Goal: Task Accomplishment & Management: Complete application form

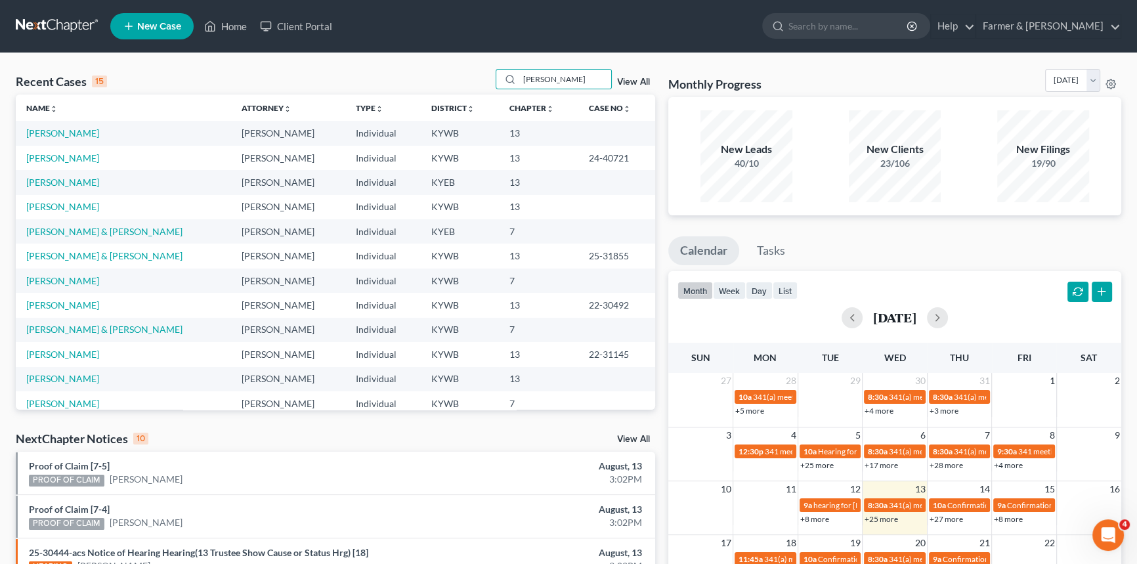
type input "[PERSON_NAME]"
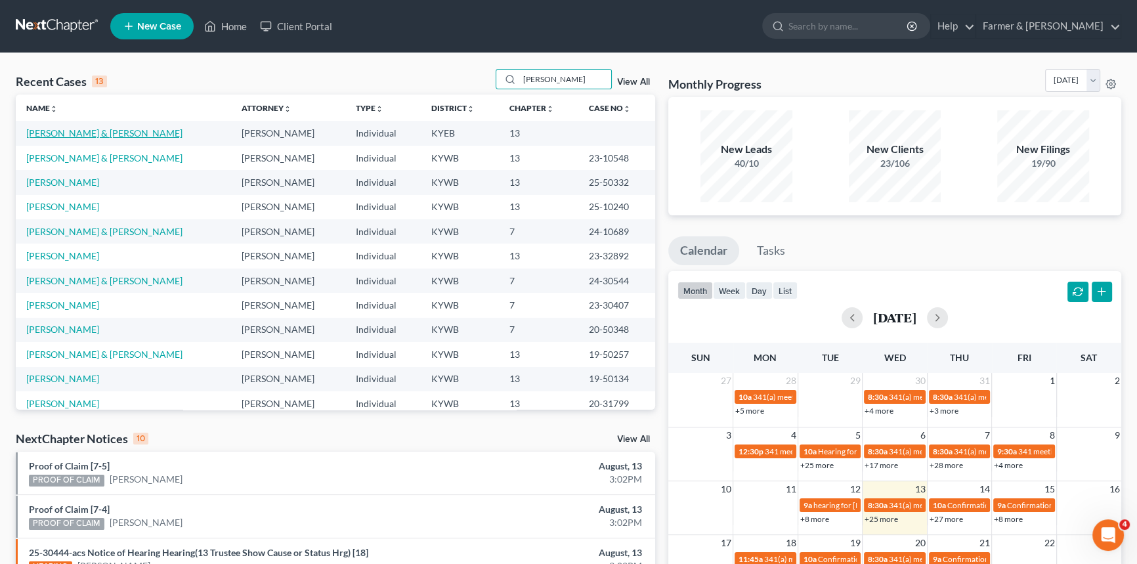
click at [64, 137] on link "[PERSON_NAME] & [PERSON_NAME]" at bounding box center [104, 132] width 156 height 11
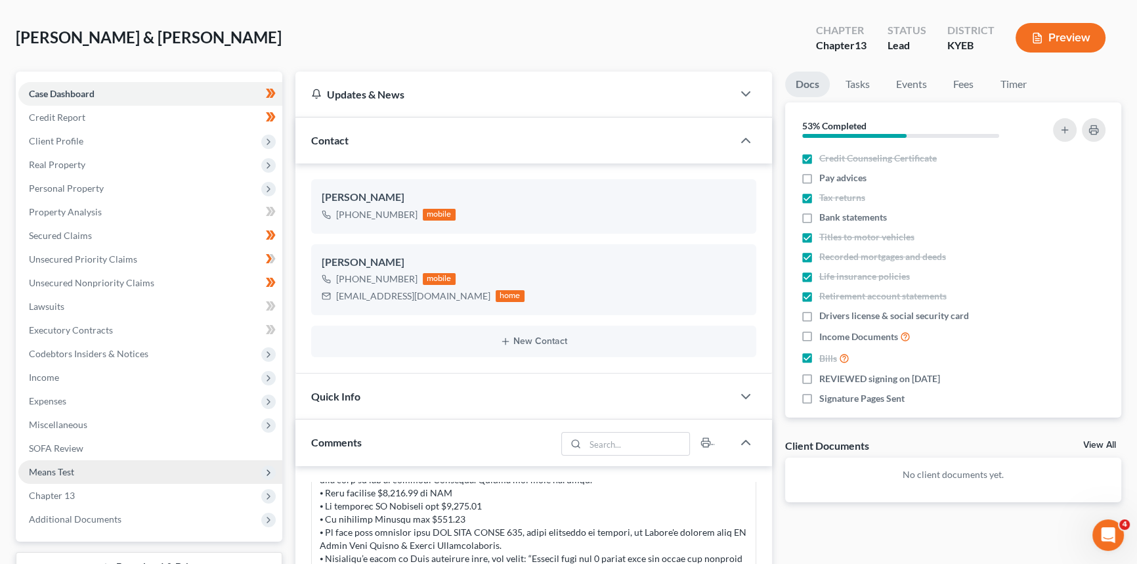
scroll to position [179, 0]
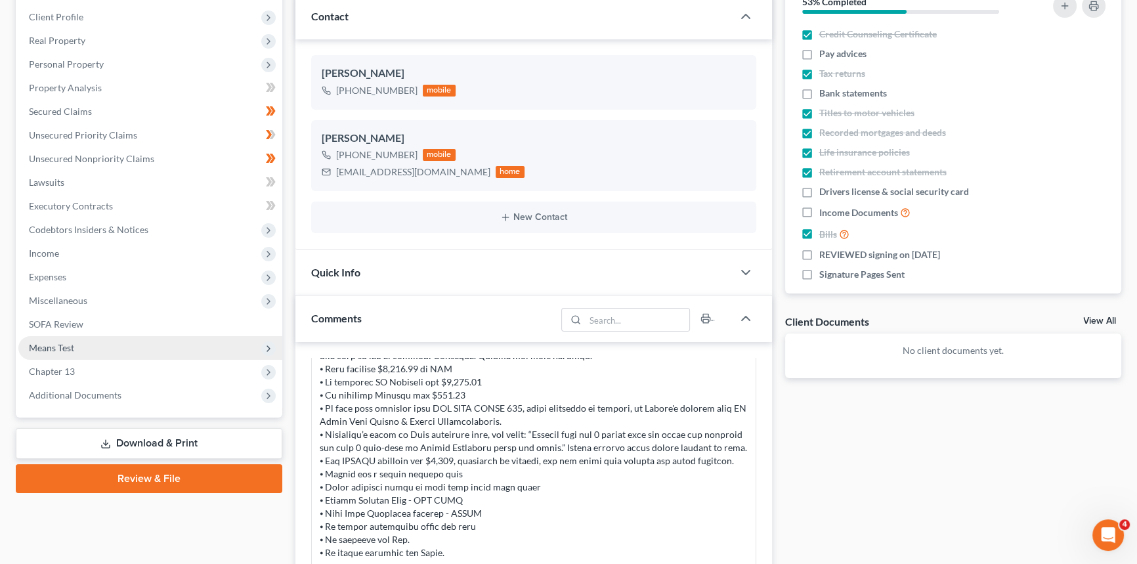
click at [56, 343] on span "Means Test" at bounding box center [51, 347] width 45 height 11
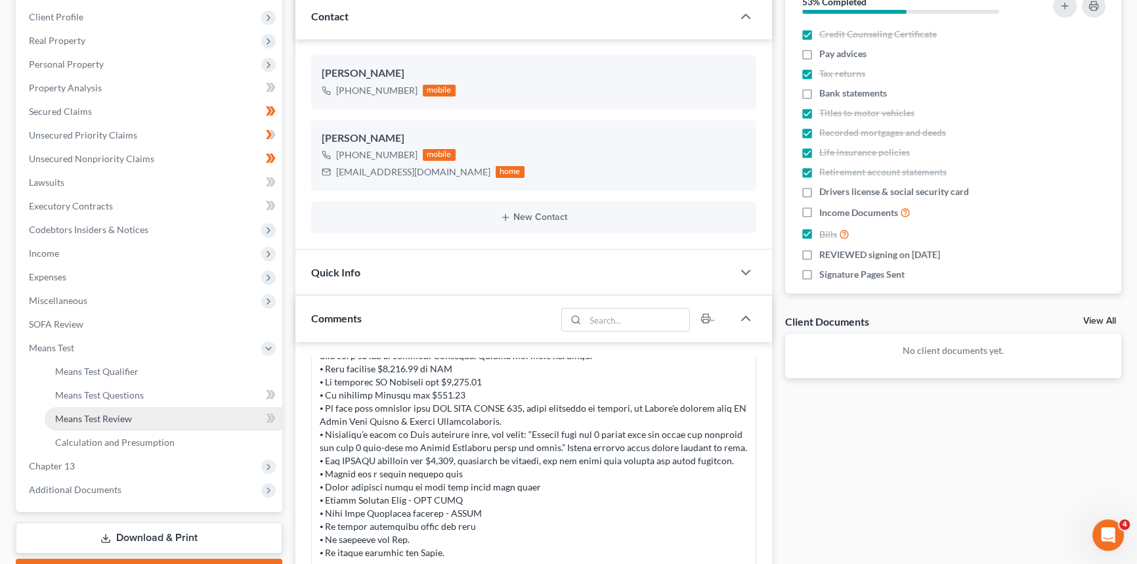
click at [102, 420] on span "Means Test Review" at bounding box center [93, 418] width 77 height 11
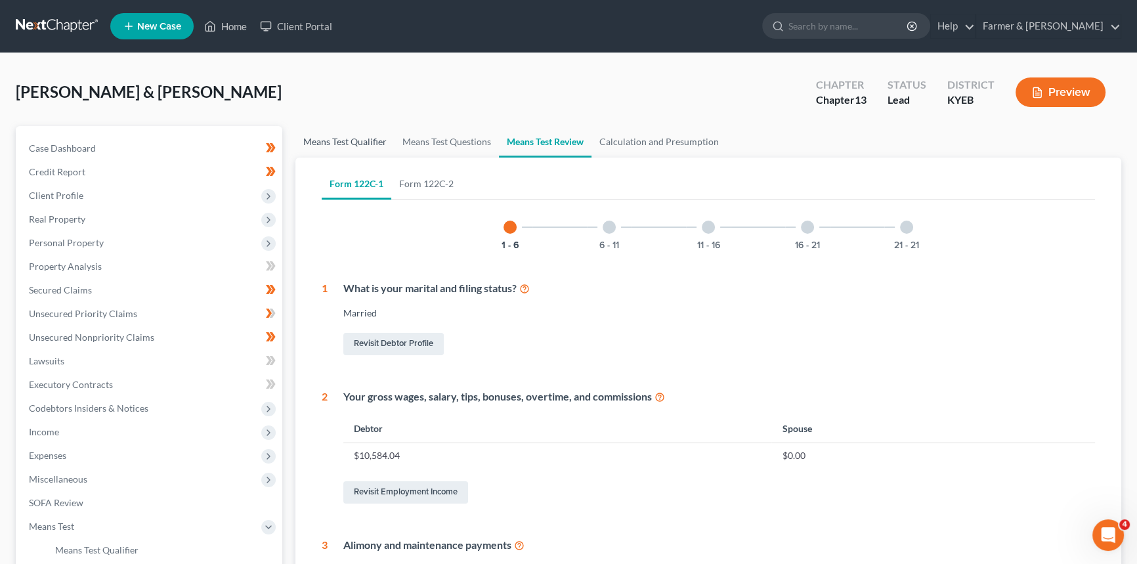
click at [340, 142] on link "Means Test Qualifier" at bounding box center [344, 142] width 99 height 32
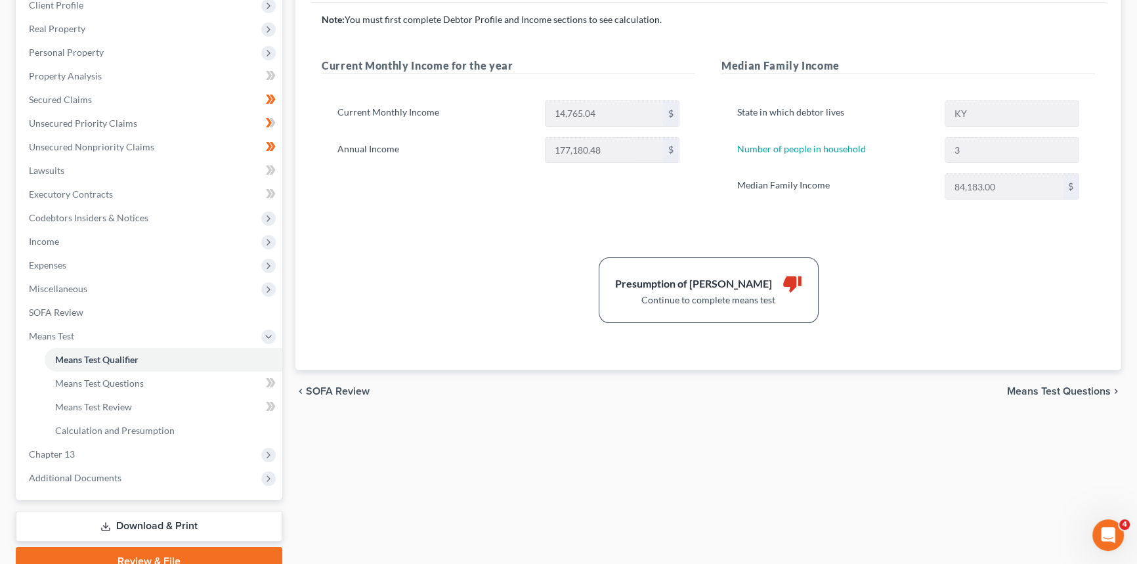
scroll to position [12, 0]
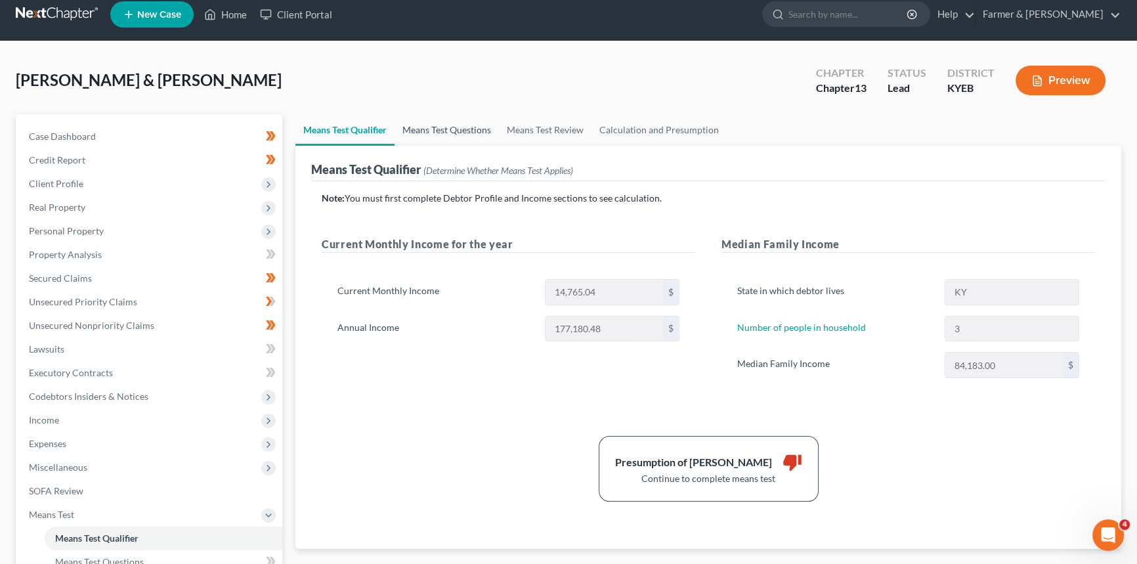
click at [452, 127] on link "Means Test Questions" at bounding box center [447, 130] width 104 height 32
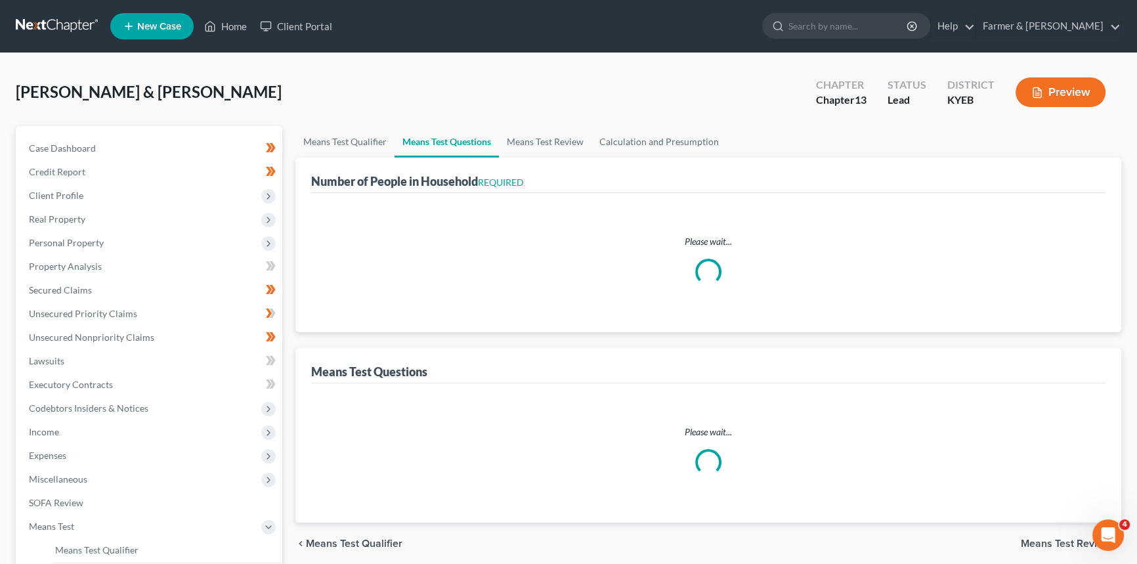
select select "0"
select select "60"
select select "1"
select select "60"
select select "1"
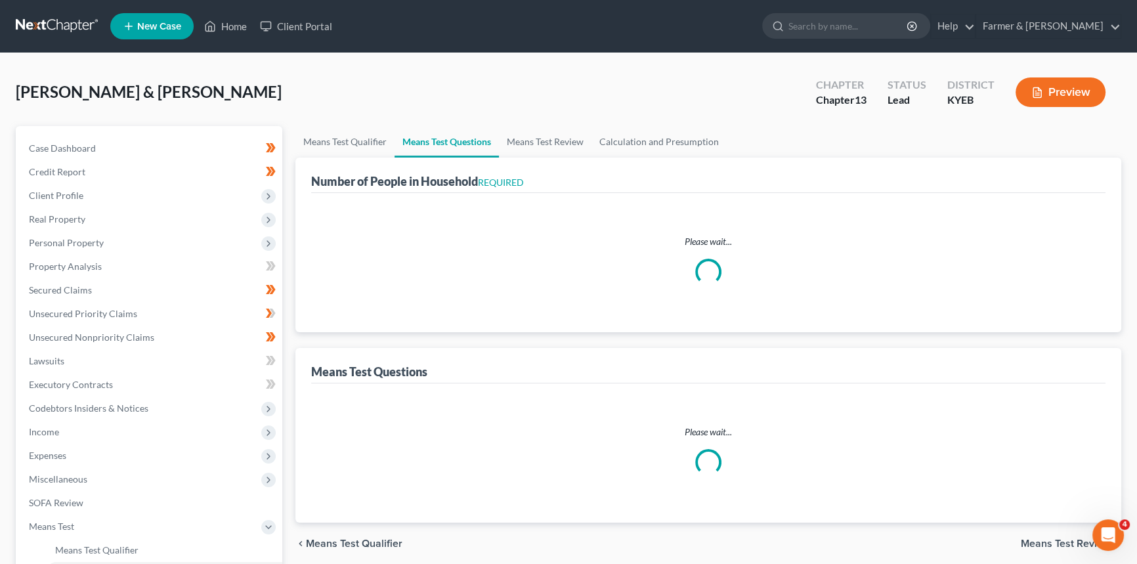
select select "60"
select select "1"
select select "60"
select select "1"
select select "60"
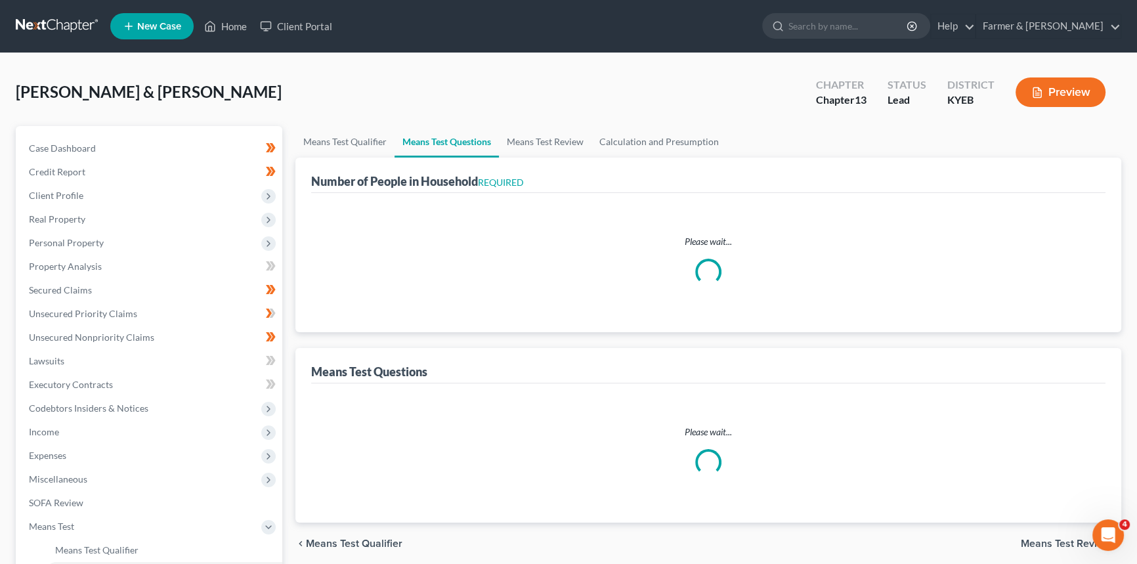
select select "60"
select select "3"
select select "2"
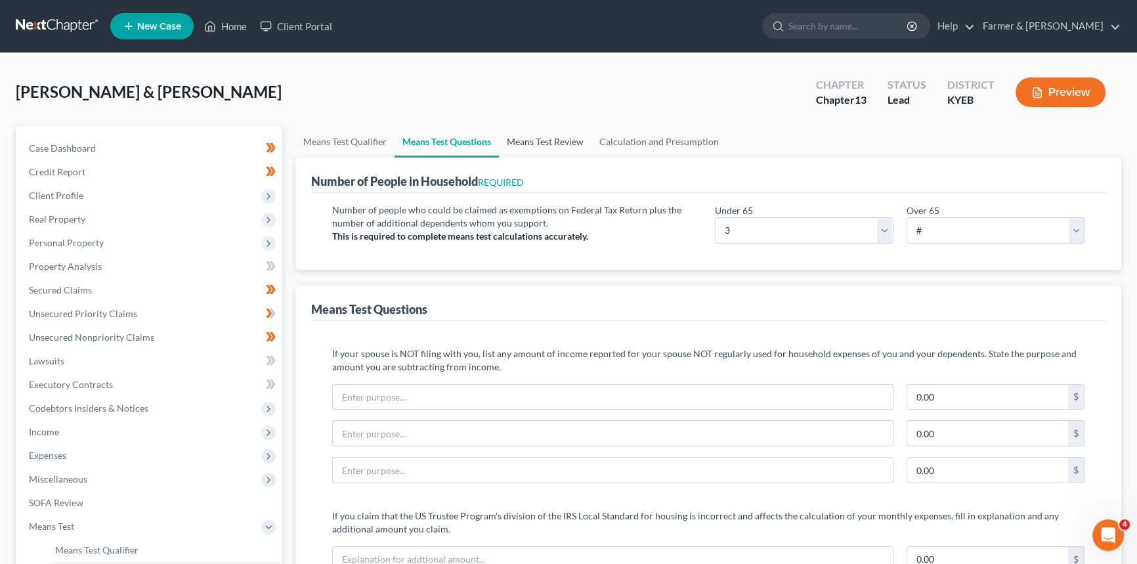
click at [539, 142] on link "Means Test Review" at bounding box center [545, 142] width 93 height 32
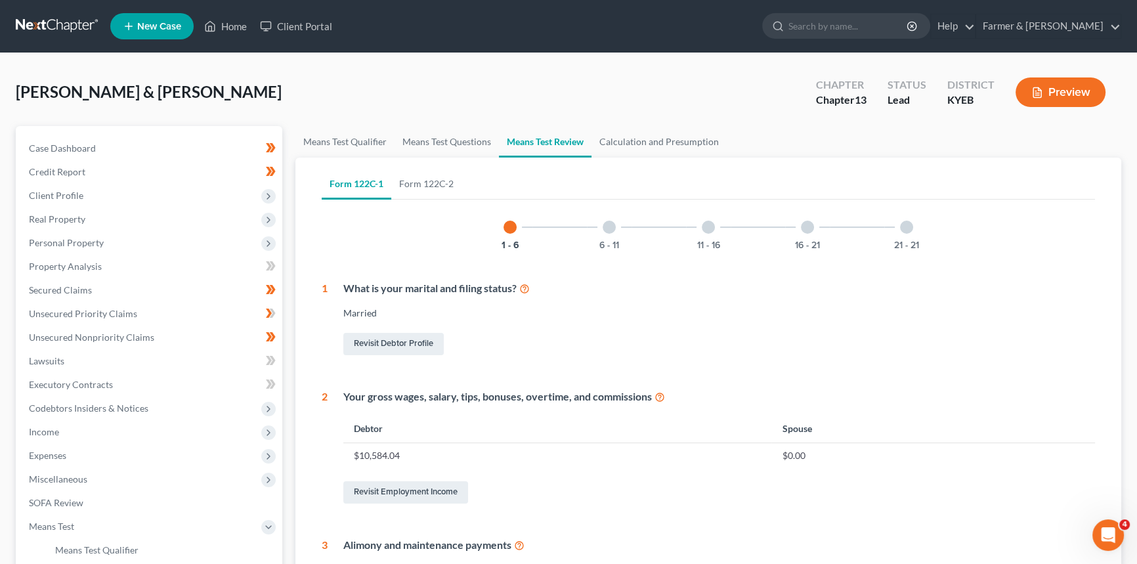
drag, startPoint x: 605, startPoint y: 225, endPoint x: 615, endPoint y: 235, distance: 14.9
click at [605, 224] on div at bounding box center [609, 227] width 13 height 13
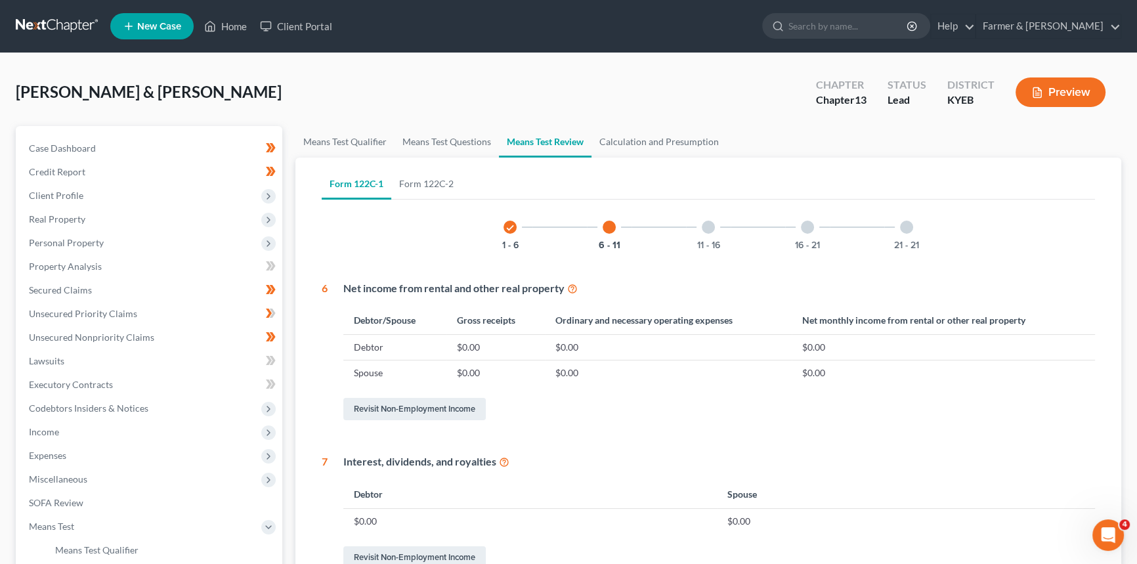
click at [703, 228] on div at bounding box center [708, 227] width 13 height 13
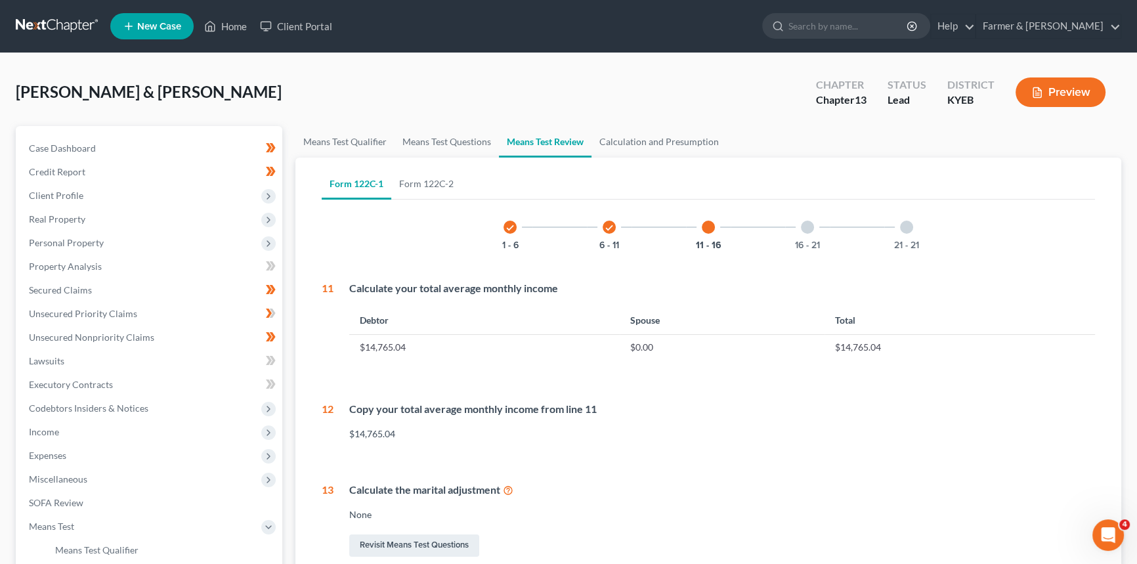
click at [808, 230] on div at bounding box center [807, 227] width 13 height 13
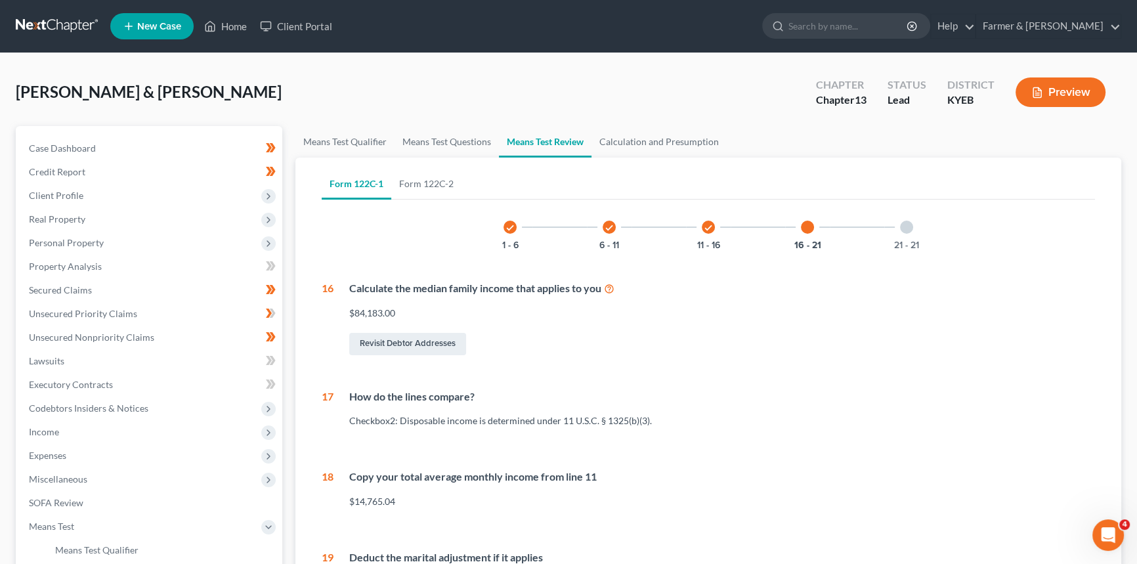
click at [906, 224] on div at bounding box center [906, 227] width 13 height 13
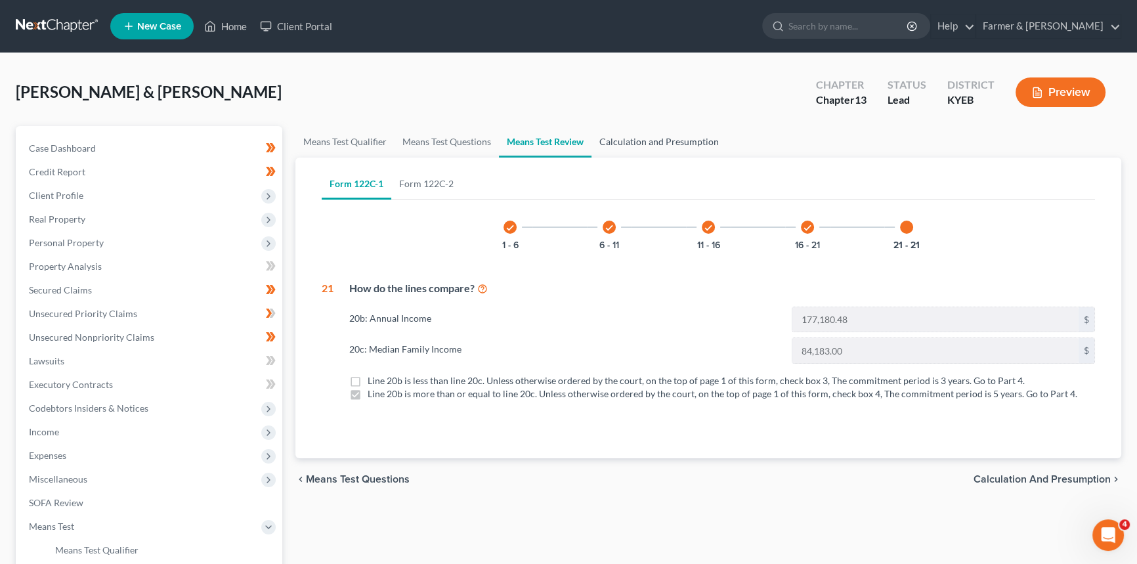
click at [661, 145] on link "Calculation and Presumption" at bounding box center [659, 142] width 135 height 32
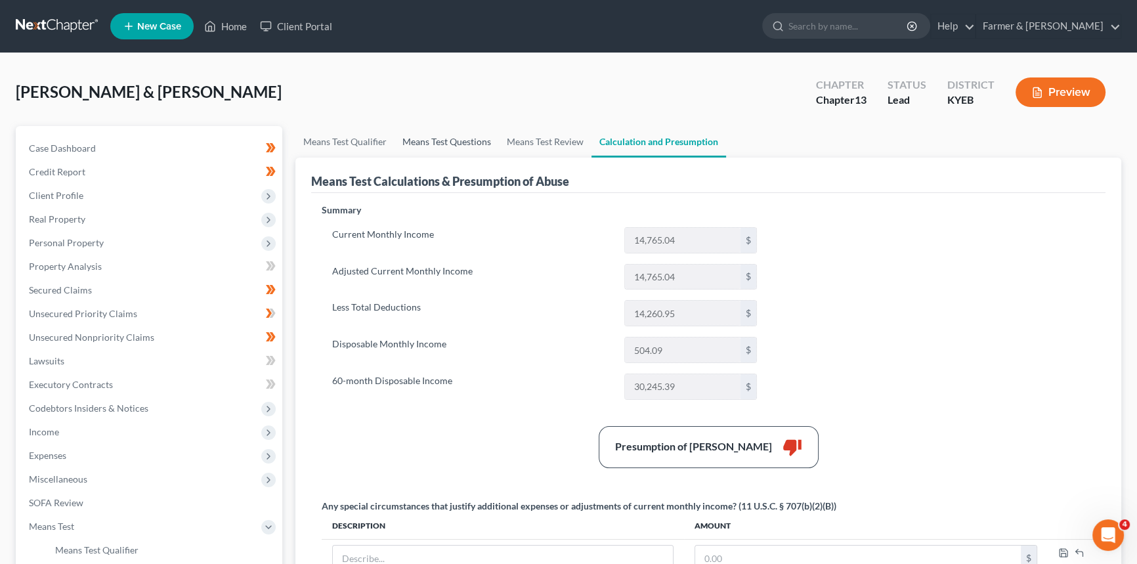
drag, startPoint x: 414, startPoint y: 141, endPoint x: 504, endPoint y: 297, distance: 179.8
click at [414, 141] on link "Means Test Questions" at bounding box center [447, 142] width 104 height 32
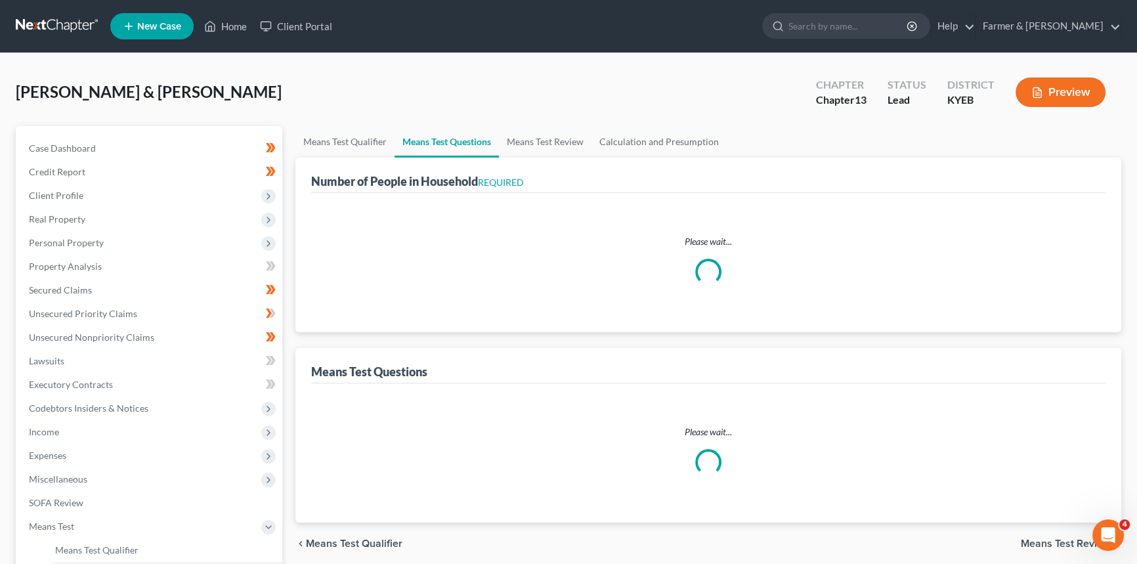
select select "0"
select select "60"
select select "1"
select select "60"
select select "1"
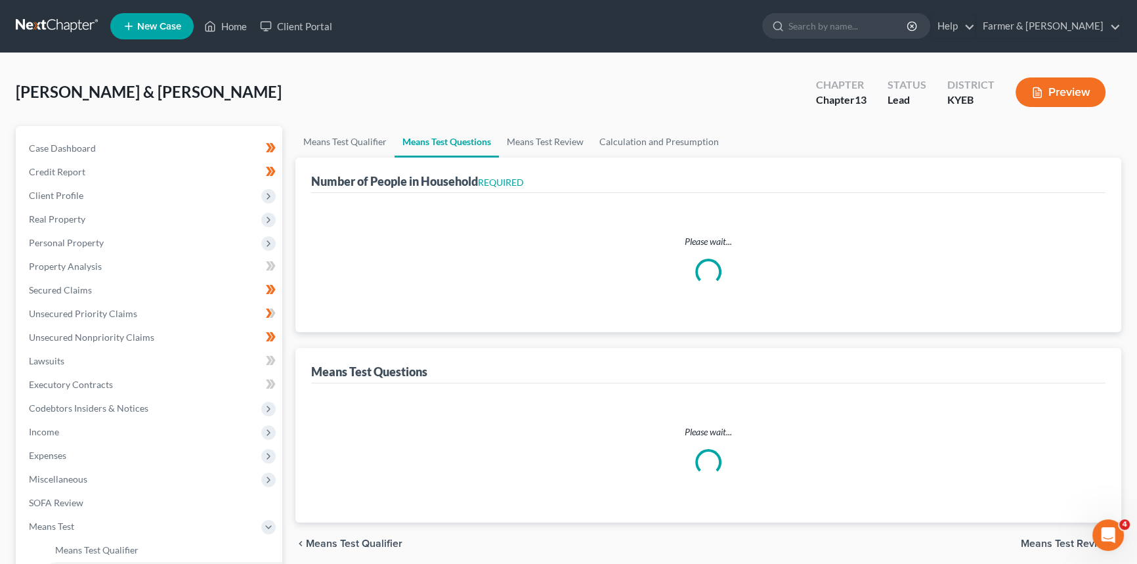
select select "60"
select select "1"
select select "60"
select select "1"
select select "60"
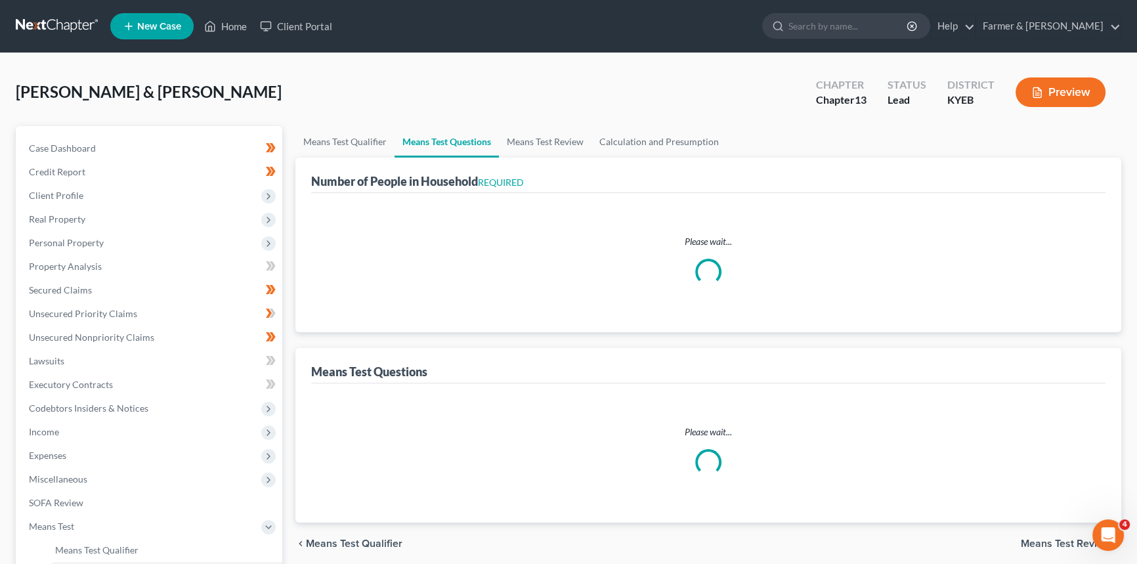
select select "60"
select select "3"
select select "2"
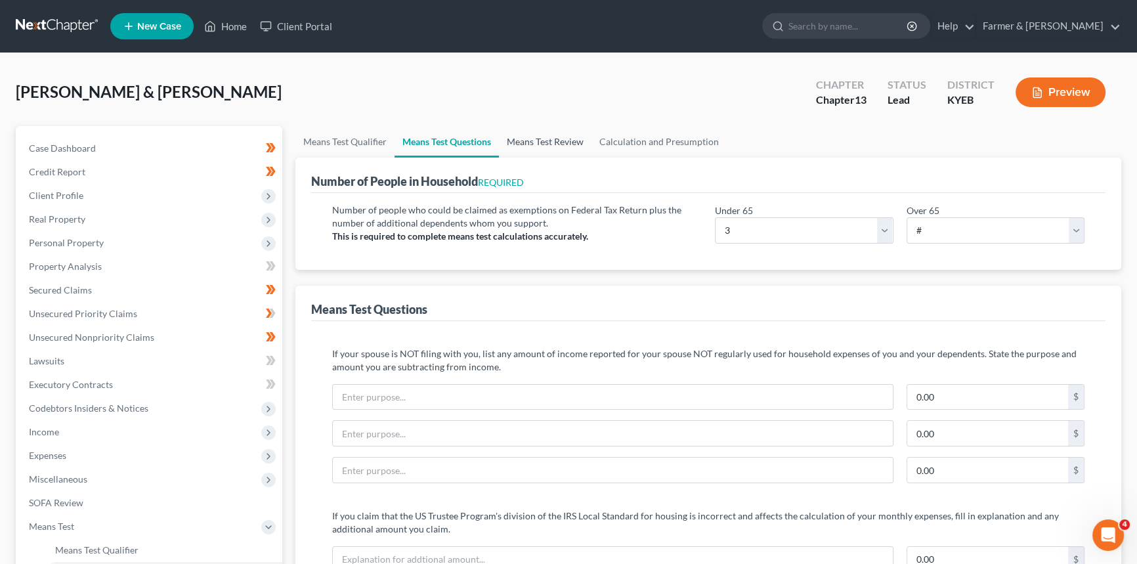
click at [529, 137] on link "Means Test Review" at bounding box center [545, 142] width 93 height 32
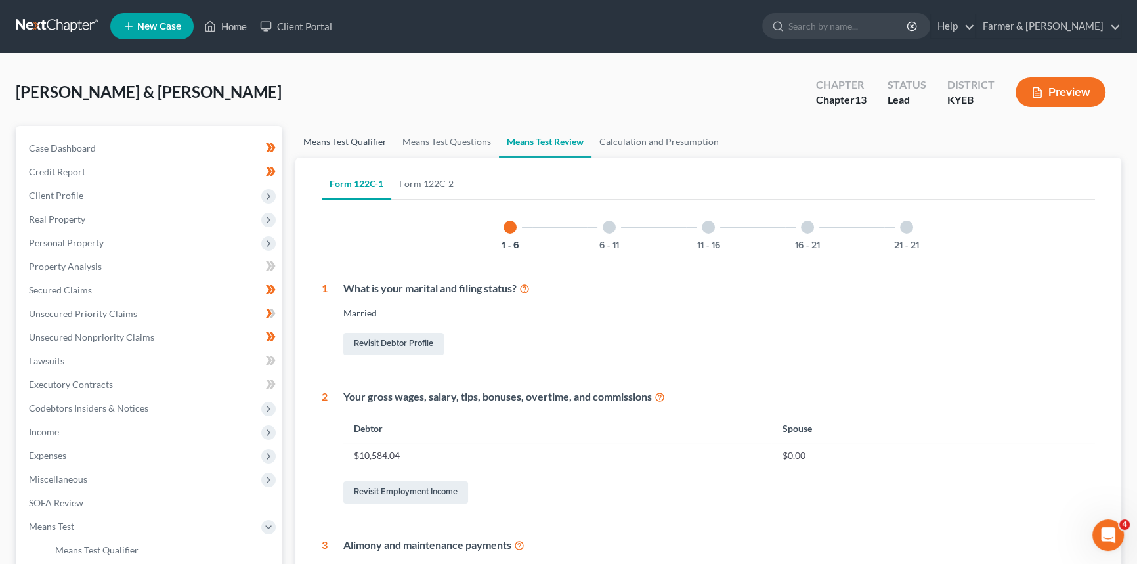
click at [362, 134] on link "Means Test Qualifier" at bounding box center [344, 142] width 99 height 32
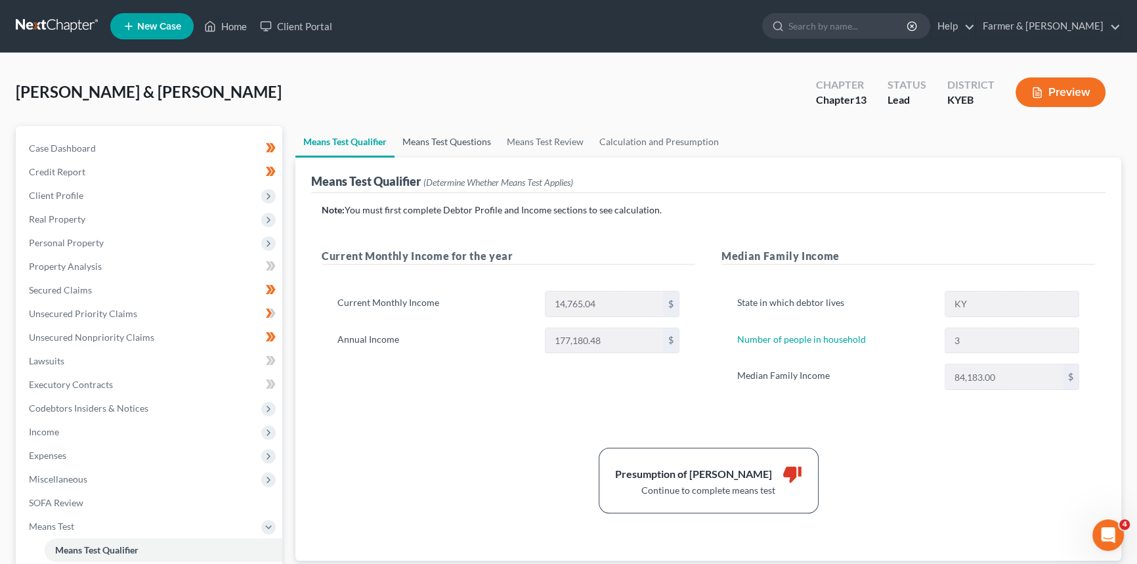
click at [454, 143] on link "Means Test Questions" at bounding box center [447, 142] width 104 height 32
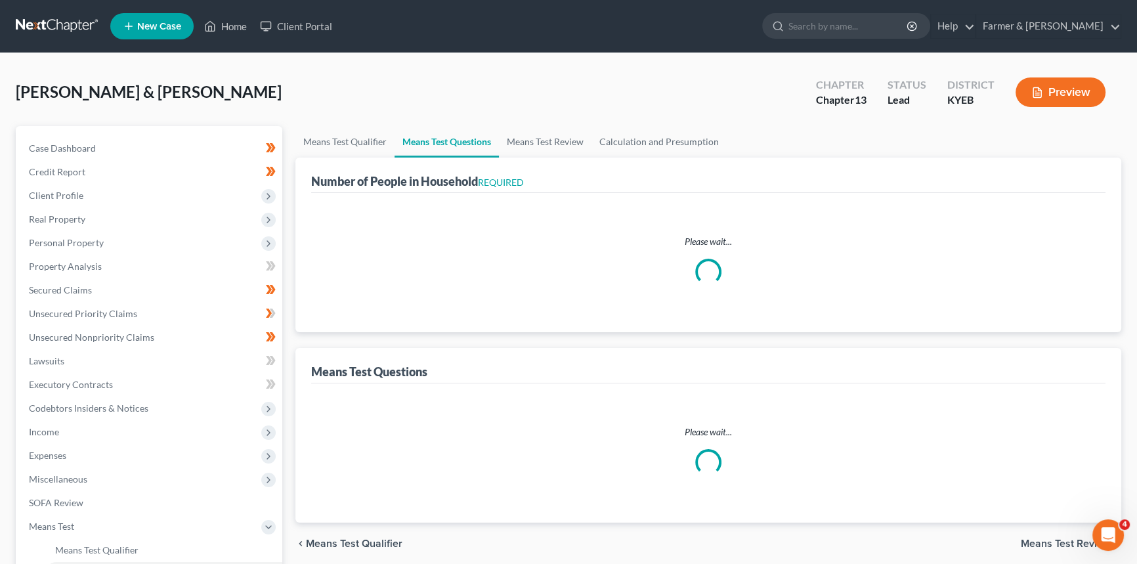
select select "0"
select select "60"
select select "1"
select select "60"
select select "1"
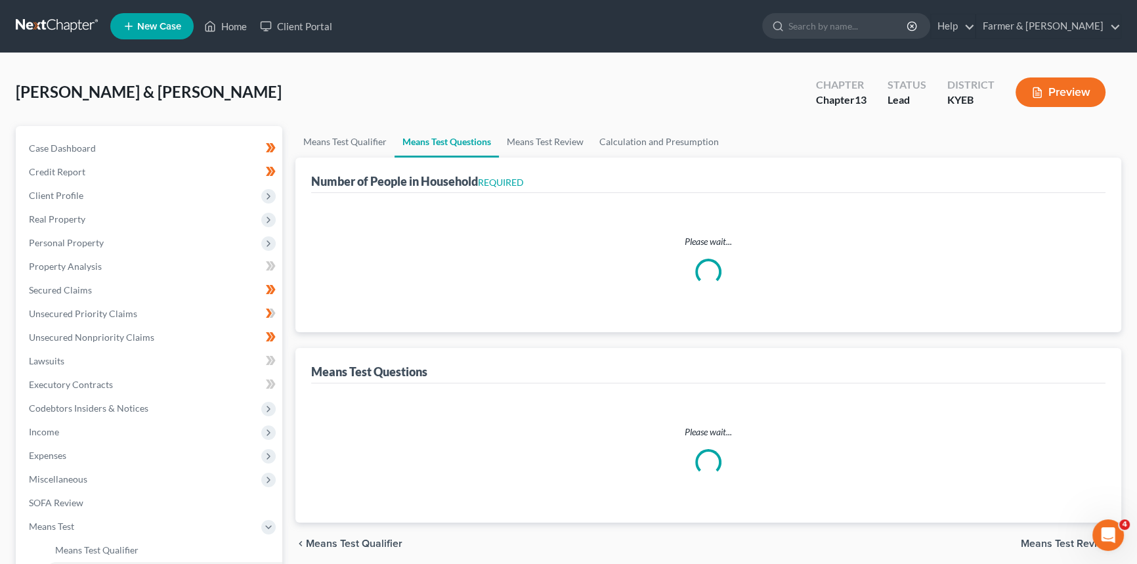
select select "60"
select select "1"
select select "60"
select select "1"
select select "60"
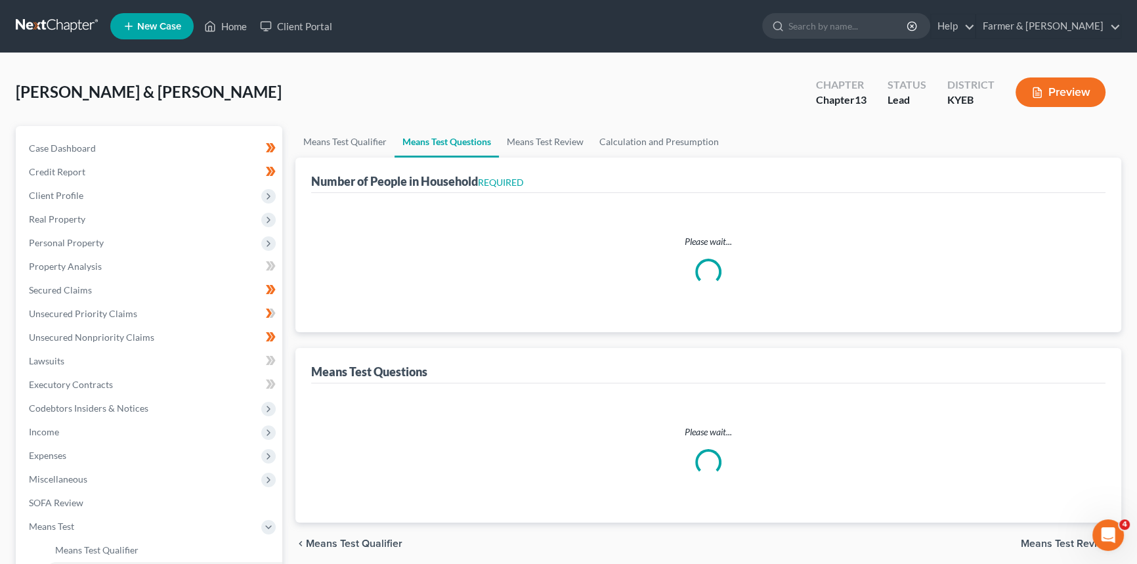
select select "60"
select select "3"
select select "2"
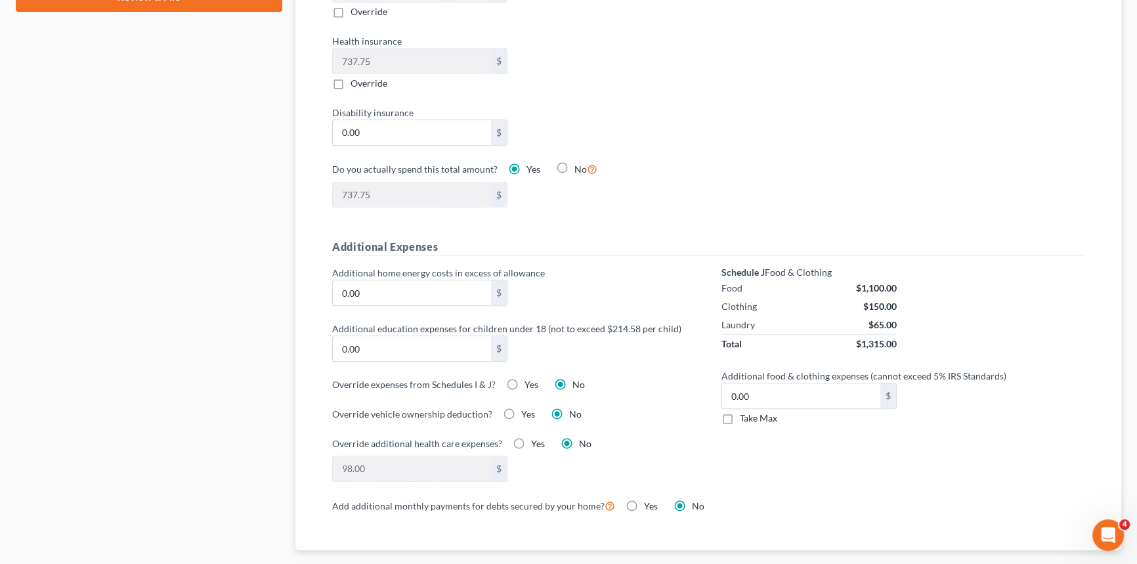
scroll to position [775, 0]
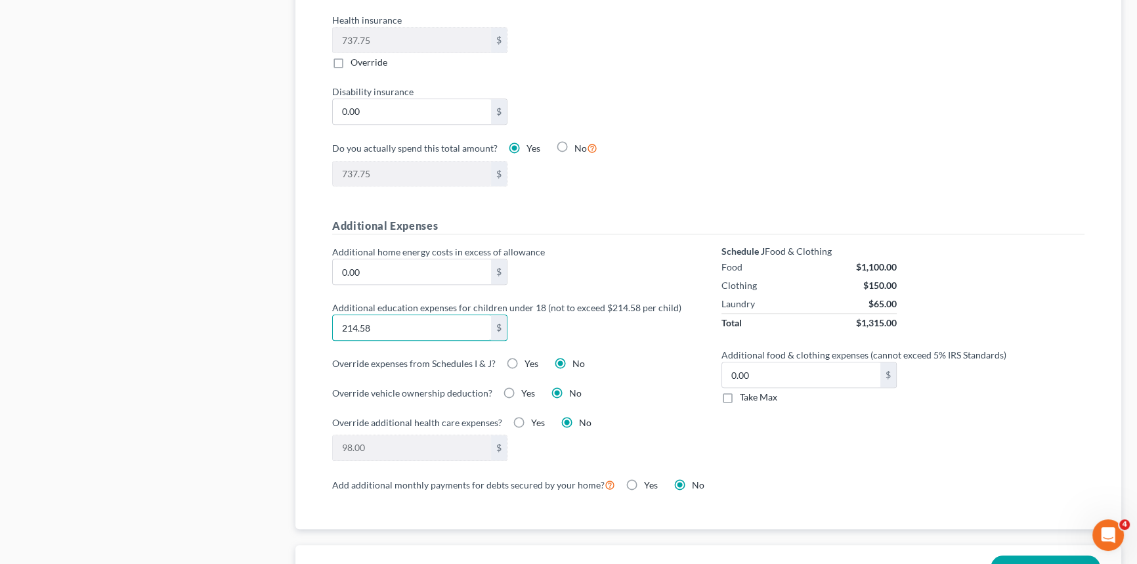
type input "214.58"
click at [630, 339] on div "Additional home energy costs in excess of allowance 0.00 $ Additional education…" at bounding box center [513, 360] width 389 height 231
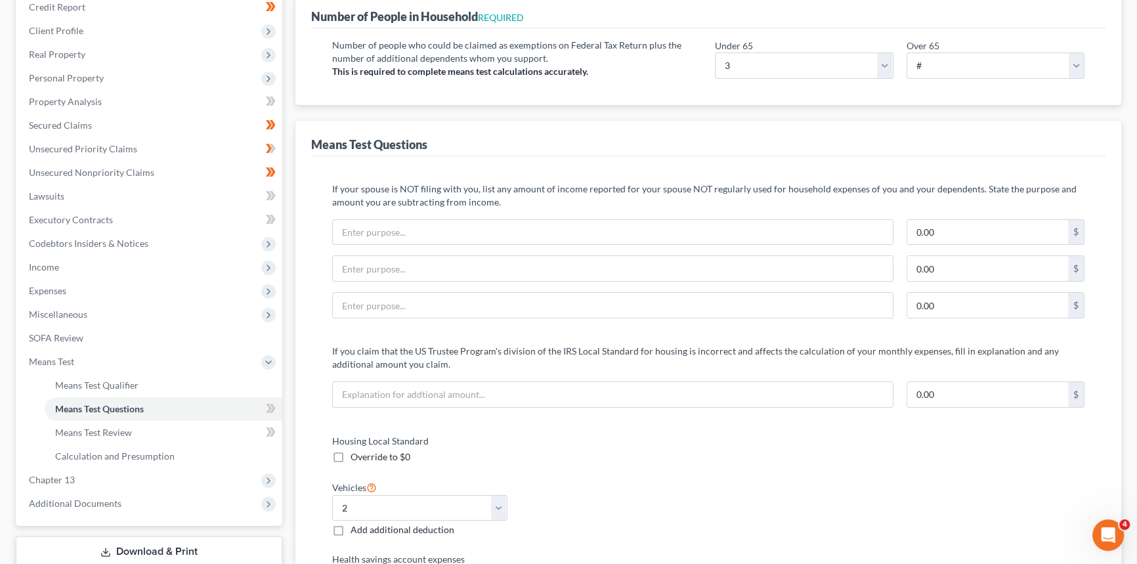
scroll to position [59, 0]
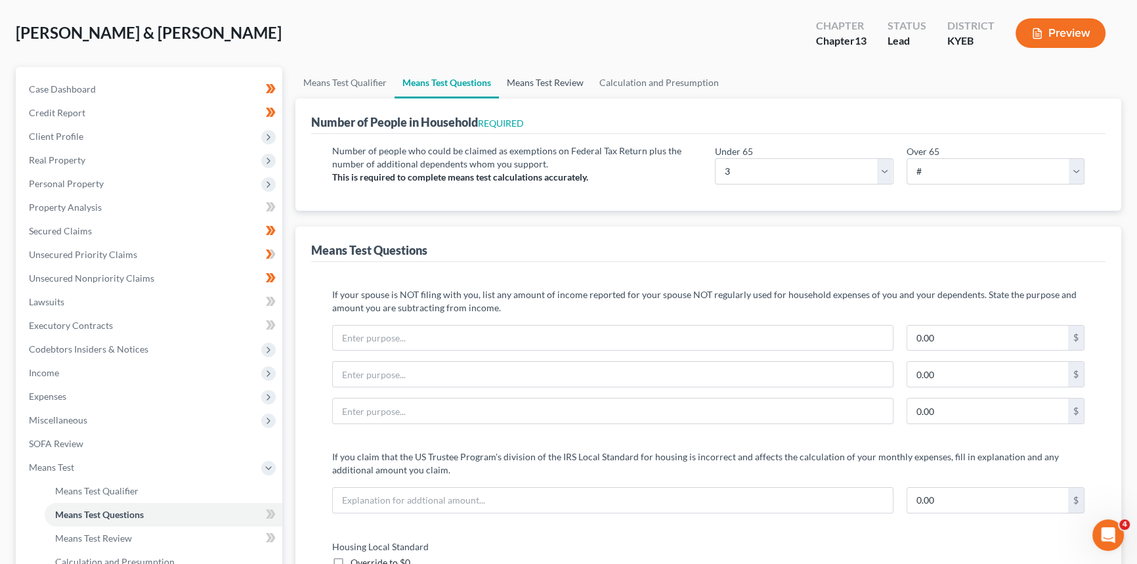
click at [544, 83] on link "Means Test Review" at bounding box center [545, 83] width 93 height 32
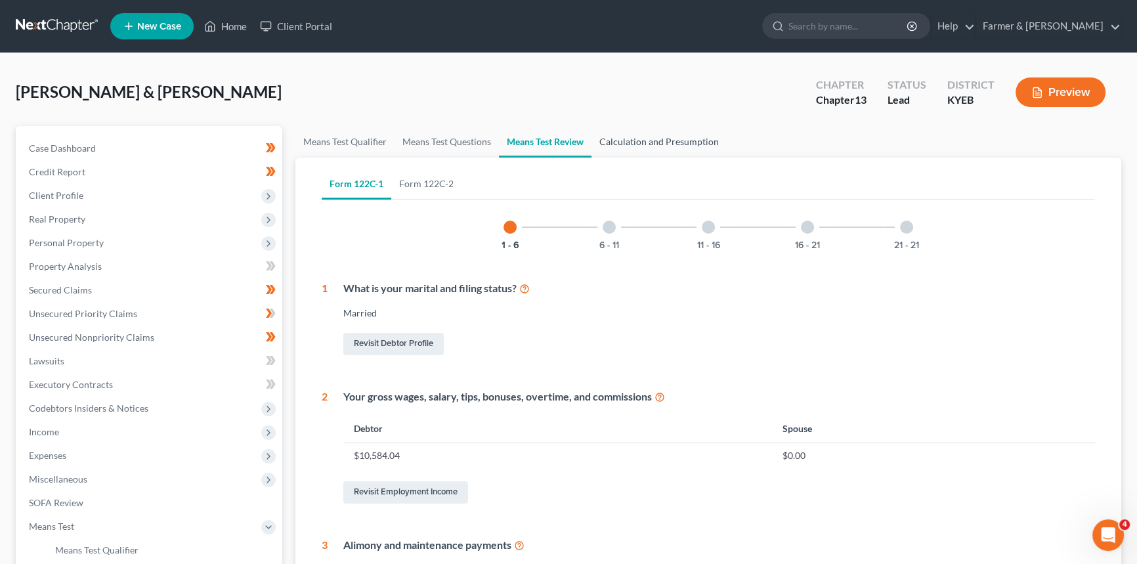
click at [661, 139] on link "Calculation and Presumption" at bounding box center [659, 142] width 135 height 32
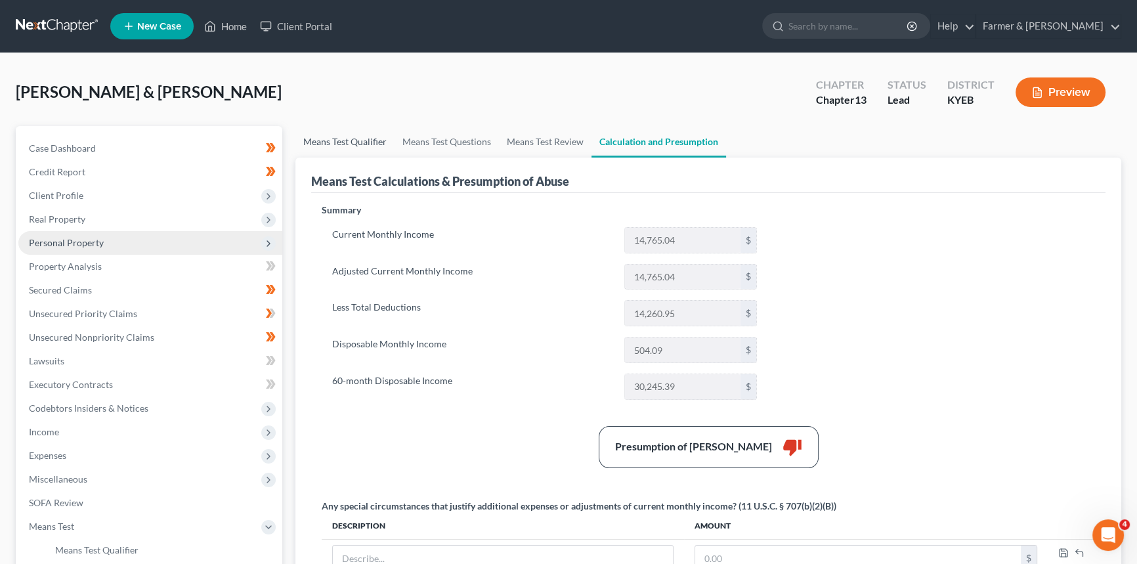
drag, startPoint x: 326, startPoint y: 142, endPoint x: 222, endPoint y: 231, distance: 136.5
click at [326, 143] on link "Means Test Qualifier" at bounding box center [344, 142] width 99 height 32
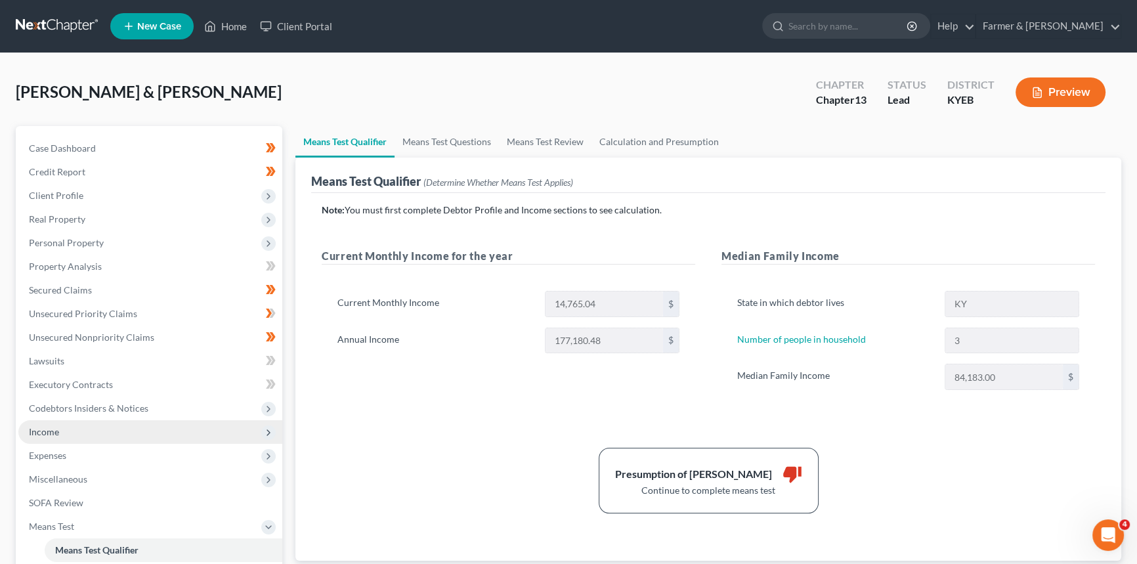
click at [53, 431] on span "Income" at bounding box center [44, 431] width 30 height 11
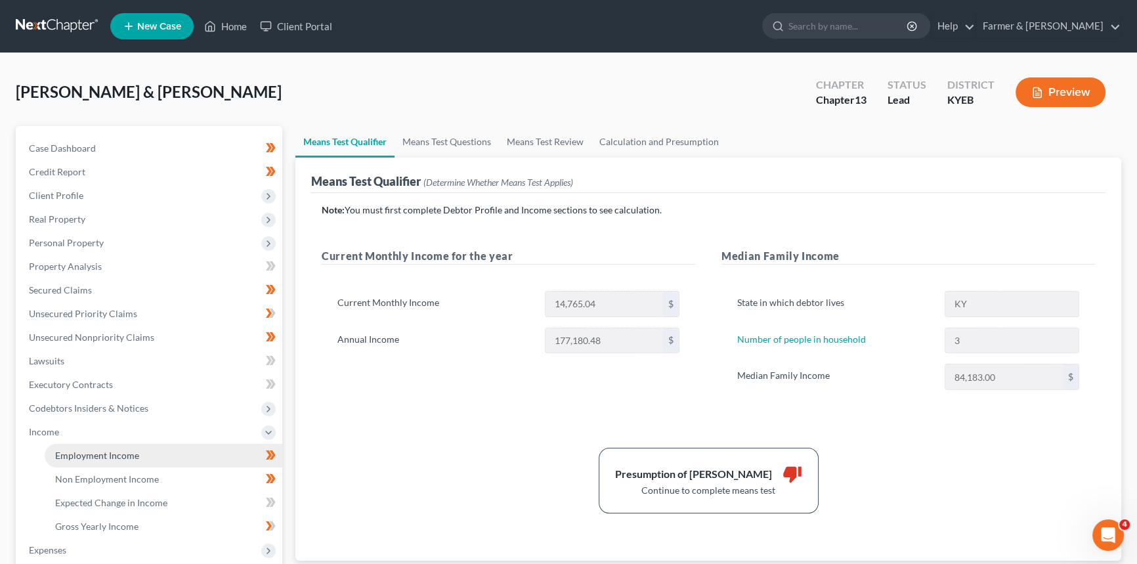
click at [79, 453] on span "Employment Income" at bounding box center [97, 455] width 84 height 11
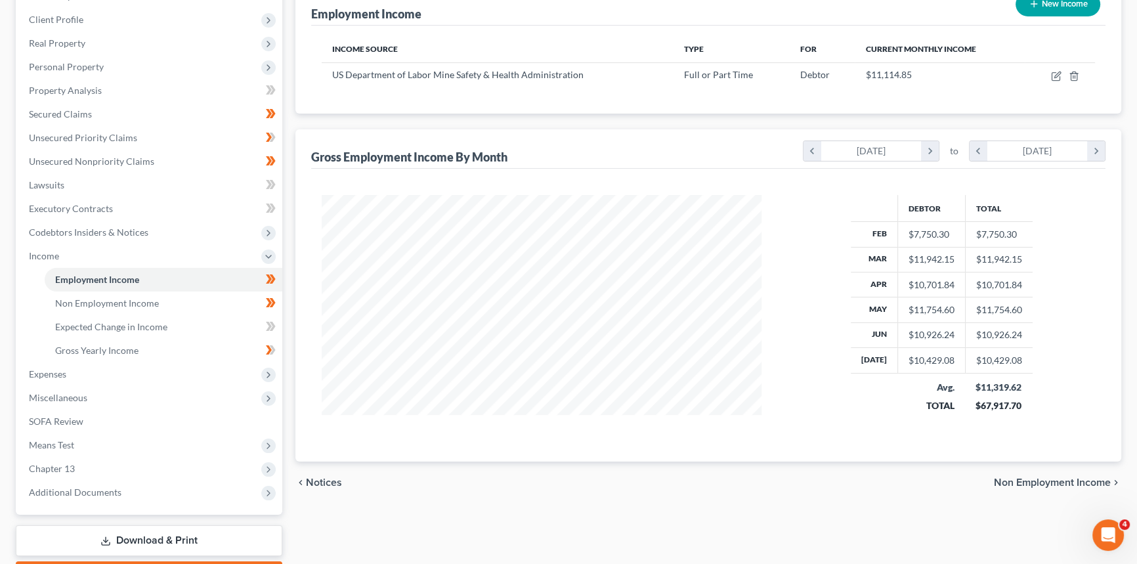
scroll to position [179, 0]
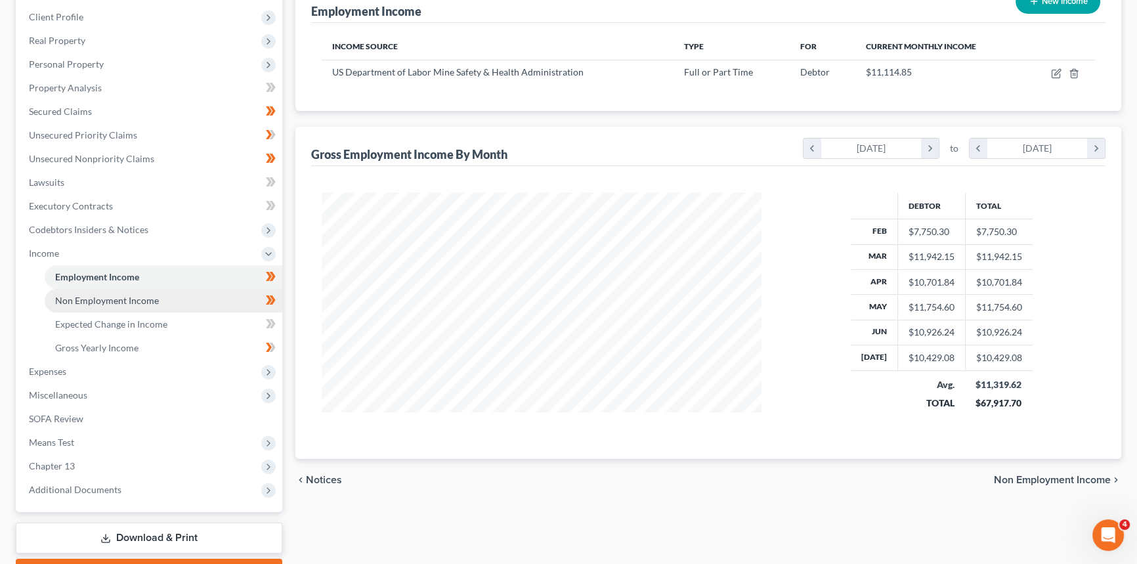
click at [116, 295] on span "Non Employment Income" at bounding box center [107, 300] width 104 height 11
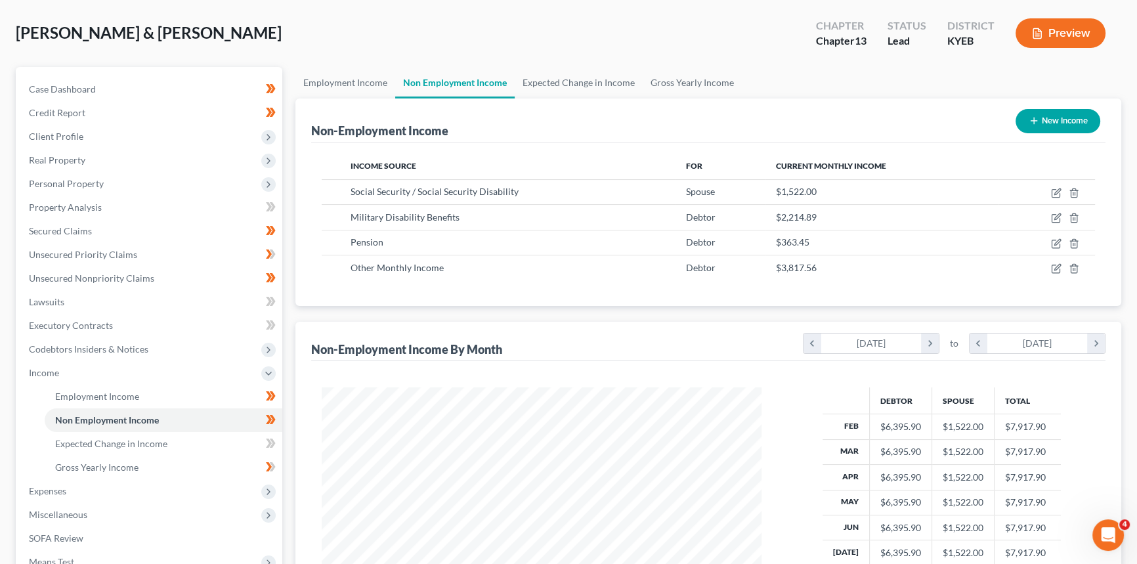
scroll to position [238, 0]
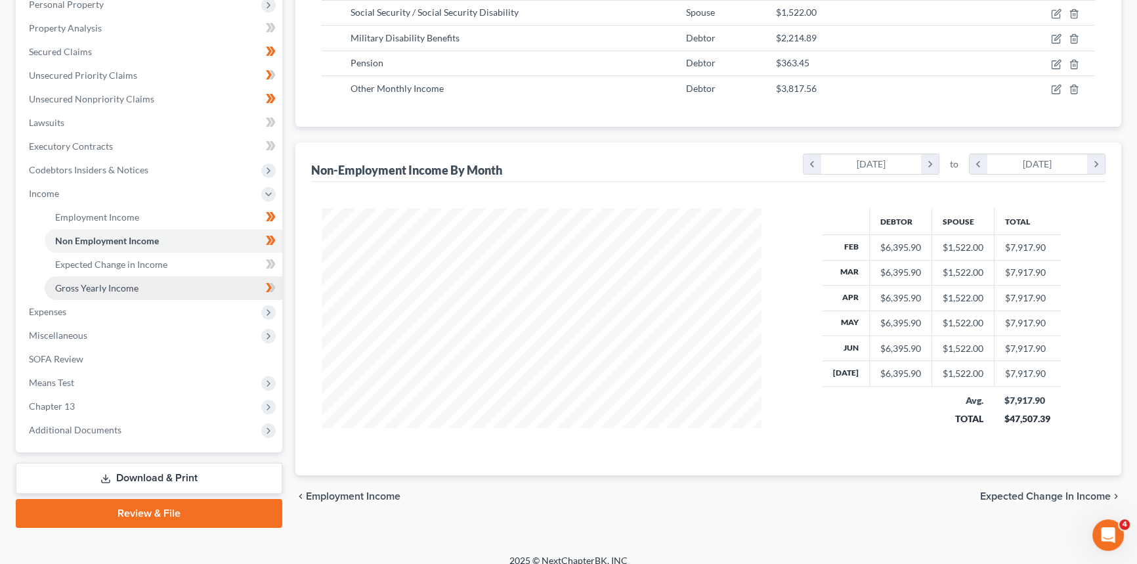
click at [121, 284] on span "Gross Yearly Income" at bounding box center [96, 287] width 83 height 11
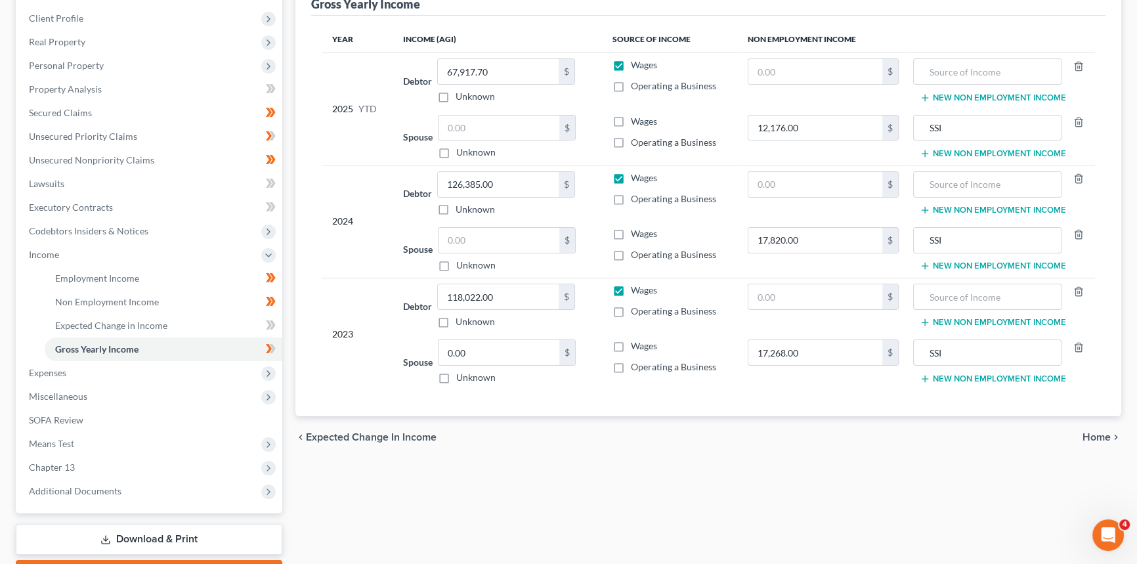
scroll to position [179, 0]
click at [50, 368] on span "Expenses" at bounding box center [47, 371] width 37 height 11
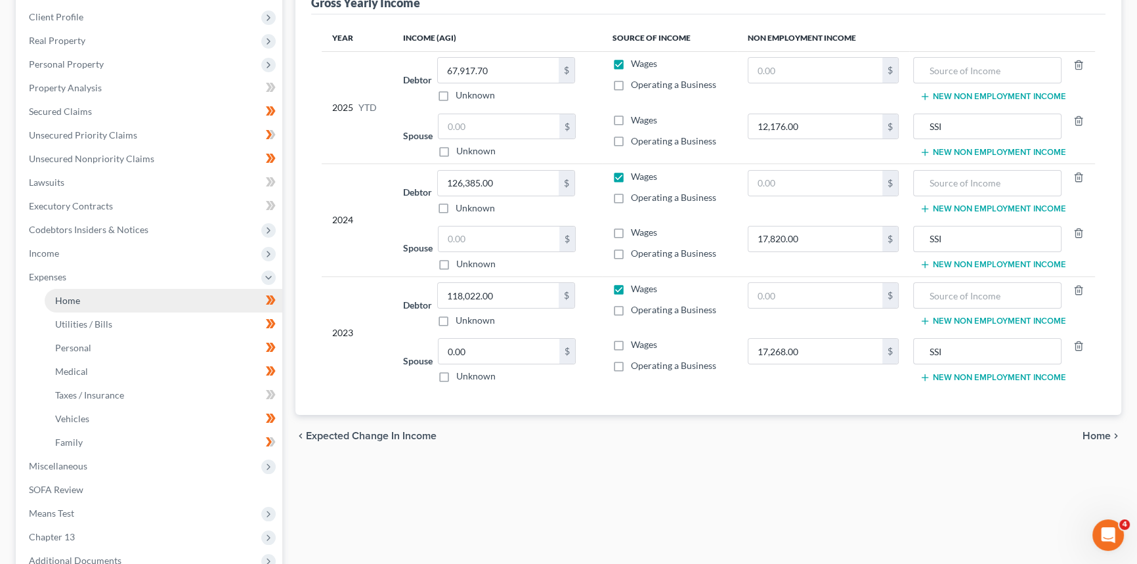
click at [90, 306] on link "Home" at bounding box center [164, 301] width 238 height 24
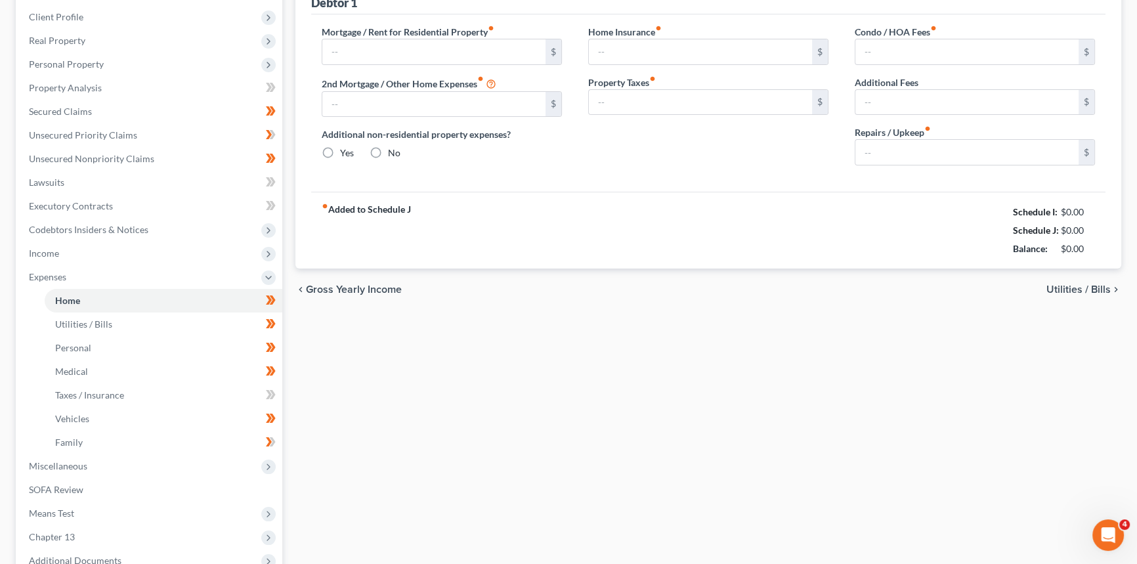
scroll to position [118, 0]
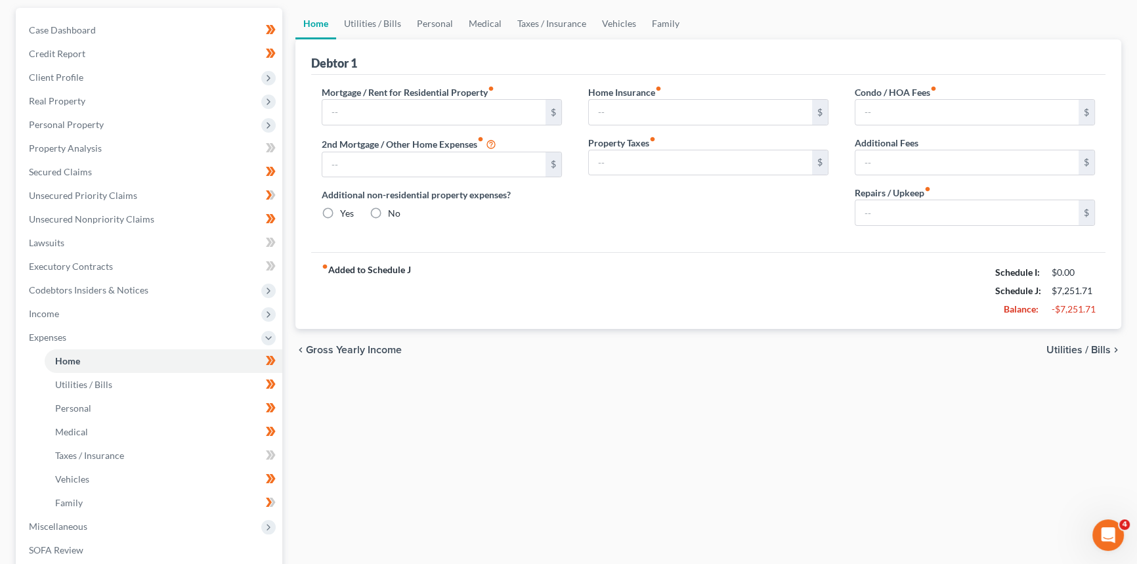
type input "2,241.71"
type input "0.00"
radio input "true"
type input "0.00"
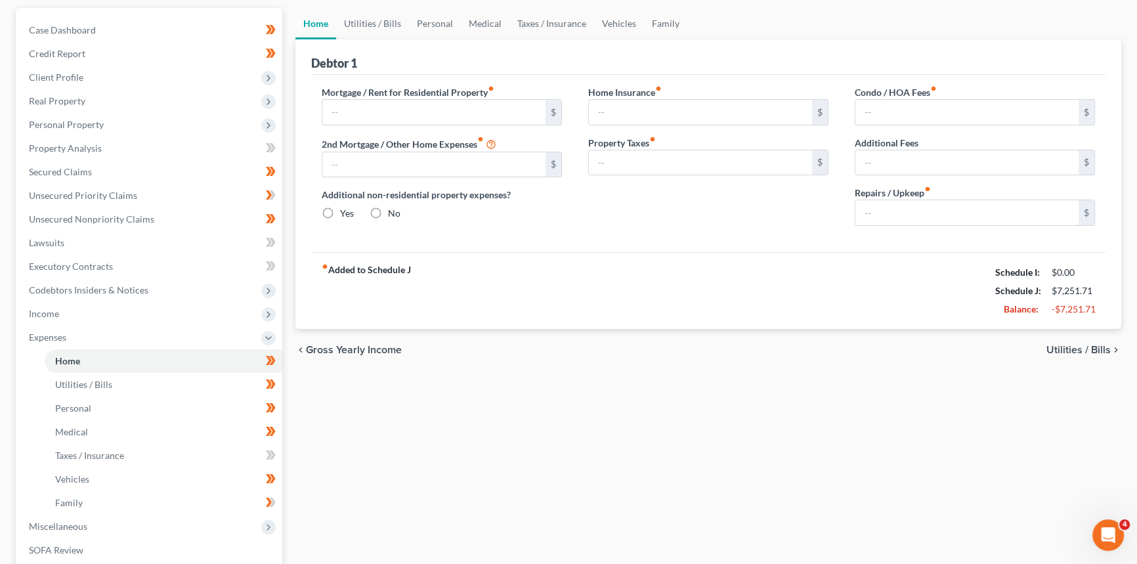
type input "0.00"
type input "200.00"
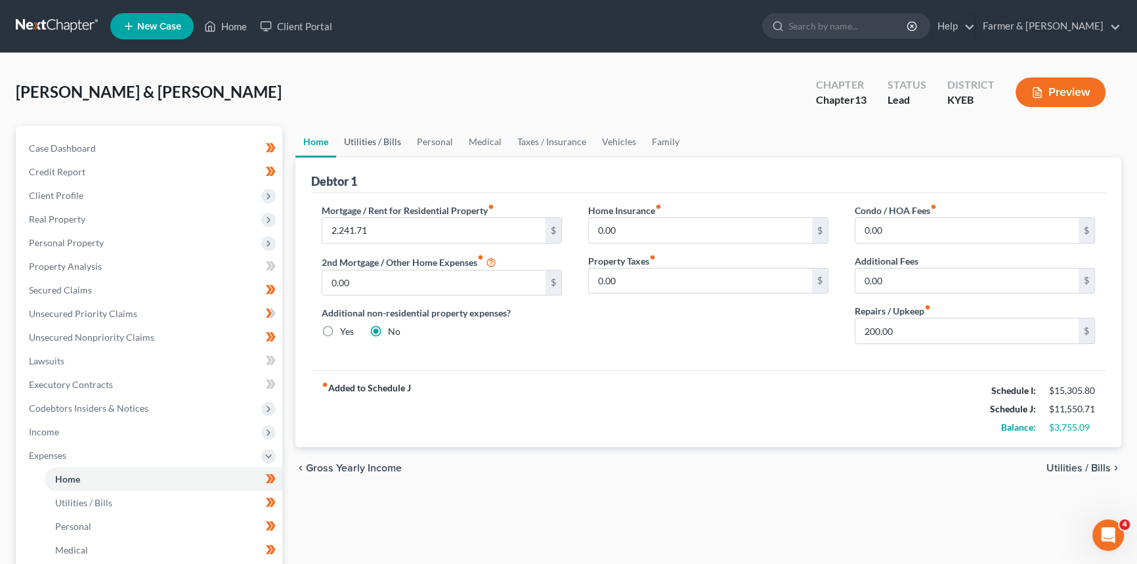
click at [378, 138] on link "Utilities / Bills" at bounding box center [372, 142] width 73 height 32
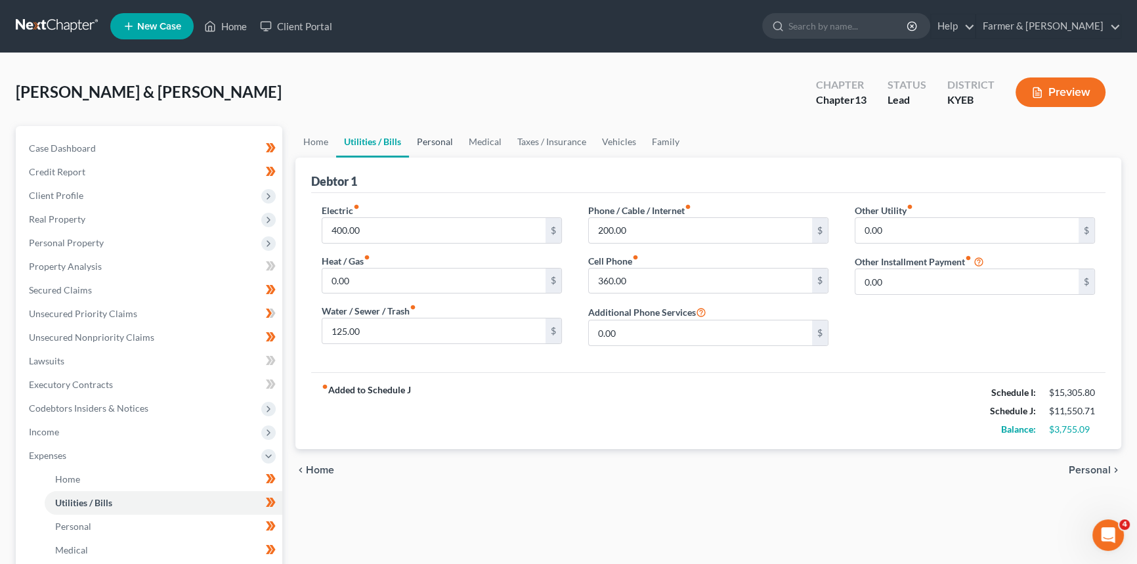
click at [437, 140] on link "Personal" at bounding box center [435, 142] width 52 height 32
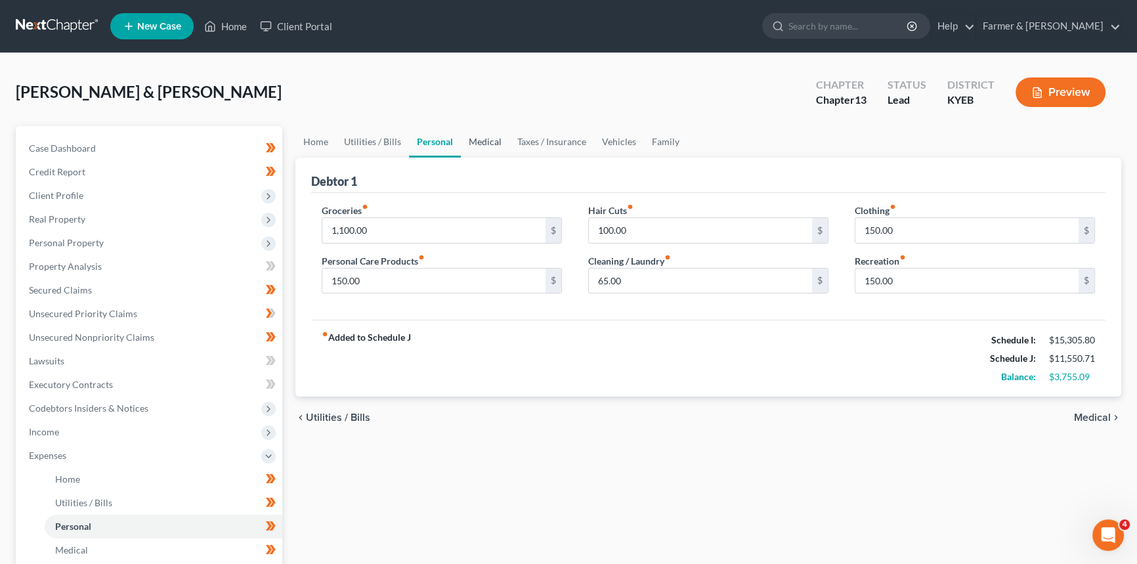
click at [489, 139] on link "Medical" at bounding box center [485, 142] width 49 height 32
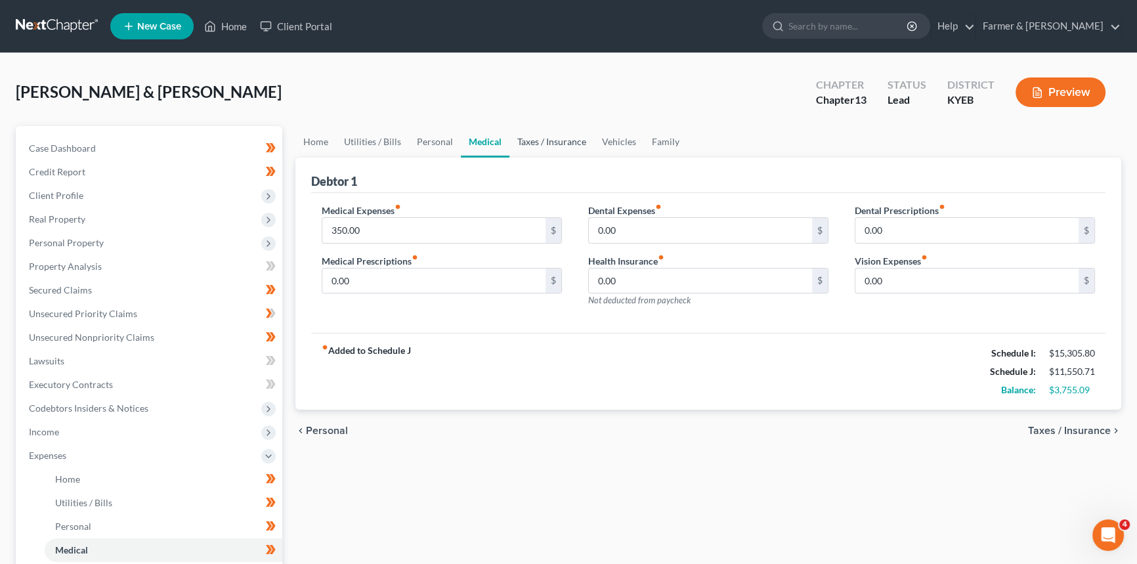
click at [565, 143] on link "Taxes / Insurance" at bounding box center [552, 142] width 85 height 32
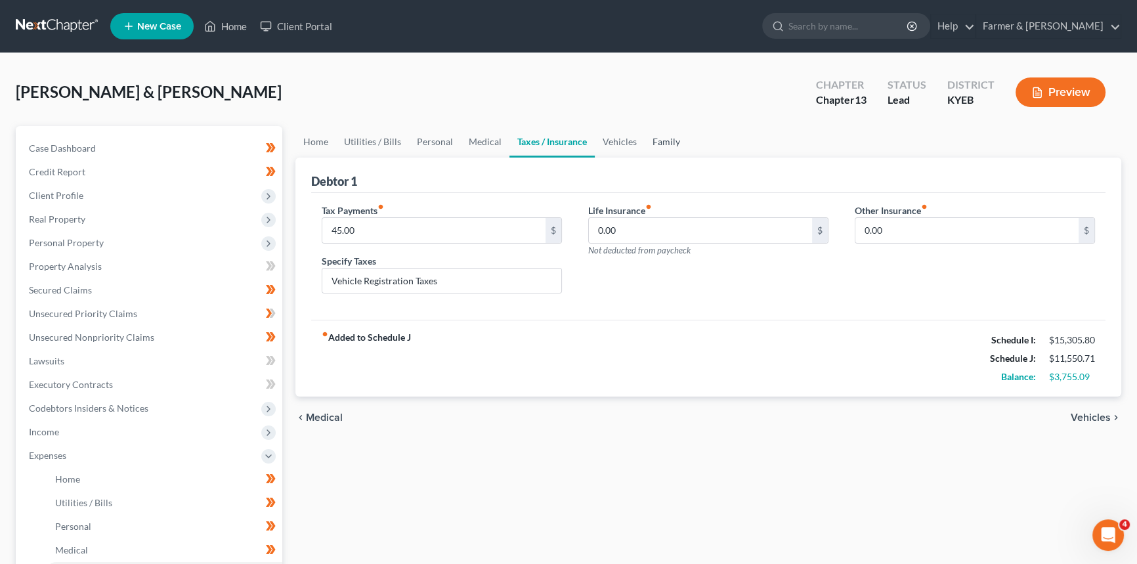
click at [645, 142] on link "Family" at bounding box center [666, 142] width 43 height 32
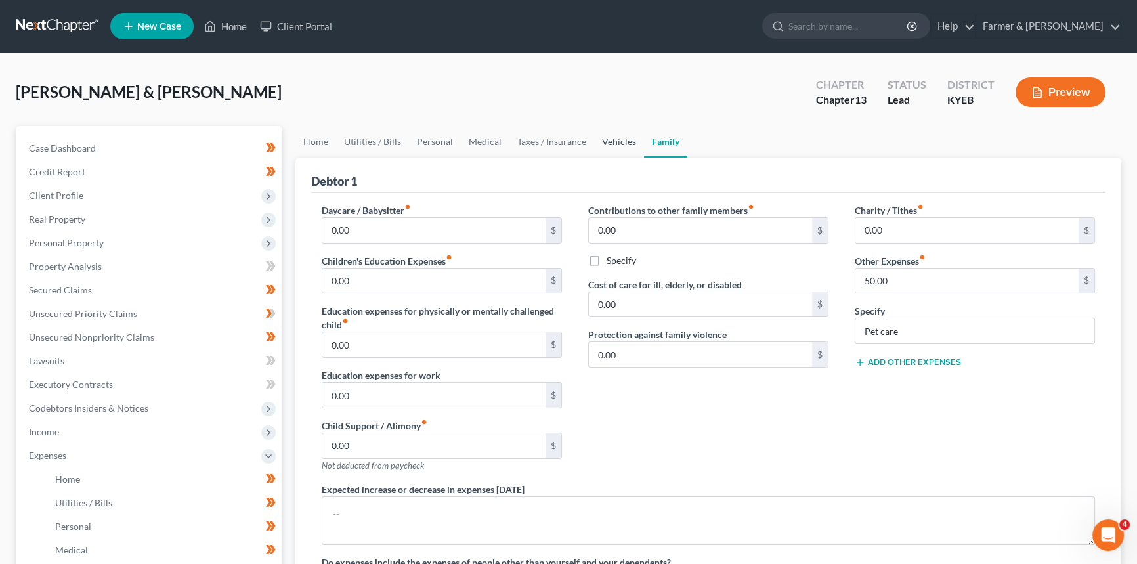
click at [616, 141] on link "Vehicles" at bounding box center [619, 142] width 50 height 32
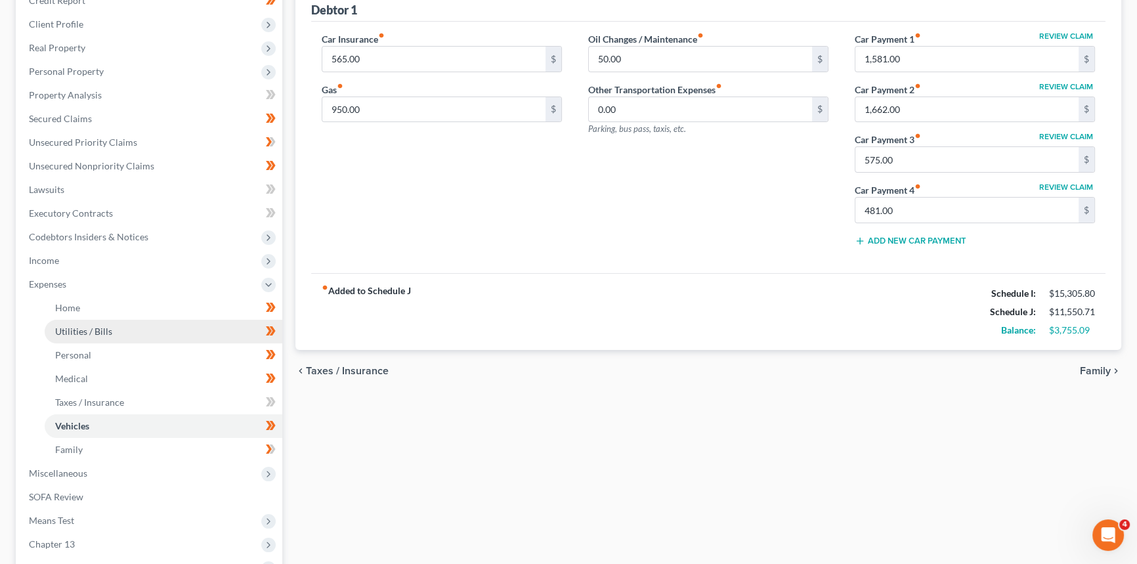
scroll to position [238, 0]
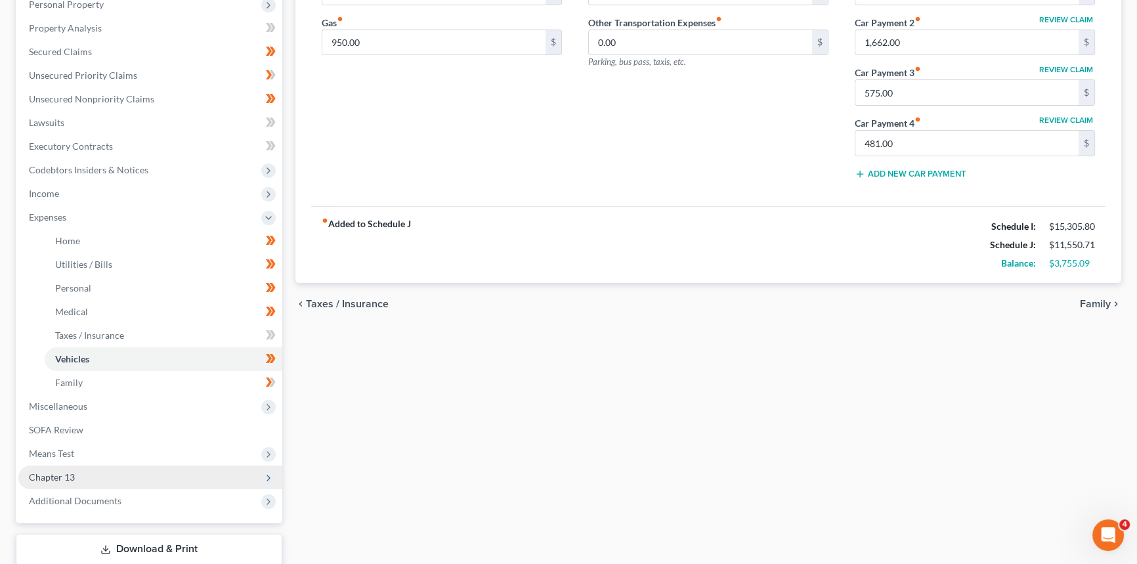
click at [78, 475] on span "Chapter 13" at bounding box center [150, 478] width 264 height 24
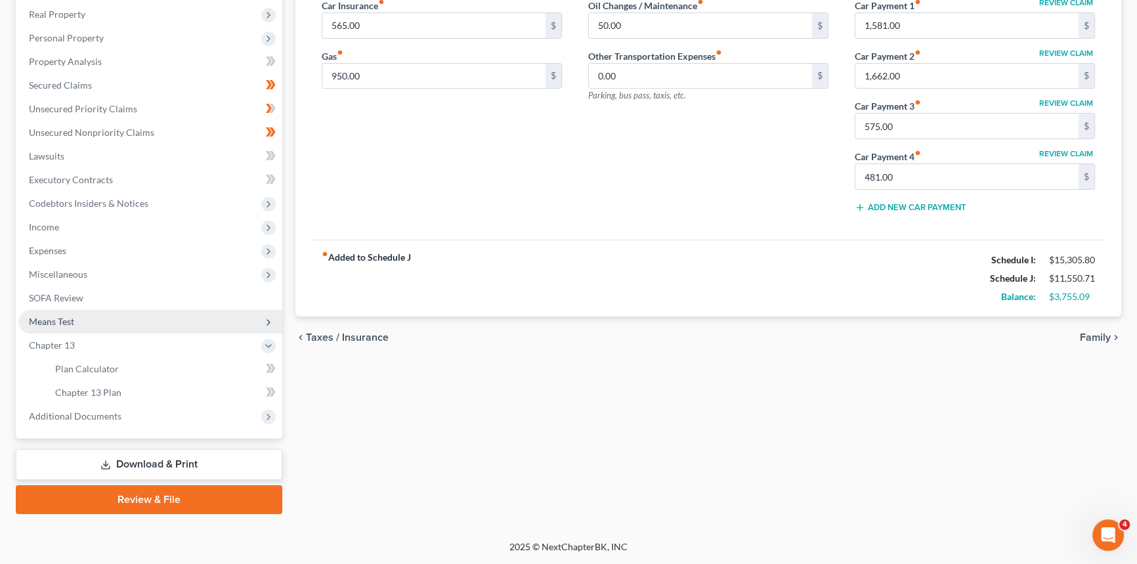
scroll to position [204, 0]
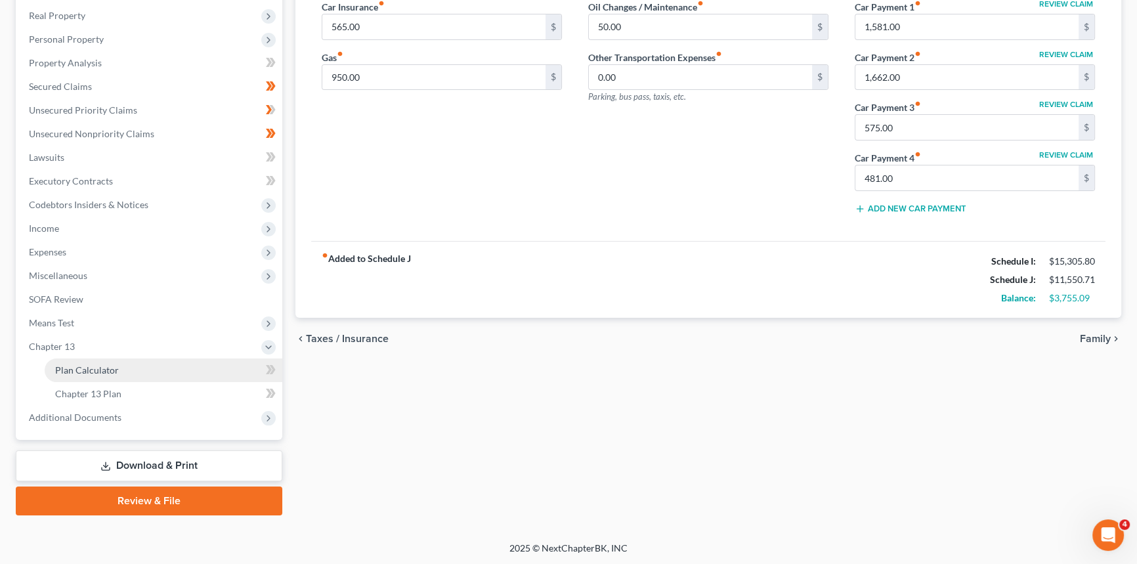
click at [93, 374] on span "Plan Calculator" at bounding box center [87, 369] width 64 height 11
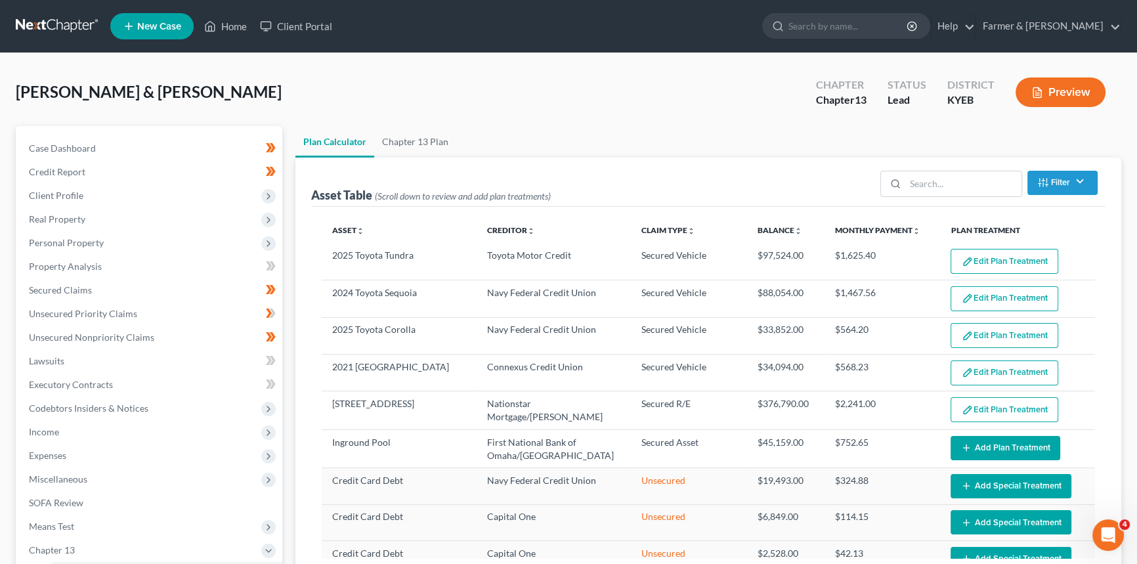
select select "59"
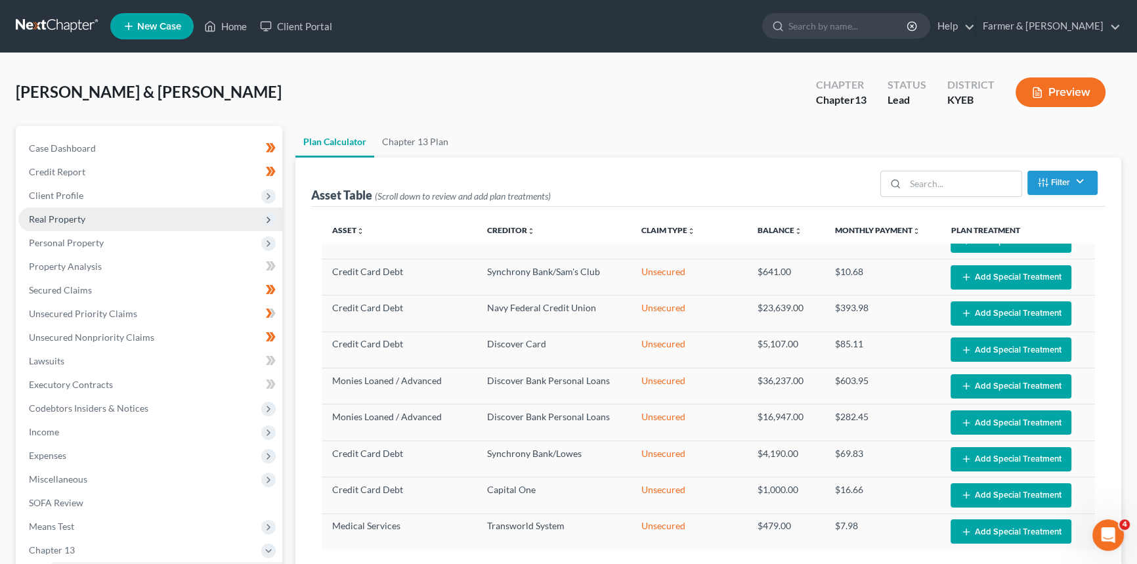
click at [78, 225] on span "Real Property" at bounding box center [150, 220] width 264 height 24
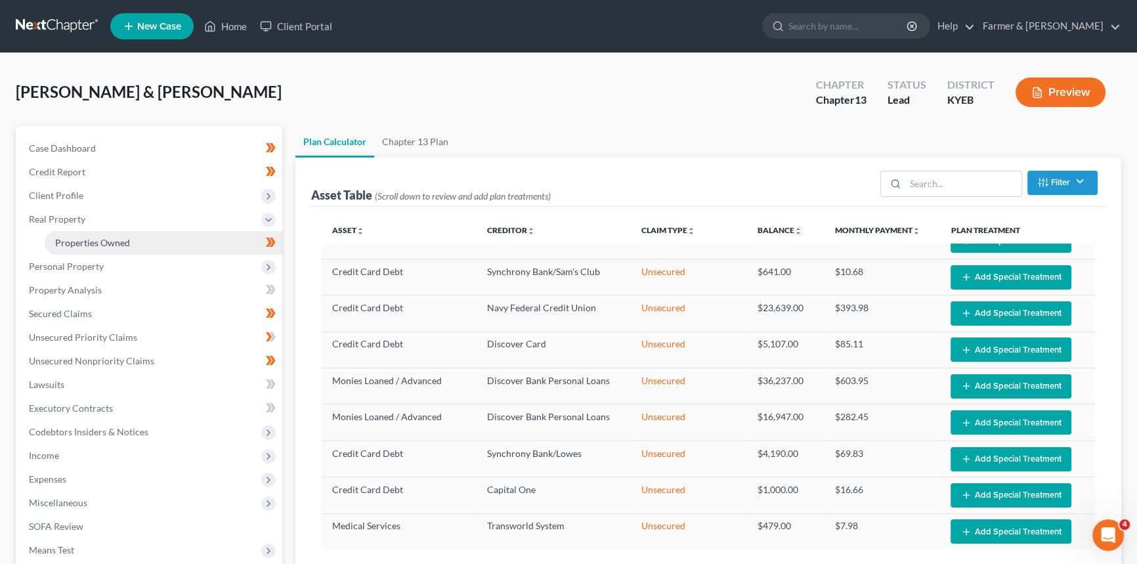
click at [110, 247] on link "Properties Owned" at bounding box center [164, 243] width 238 height 24
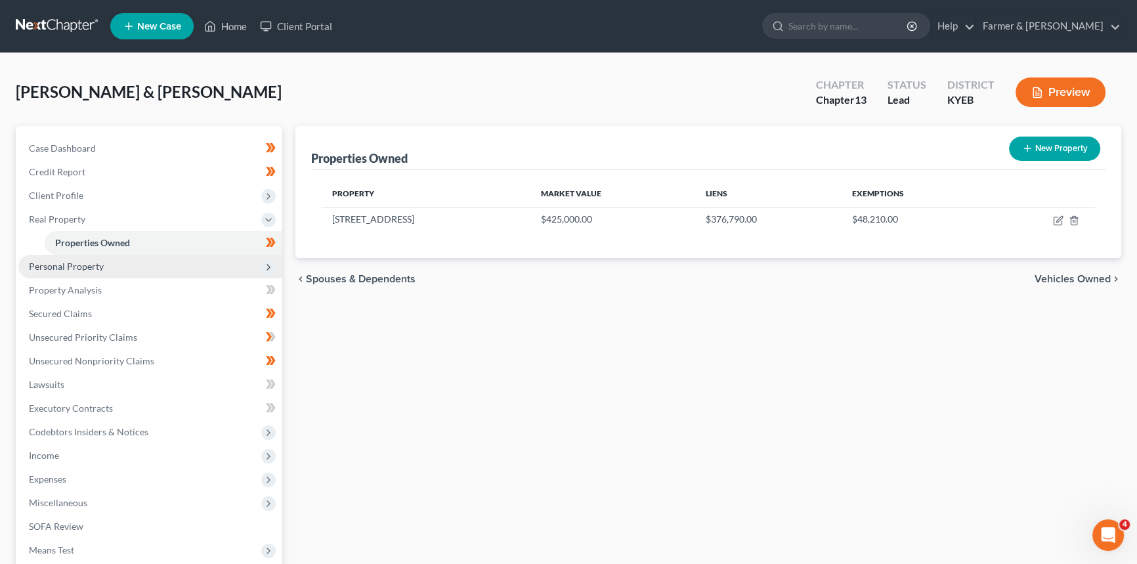
drag, startPoint x: 76, startPoint y: 267, endPoint x: 83, endPoint y: 272, distance: 8.9
click at [76, 267] on span "Personal Property" at bounding box center [66, 266] width 75 height 11
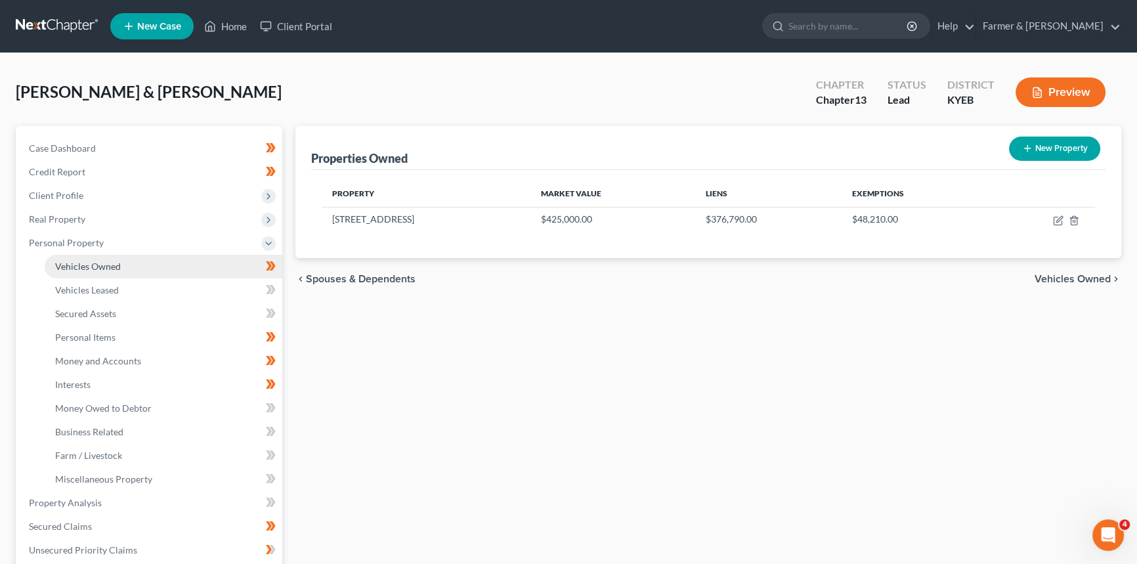
click at [87, 268] on span "Vehicles Owned" at bounding box center [88, 266] width 66 height 11
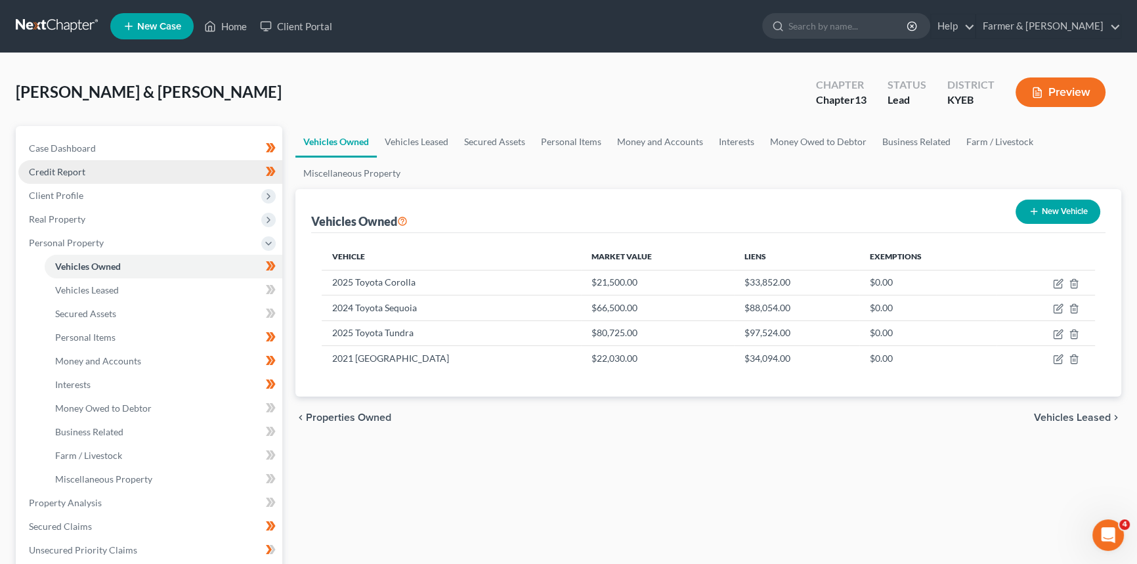
click at [74, 171] on span "Credit Report" at bounding box center [57, 171] width 56 height 11
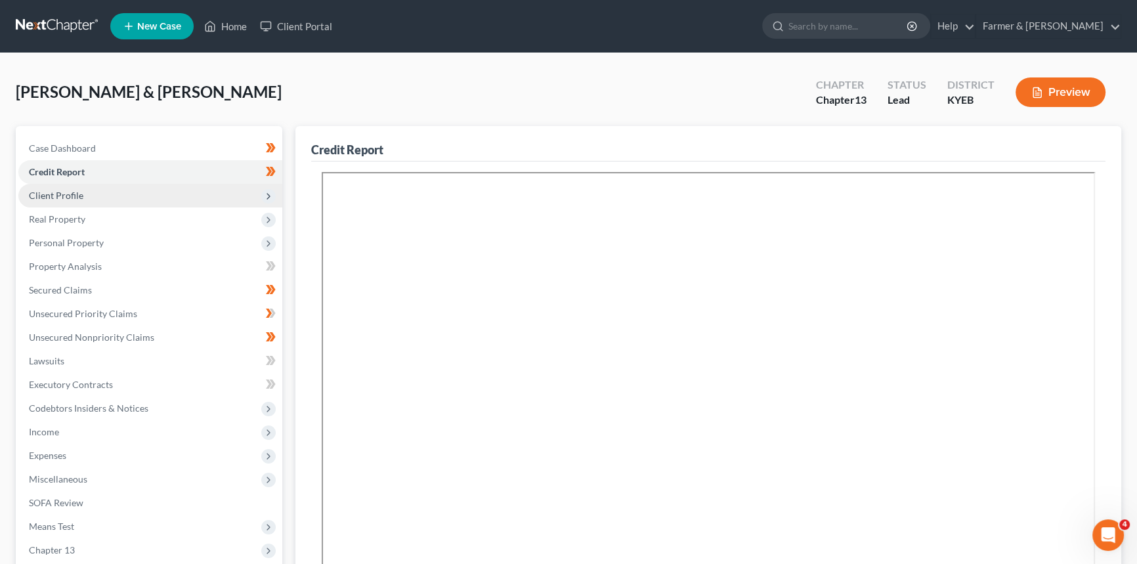
click at [56, 197] on span "Client Profile" at bounding box center [56, 195] width 55 height 11
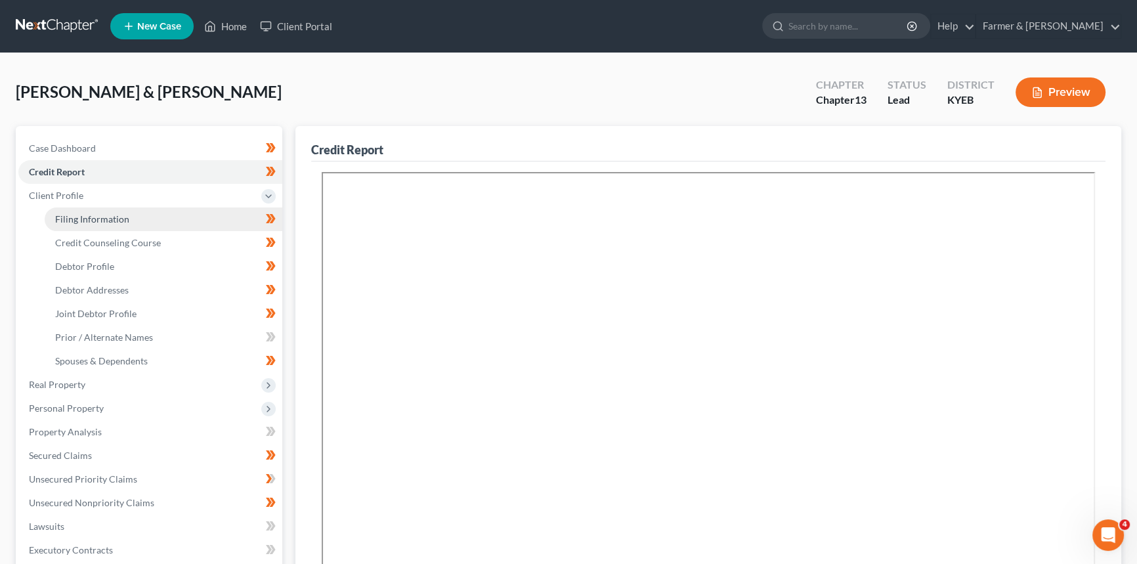
click at [98, 220] on span "Filing Information" at bounding box center [92, 218] width 74 height 11
select select "1"
select select "3"
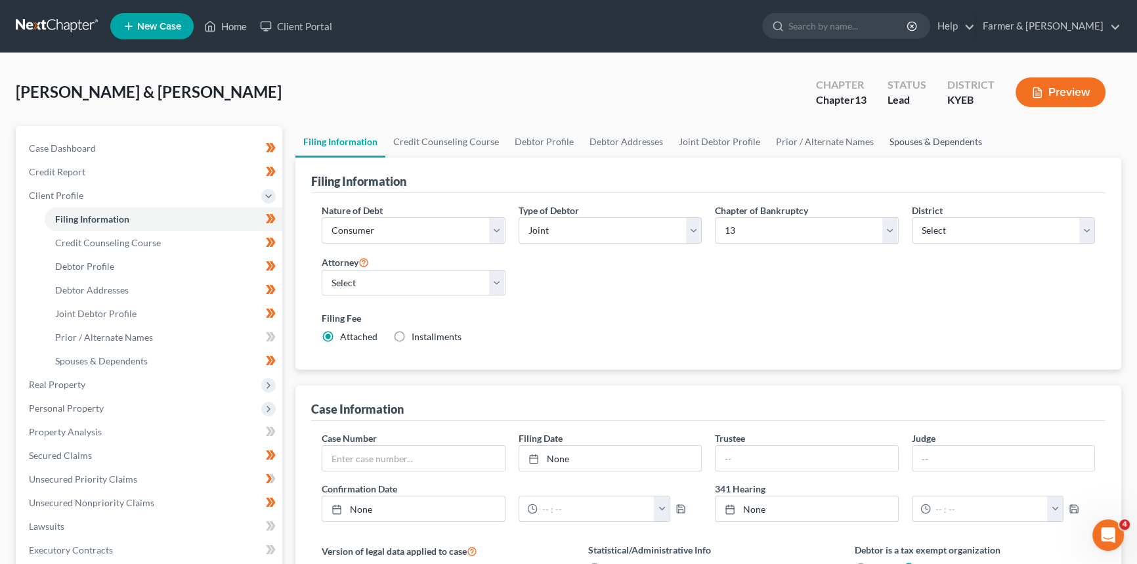
click at [924, 139] on link "Spouses & Dependents" at bounding box center [936, 142] width 108 height 32
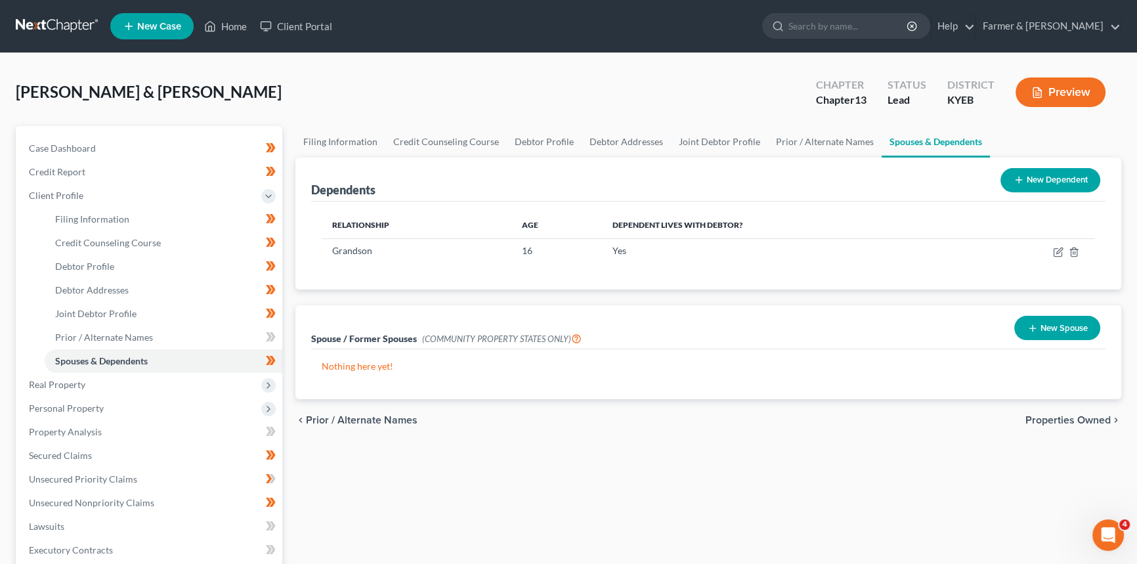
scroll to position [238, 0]
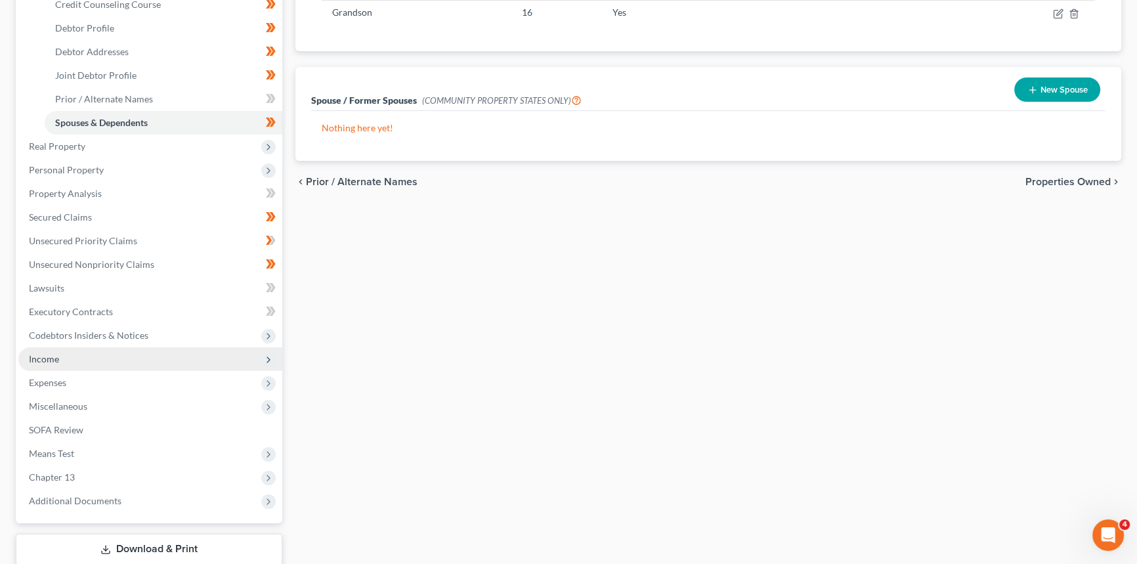
click at [73, 360] on span "Income" at bounding box center [150, 359] width 264 height 24
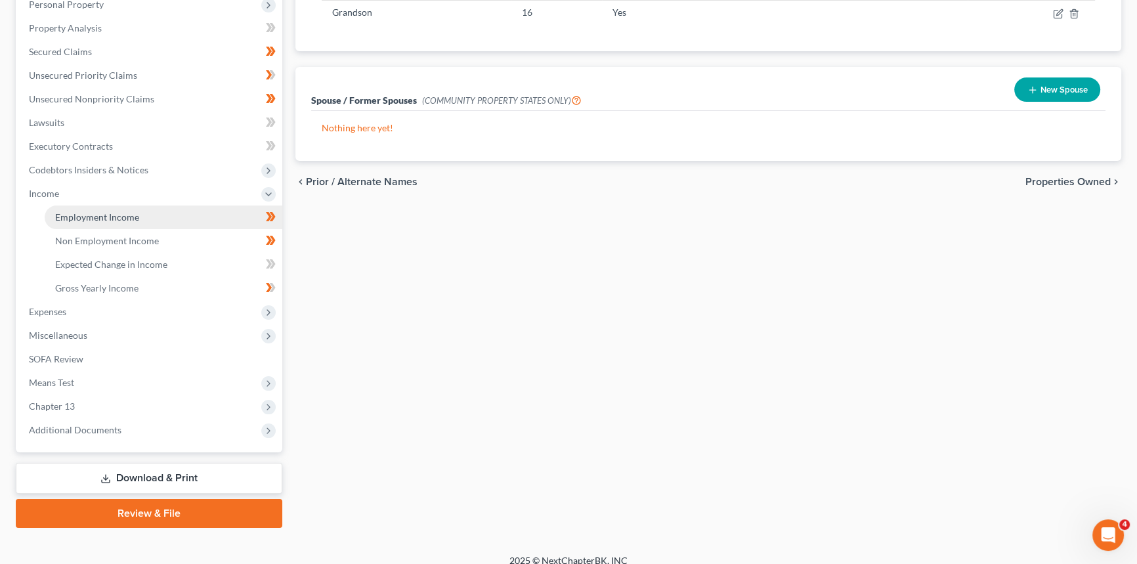
click at [116, 214] on span "Employment Income" at bounding box center [97, 216] width 84 height 11
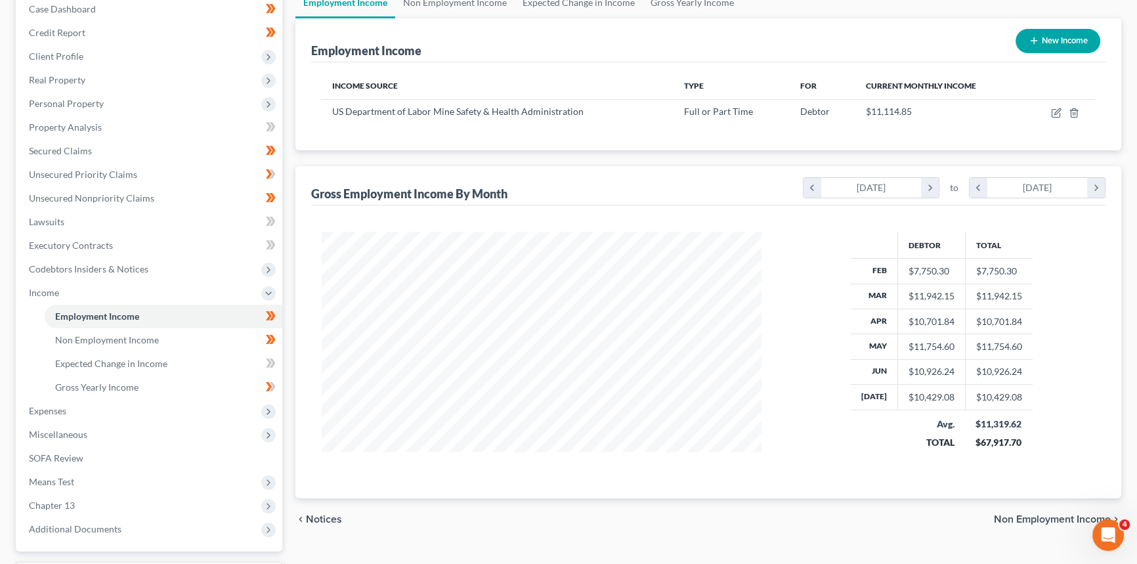
scroll to position [250, 0]
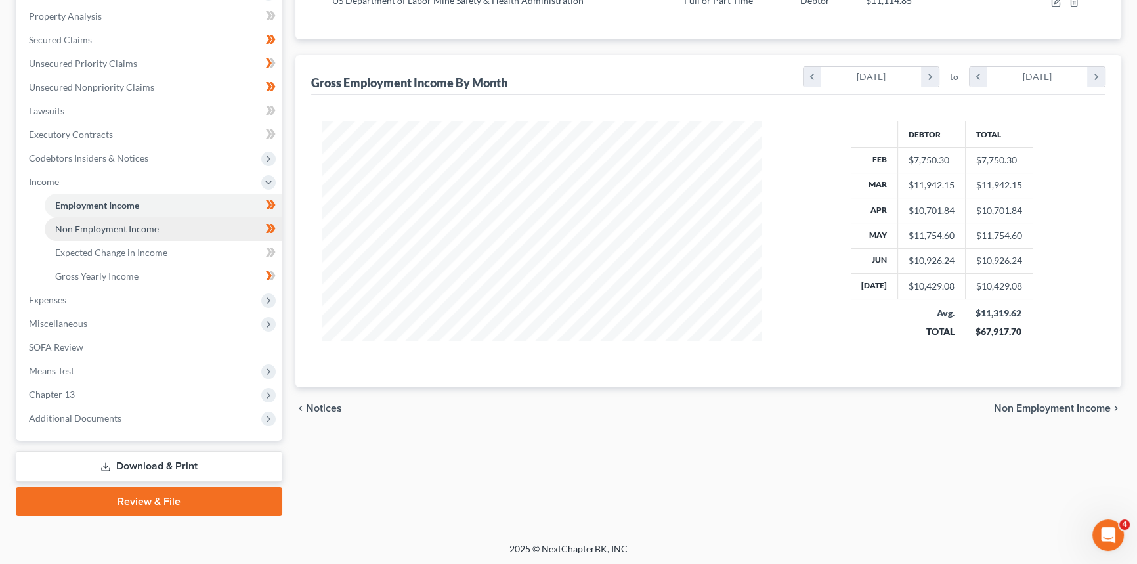
click at [165, 227] on link "Non Employment Income" at bounding box center [164, 229] width 238 height 24
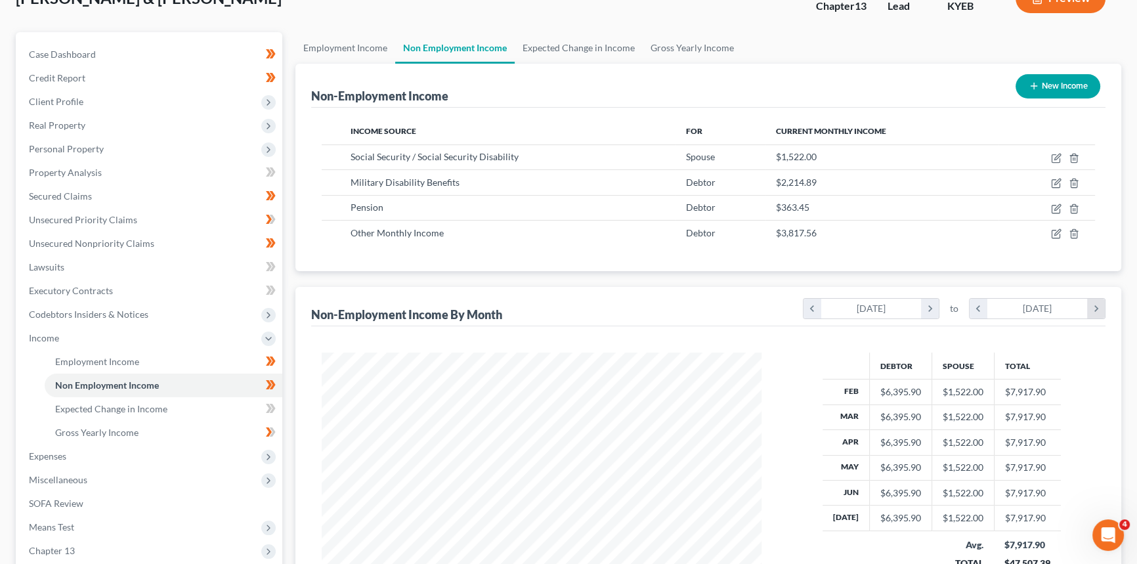
scroll to position [238, 0]
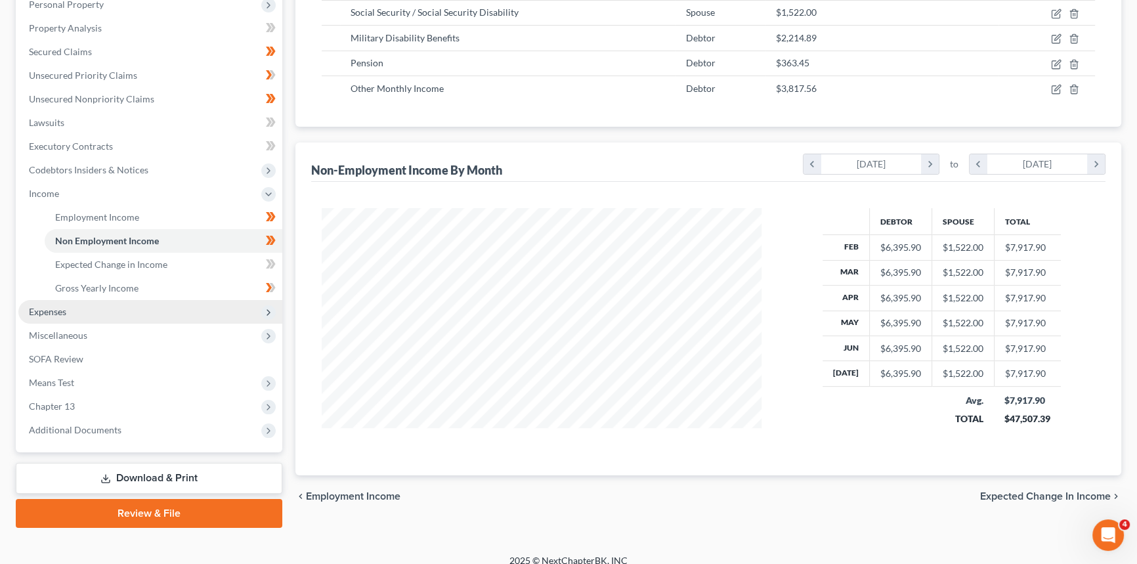
click at [68, 312] on span "Expenses" at bounding box center [150, 312] width 264 height 24
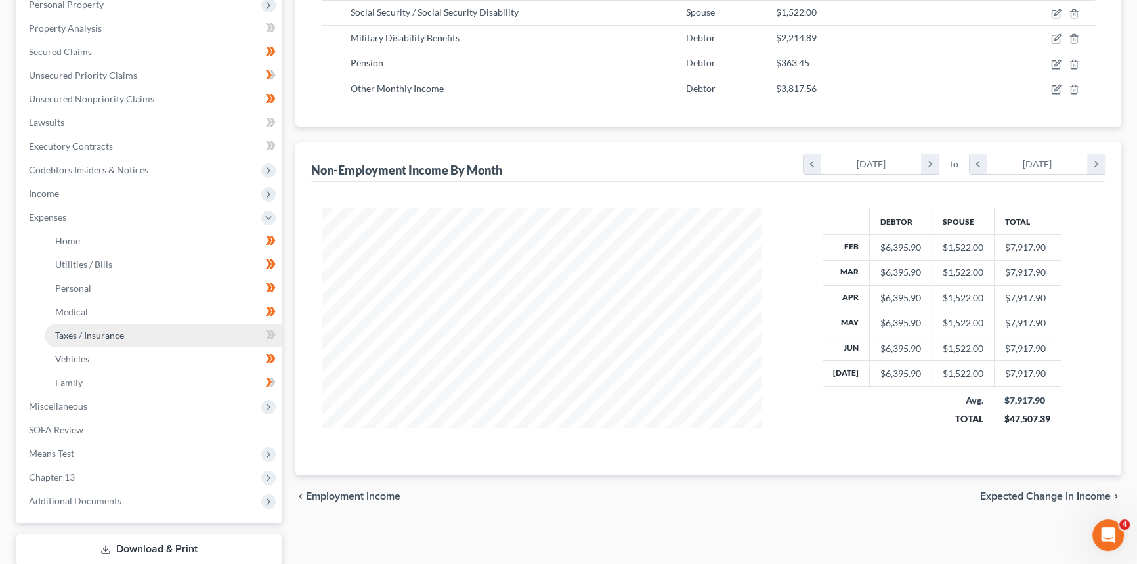
click at [112, 331] on span "Taxes / Insurance" at bounding box center [89, 335] width 69 height 11
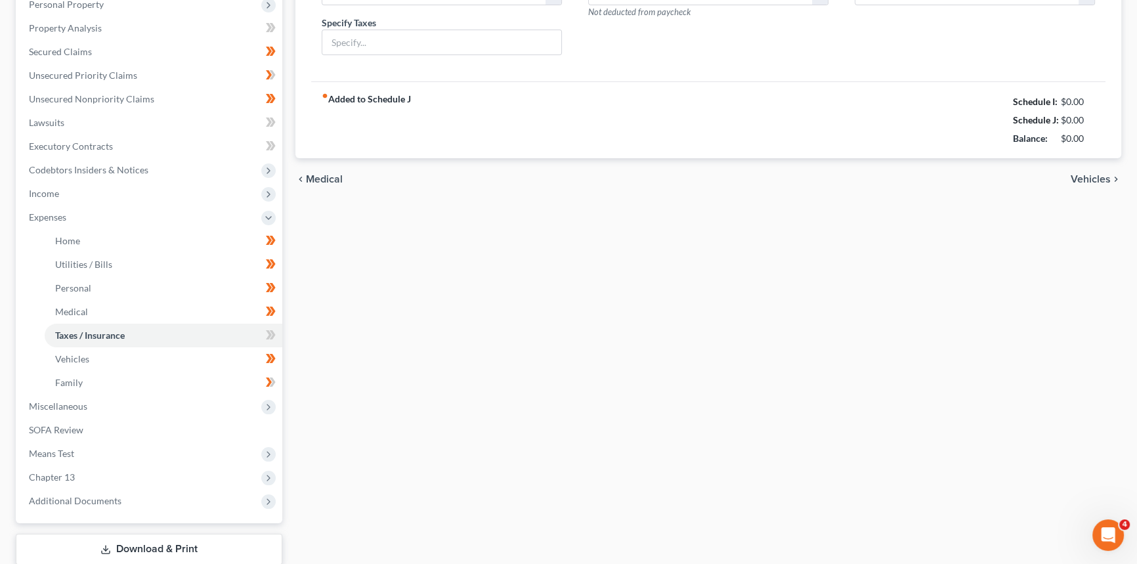
scroll to position [159, 0]
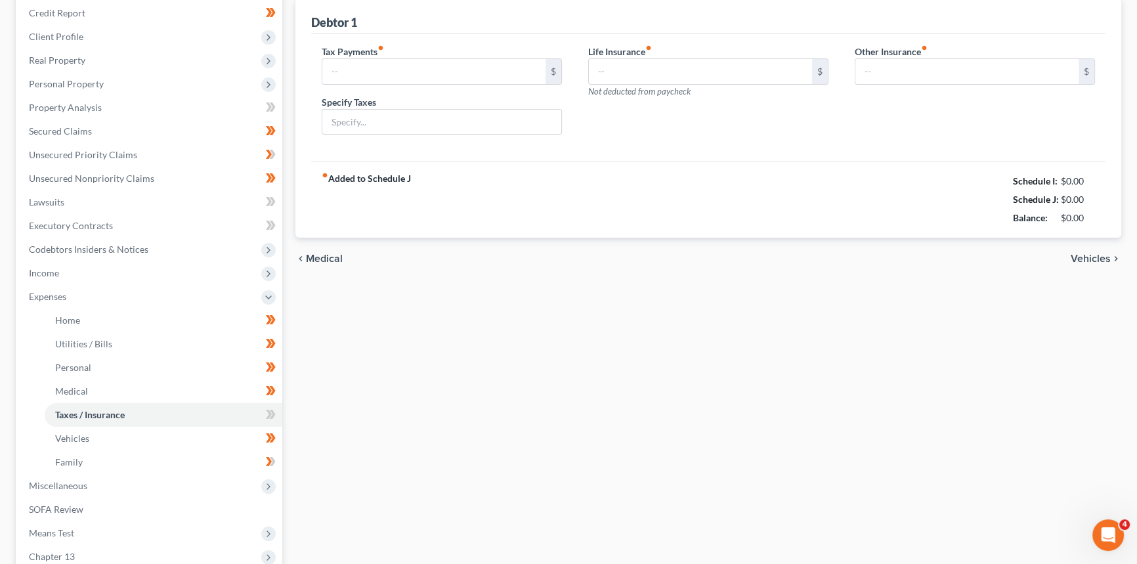
type input "45.00"
type input "Vehicle Registration Taxes"
type input "0.00"
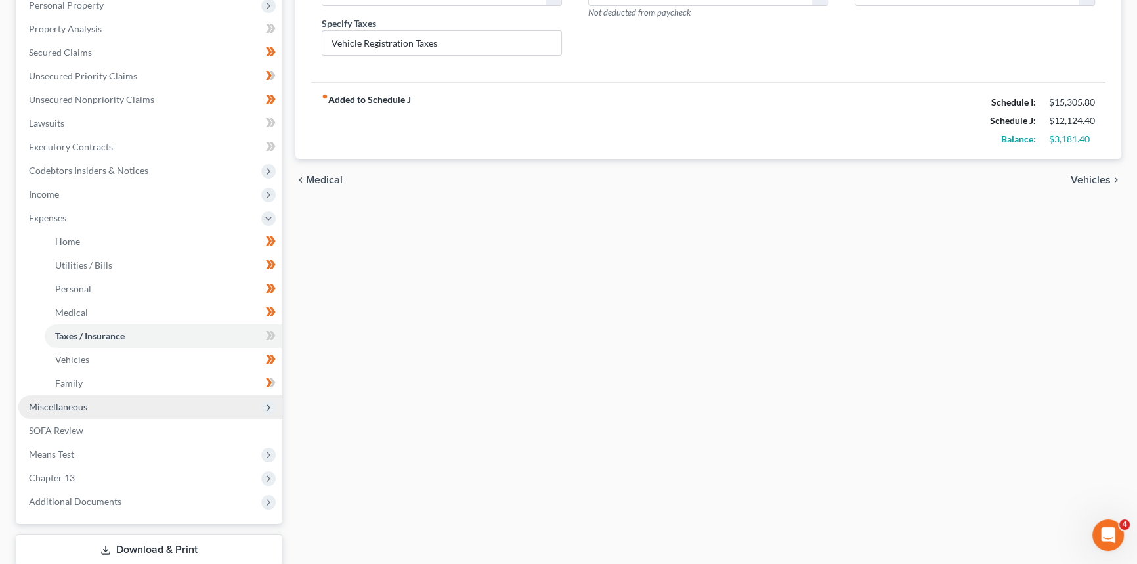
scroll to position [238, 0]
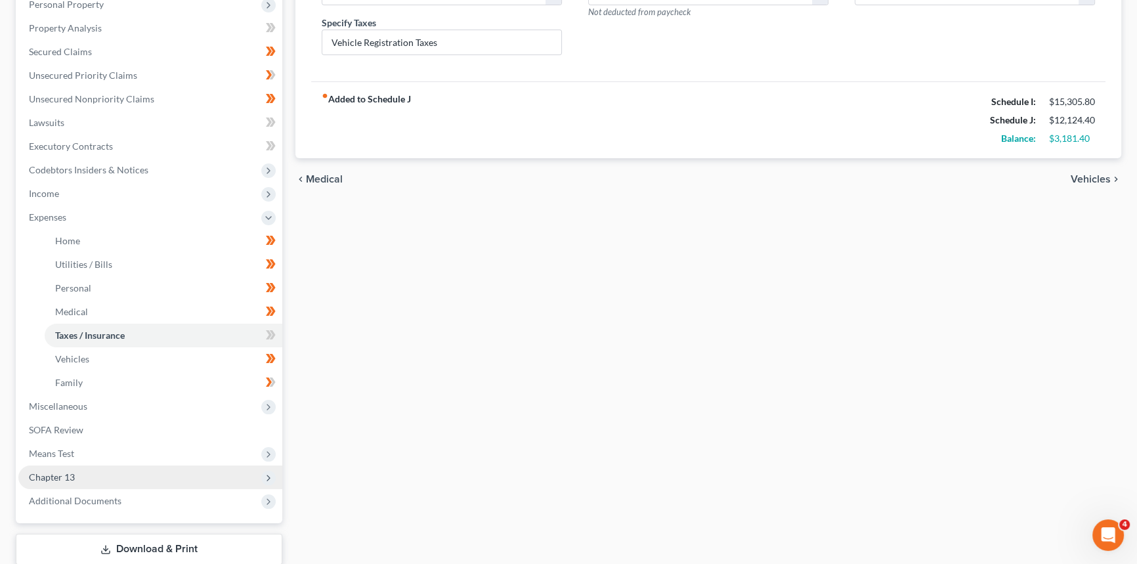
click at [63, 477] on span "Chapter 13" at bounding box center [52, 476] width 46 height 11
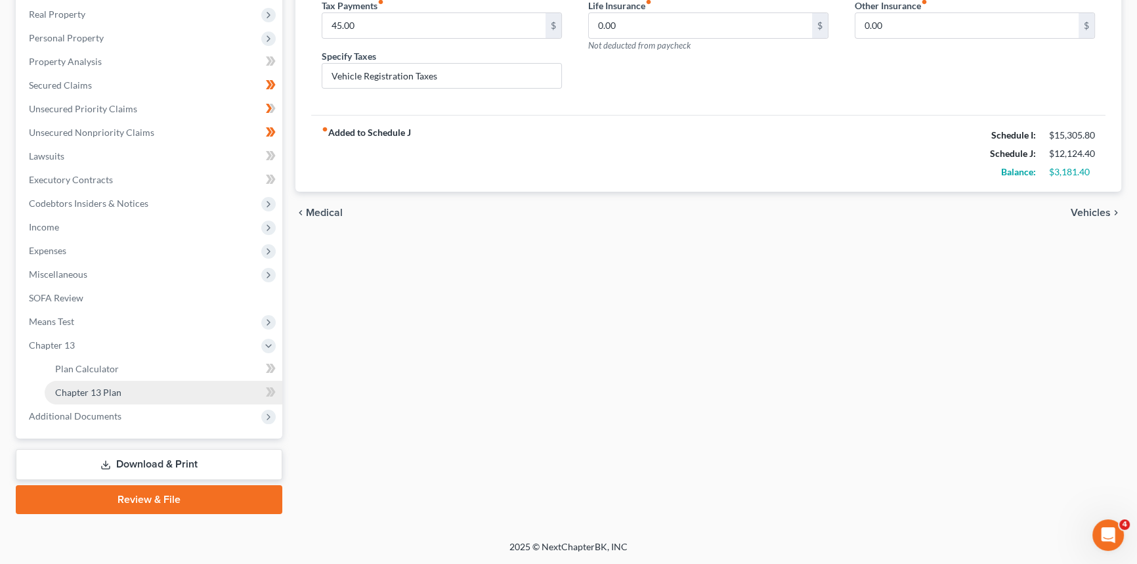
scroll to position [204, 0]
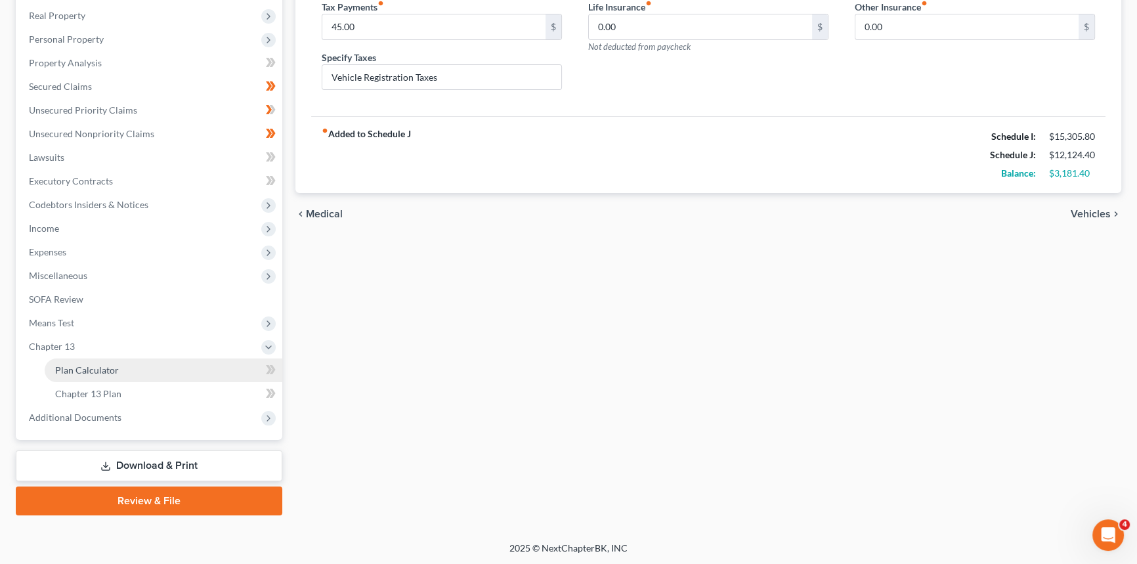
click at [98, 369] on span "Plan Calculator" at bounding box center [87, 369] width 64 height 11
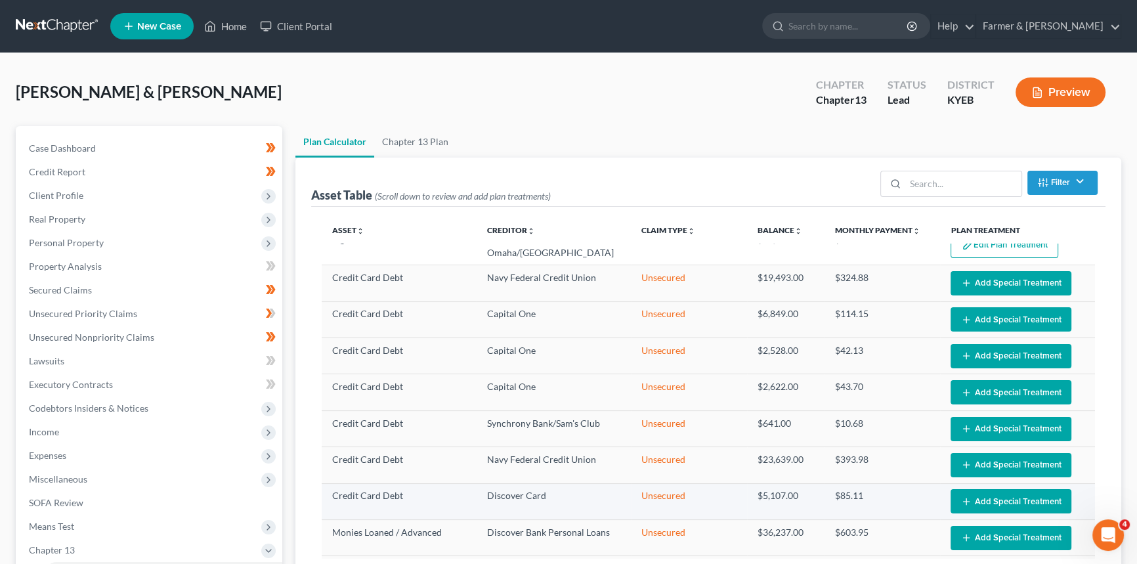
scroll to position [355, 0]
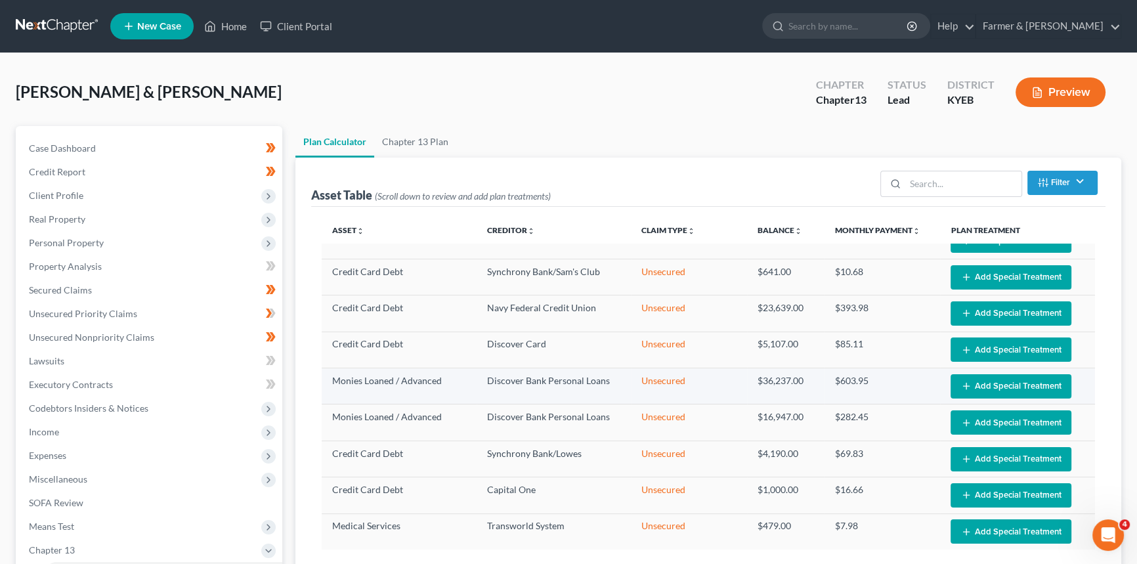
select select "59"
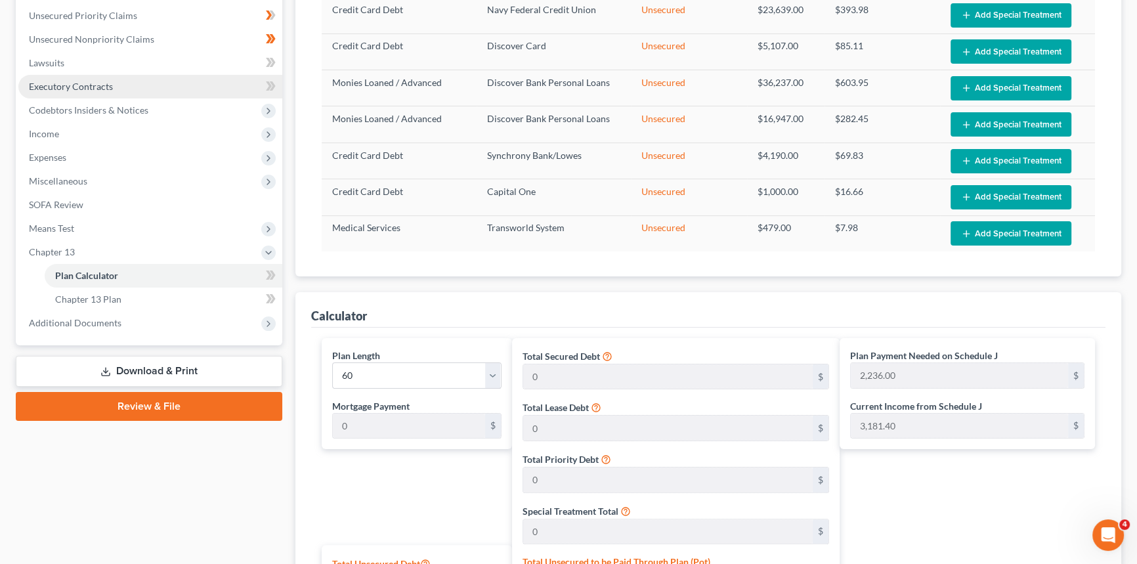
scroll to position [179, 0]
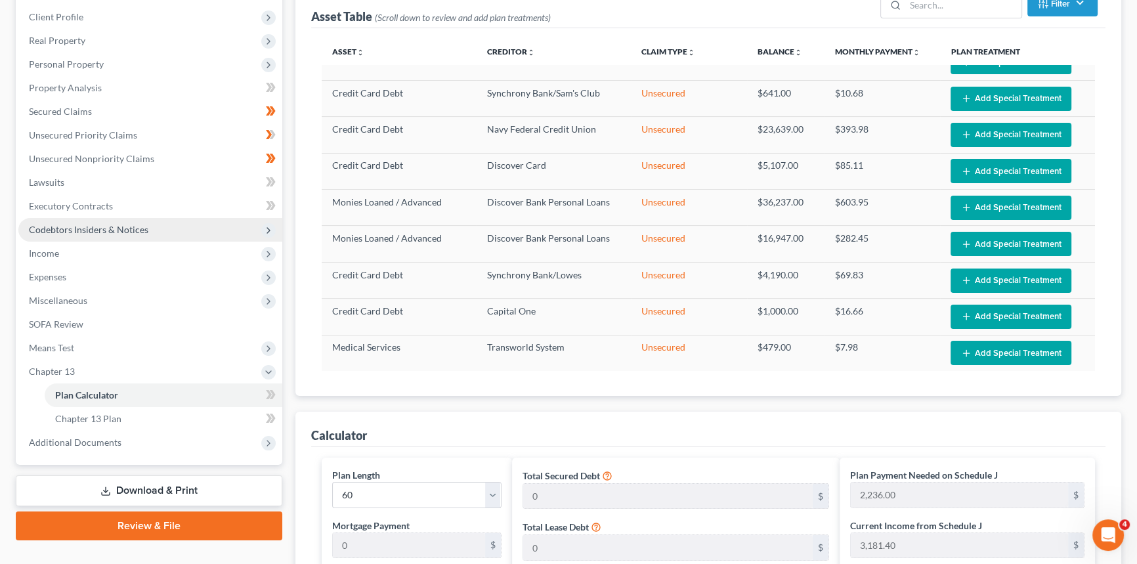
drag, startPoint x: 71, startPoint y: 253, endPoint x: 69, endPoint y: 238, distance: 15.2
click at [71, 253] on span "Income" at bounding box center [150, 254] width 264 height 24
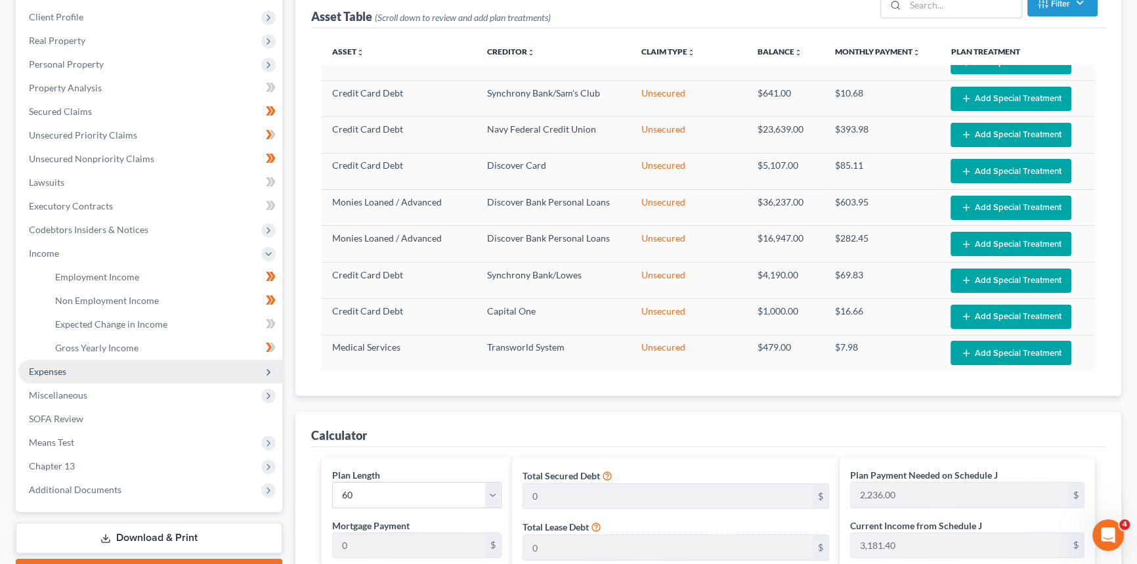
click at [60, 374] on span "Expenses" at bounding box center [47, 371] width 37 height 11
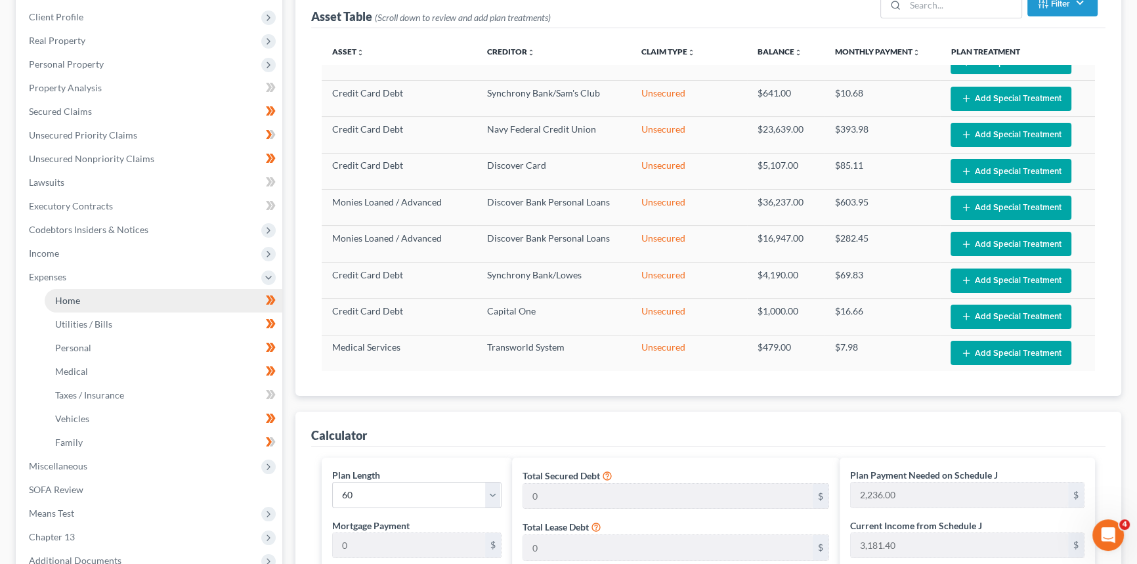
click at [95, 299] on link "Home" at bounding box center [164, 301] width 238 height 24
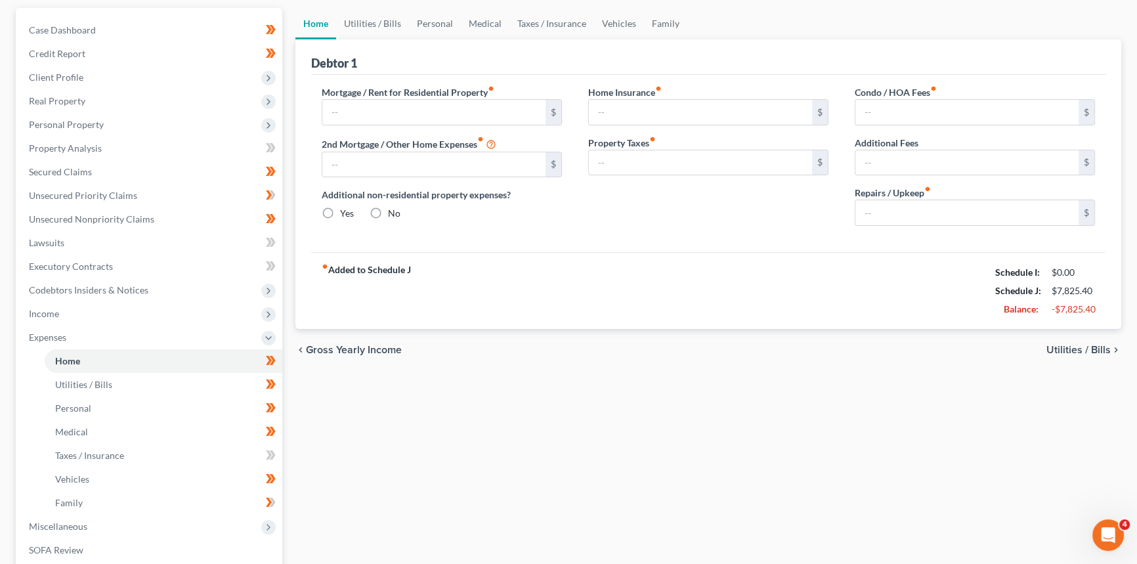
type input "2,241.71"
type input "0.00"
radio input "true"
type input "0.00"
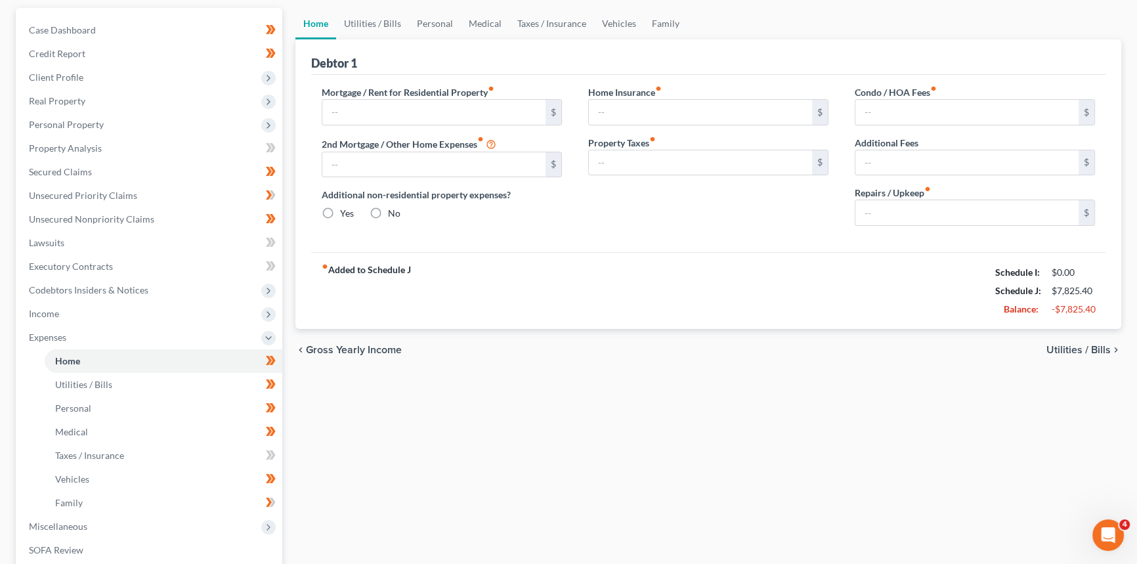
type input "0.00"
type input "200.00"
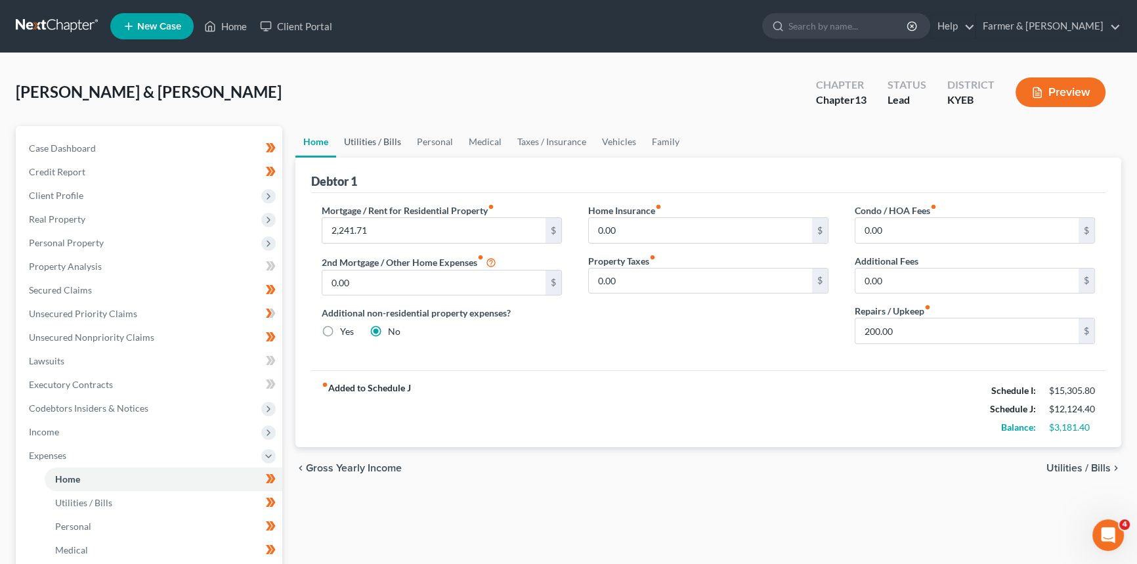
click at [354, 140] on link "Utilities / Bills" at bounding box center [372, 142] width 73 height 32
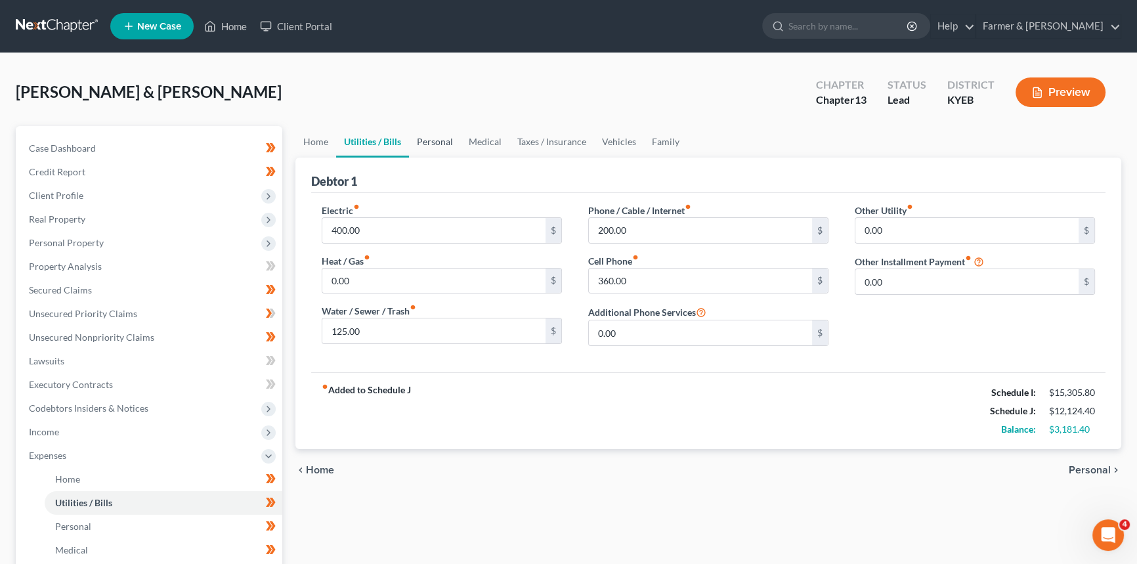
click at [431, 149] on link "Personal" at bounding box center [435, 142] width 52 height 32
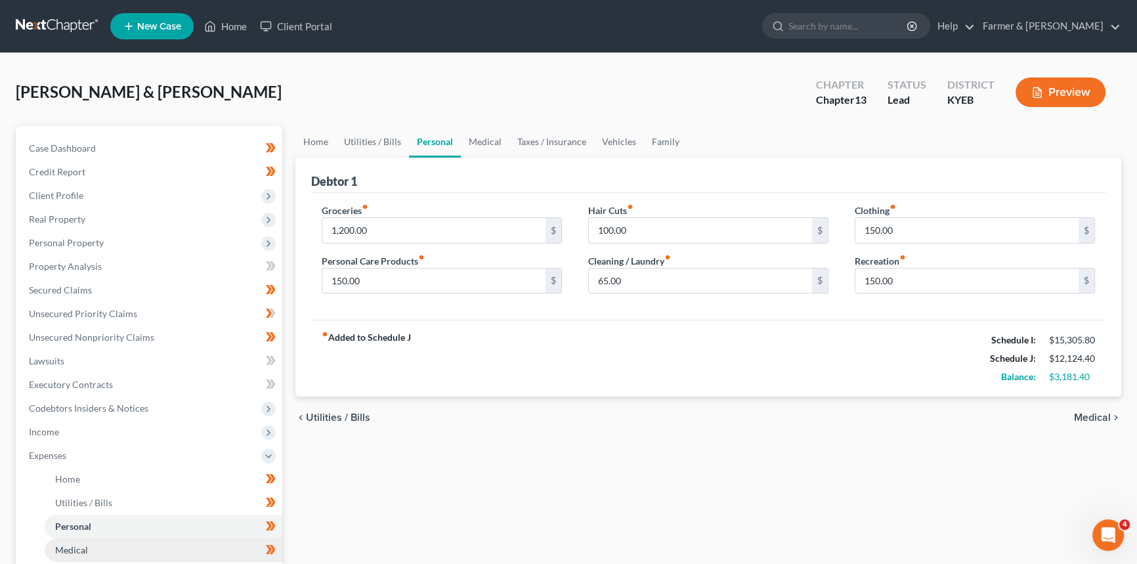
scroll to position [298, 0]
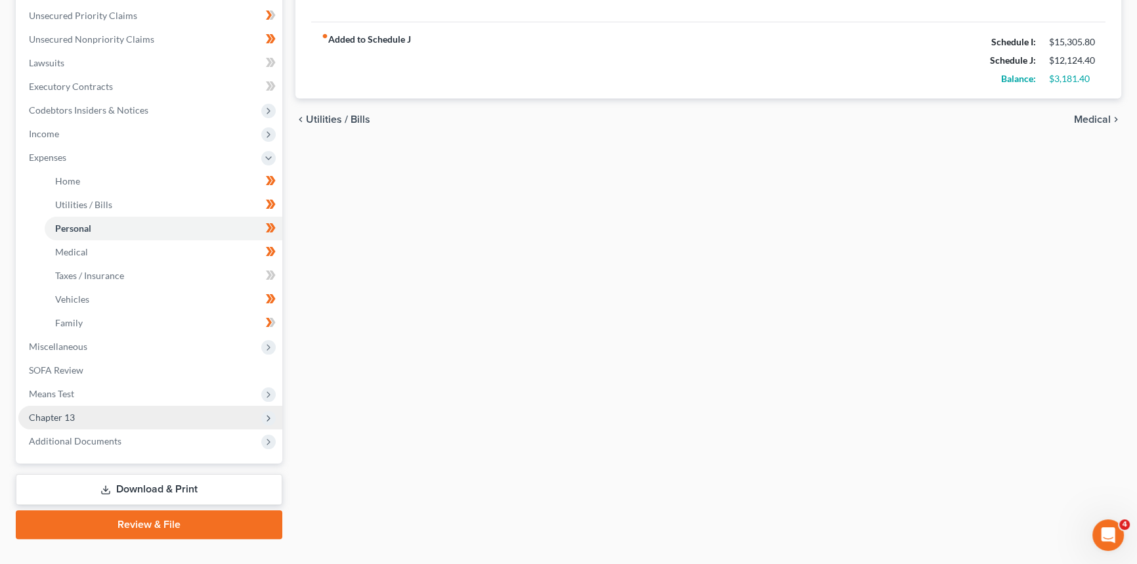
click at [89, 416] on span "Chapter 13" at bounding box center [150, 418] width 264 height 24
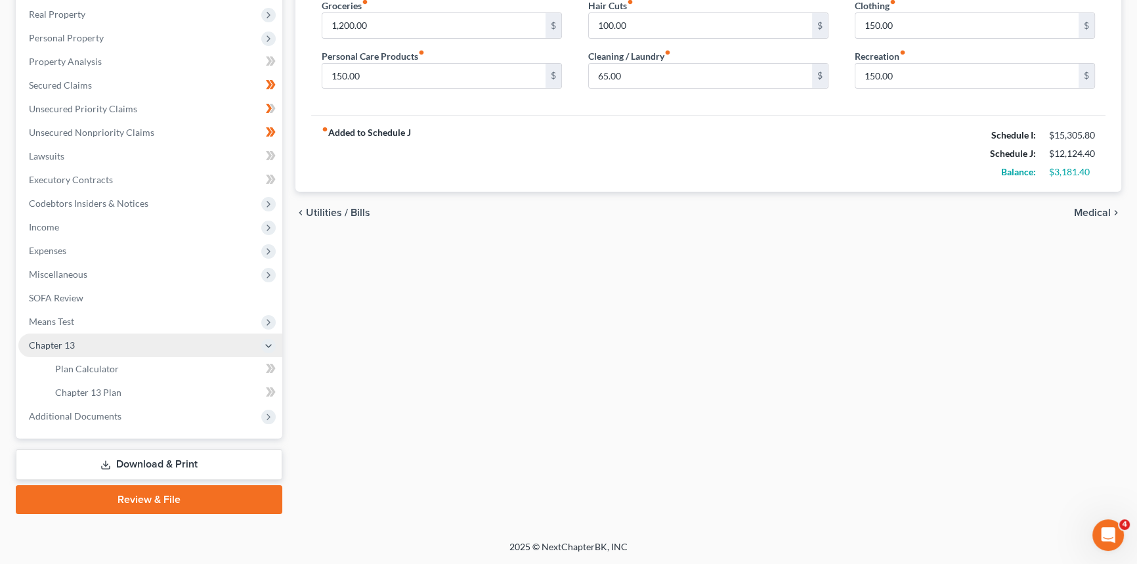
scroll to position [204, 0]
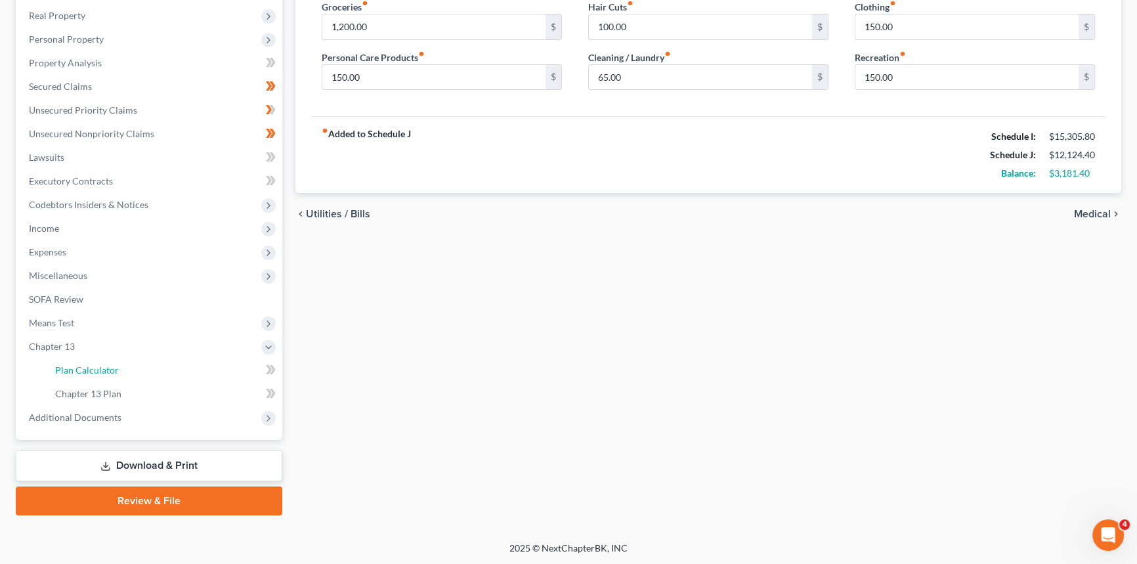
drag, startPoint x: 100, startPoint y: 364, endPoint x: 880, endPoint y: 350, distance: 780.2
click at [100, 364] on span "Plan Calculator" at bounding box center [87, 369] width 64 height 11
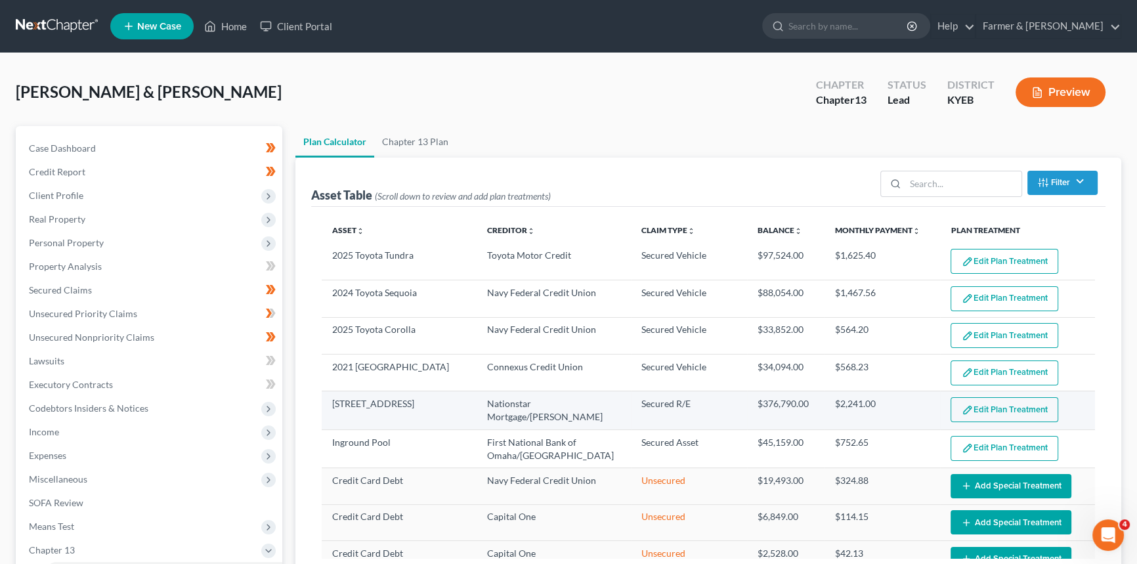
select select "59"
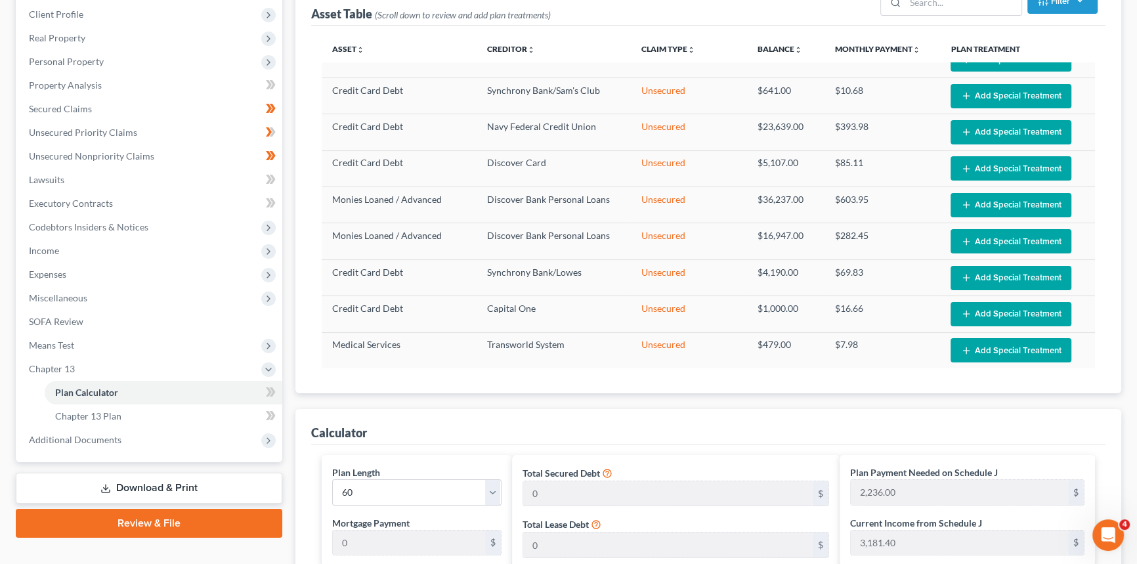
scroll to position [358, 0]
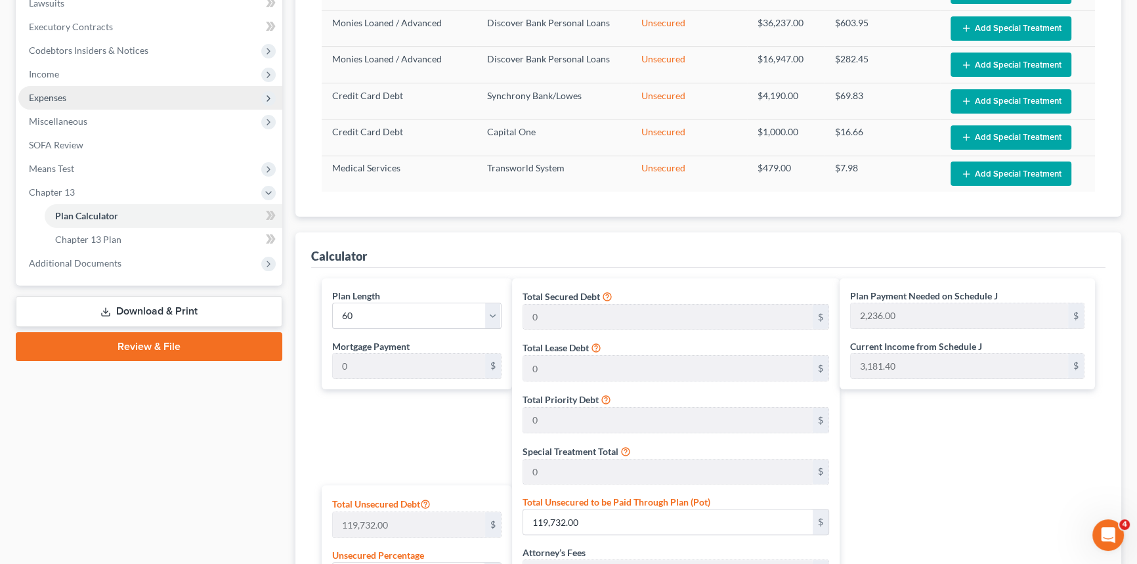
click at [66, 98] on span "Expenses" at bounding box center [47, 97] width 37 height 11
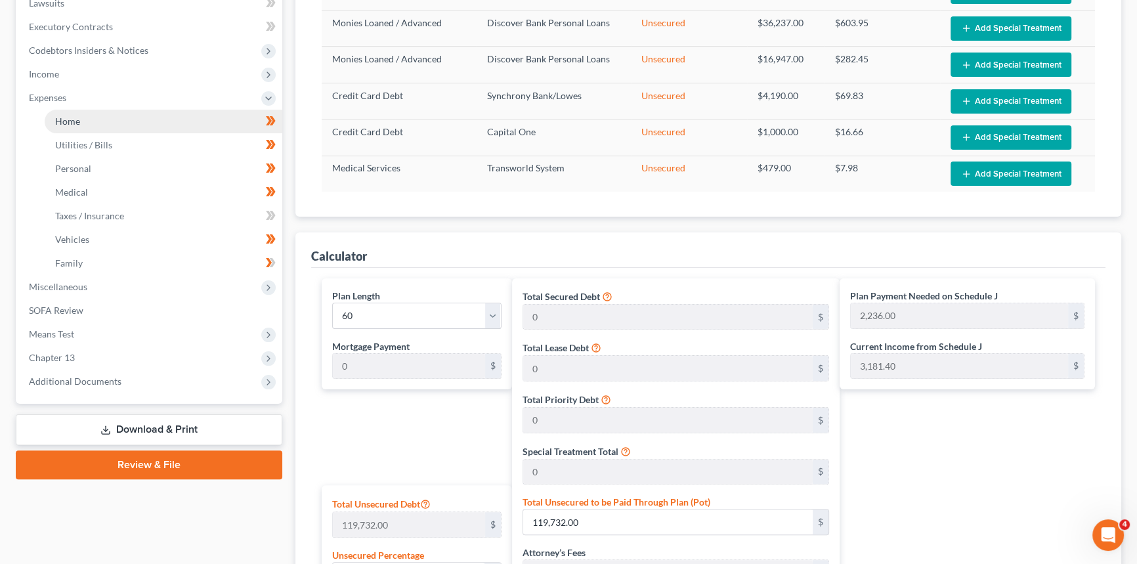
click at [118, 122] on link "Home" at bounding box center [164, 122] width 238 height 24
click at [108, 142] on span "Utilities / Bills" at bounding box center [83, 144] width 57 height 11
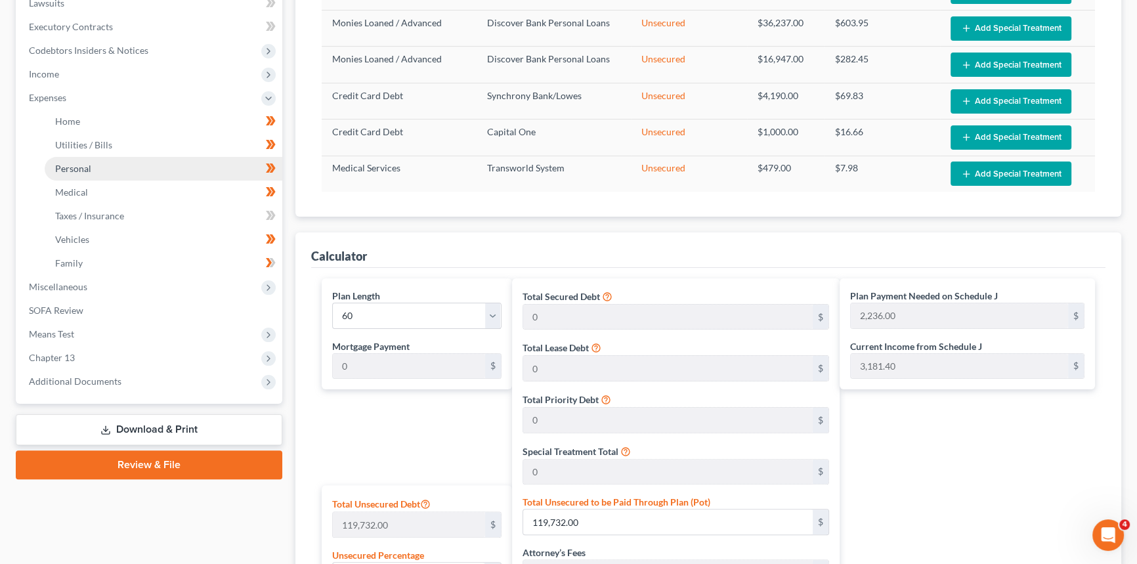
click at [95, 169] on link "Personal" at bounding box center [164, 169] width 238 height 24
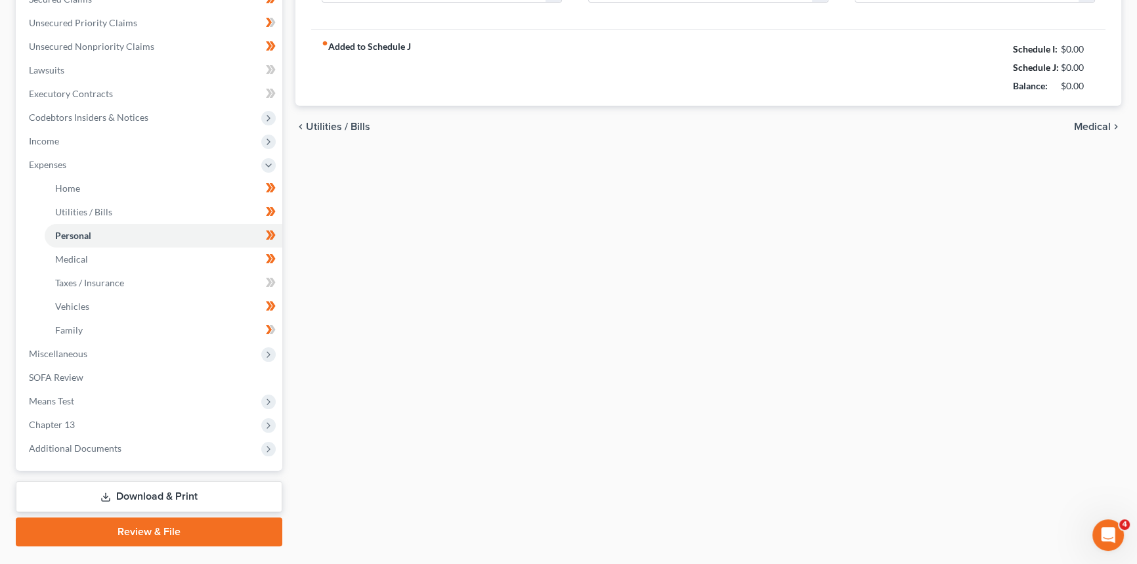
type input "1,200.00"
type input "150.00"
type input "100.00"
type input "65.00"
type input "150.00"
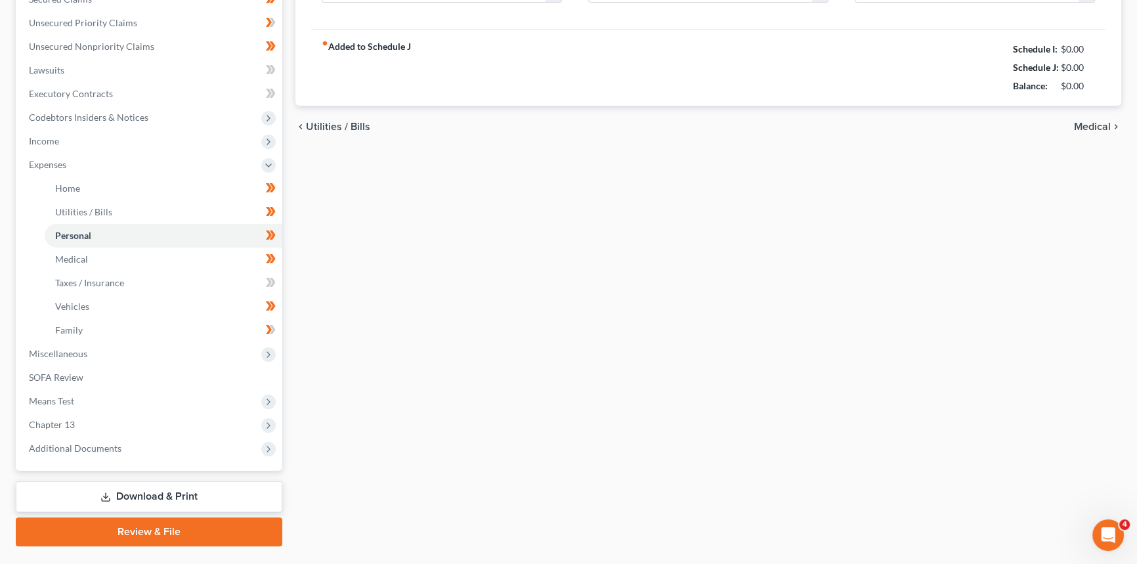
type input "150.00"
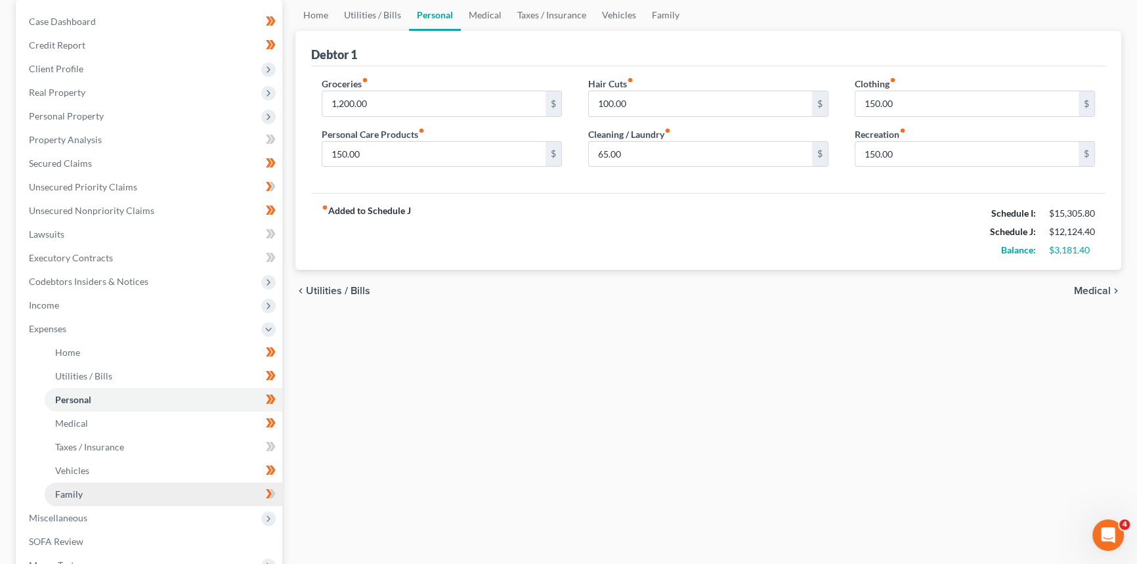
scroll to position [322, 0]
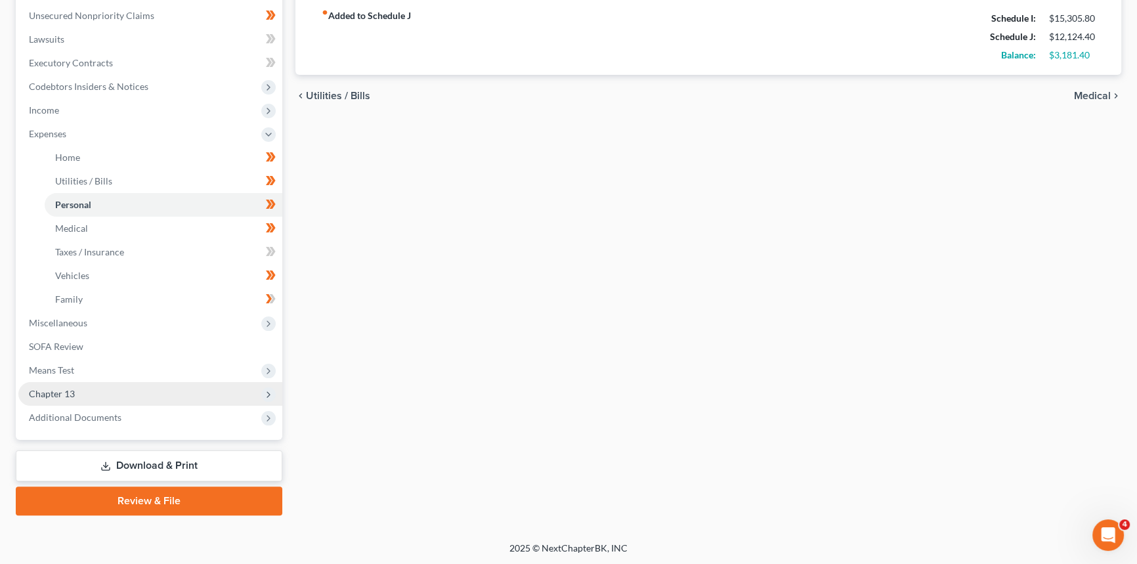
click at [89, 390] on span "Chapter 13" at bounding box center [150, 394] width 264 height 24
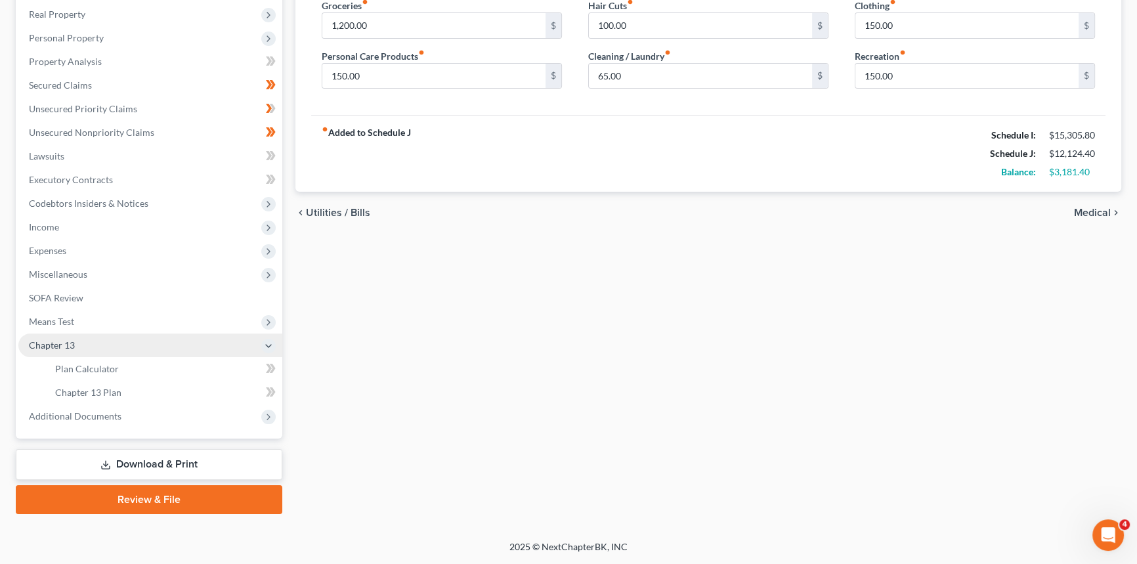
scroll to position [204, 0]
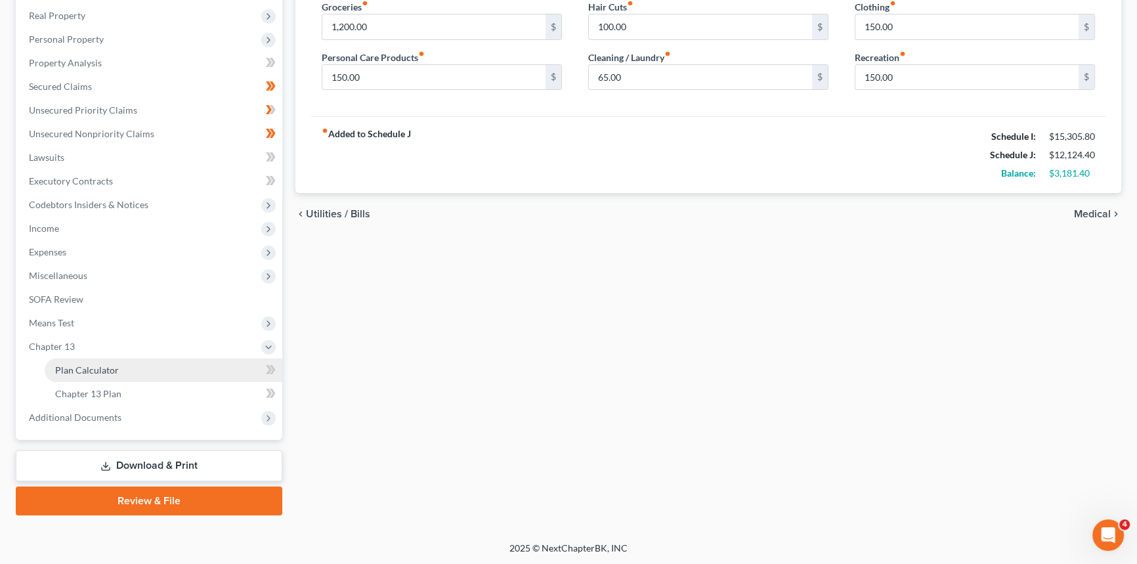
click at [110, 370] on span "Plan Calculator" at bounding box center [87, 369] width 64 height 11
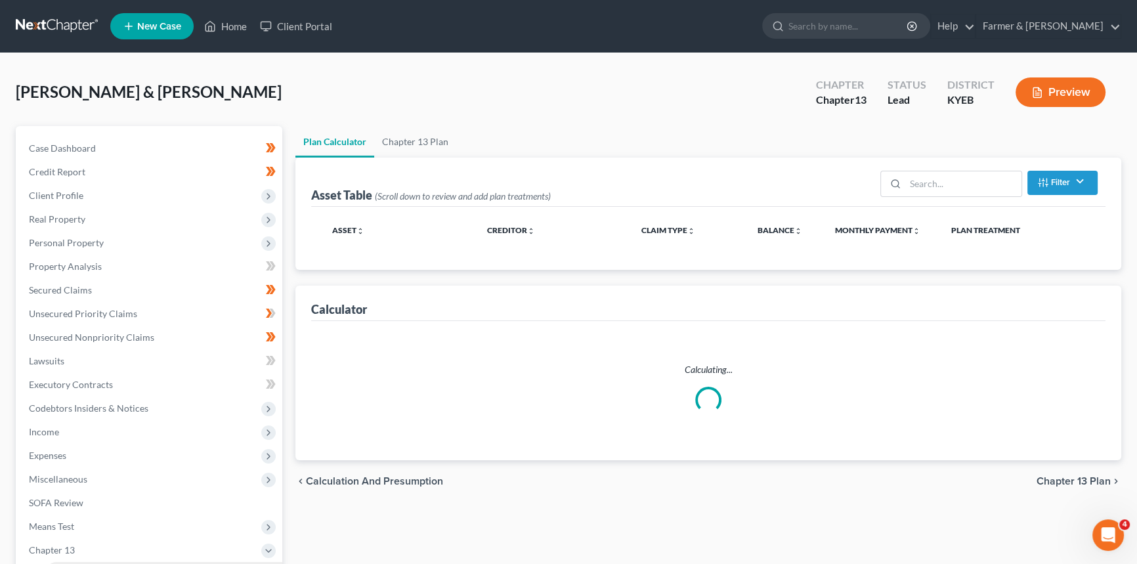
select select "59"
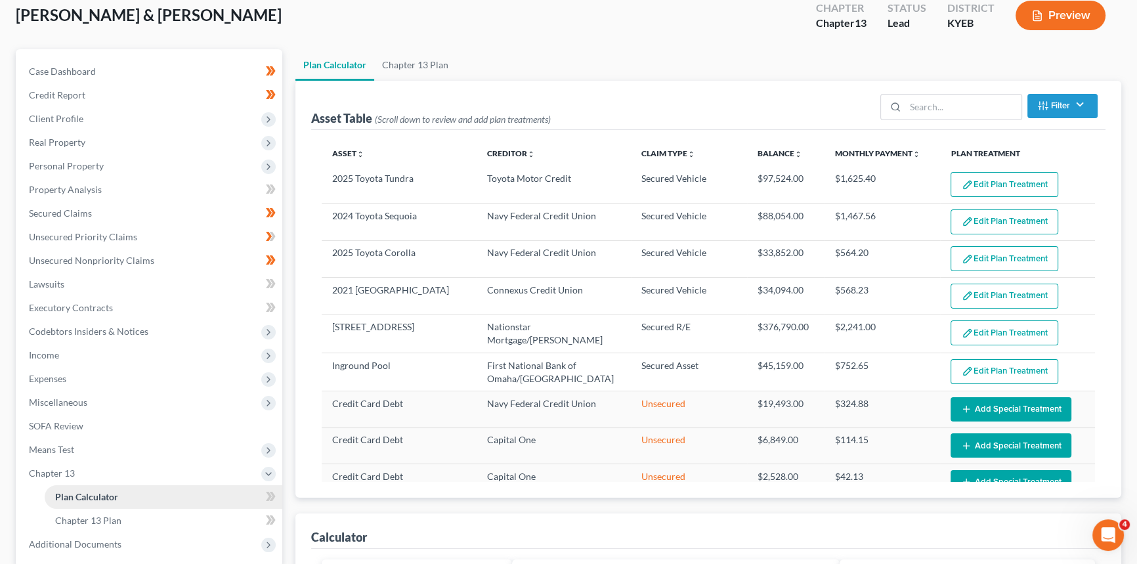
scroll to position [179, 0]
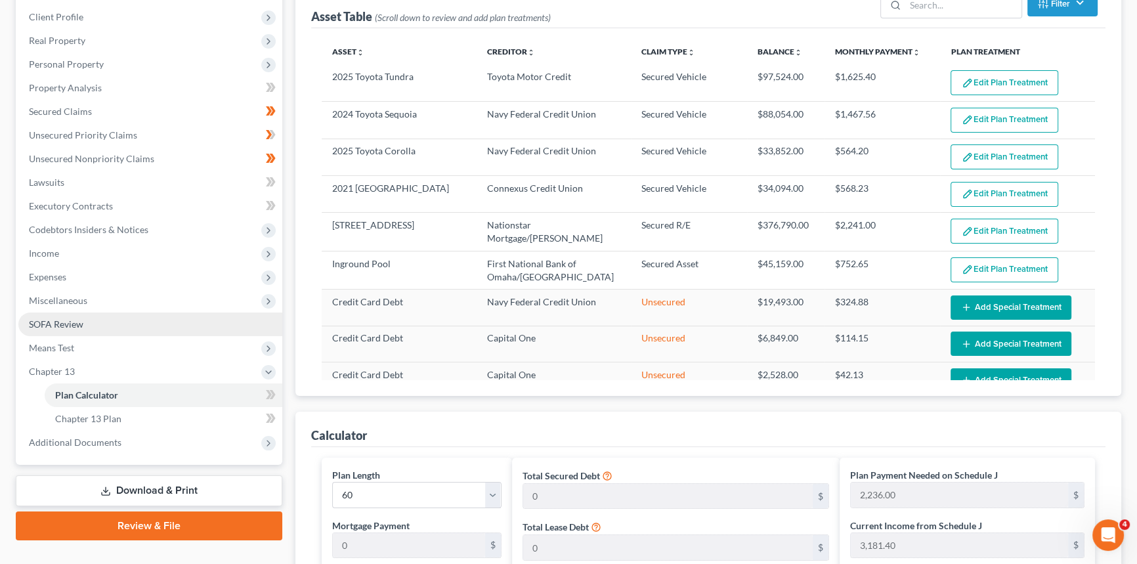
click at [78, 323] on span "SOFA Review" at bounding box center [56, 323] width 55 height 11
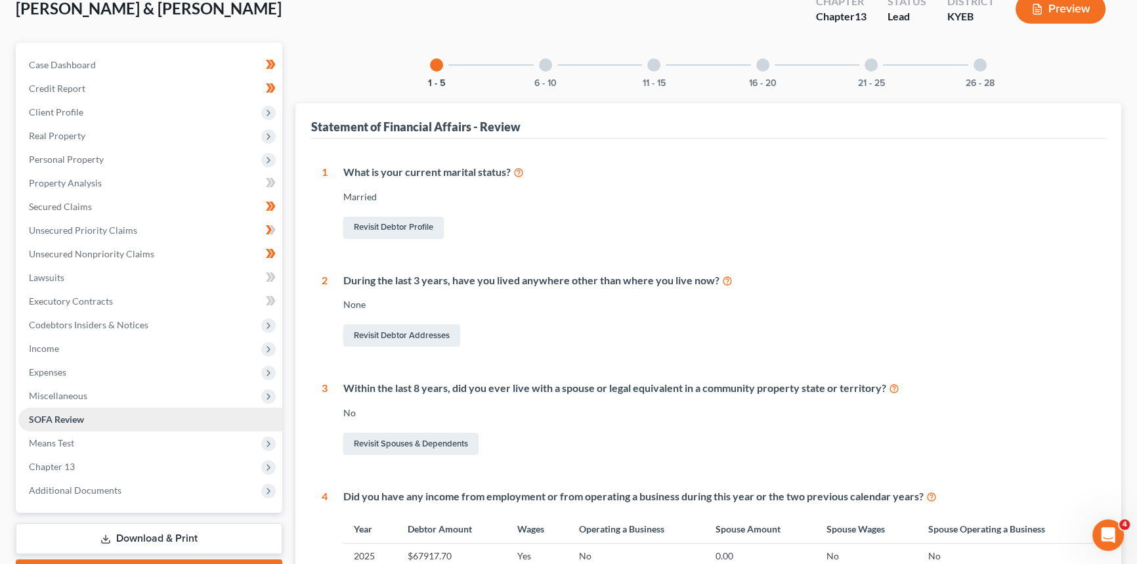
scroll to position [179, 0]
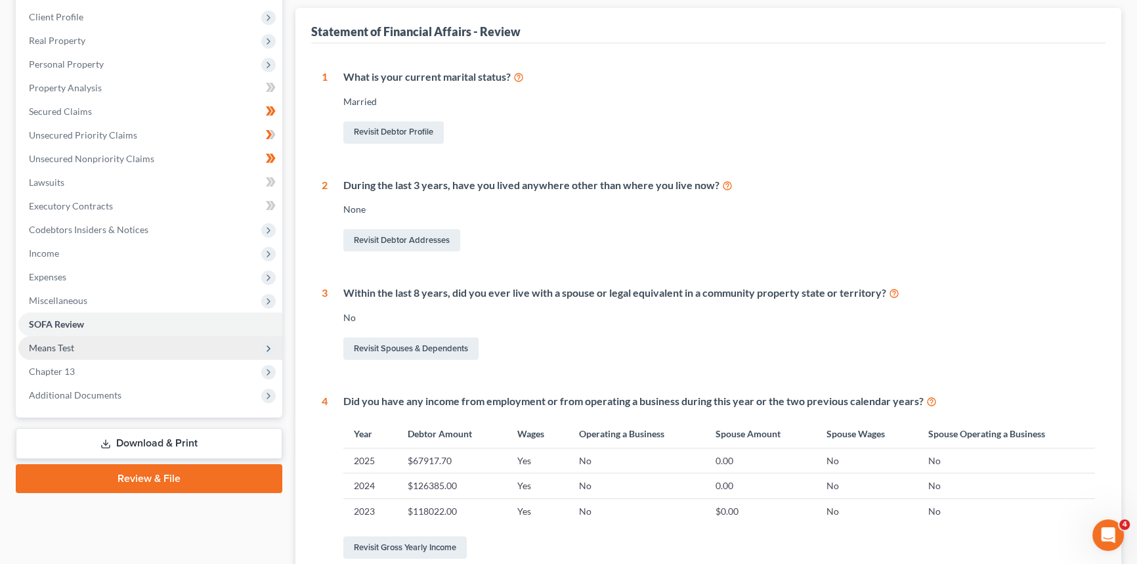
click at [86, 350] on span "Means Test" at bounding box center [150, 348] width 264 height 24
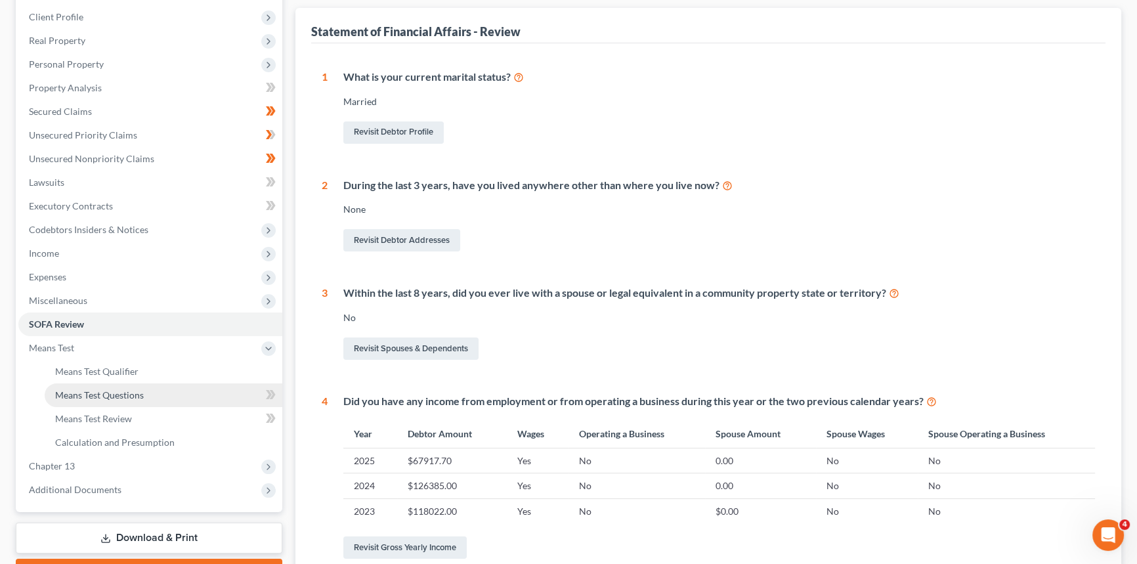
click at [118, 399] on link "Means Test Questions" at bounding box center [164, 395] width 238 height 24
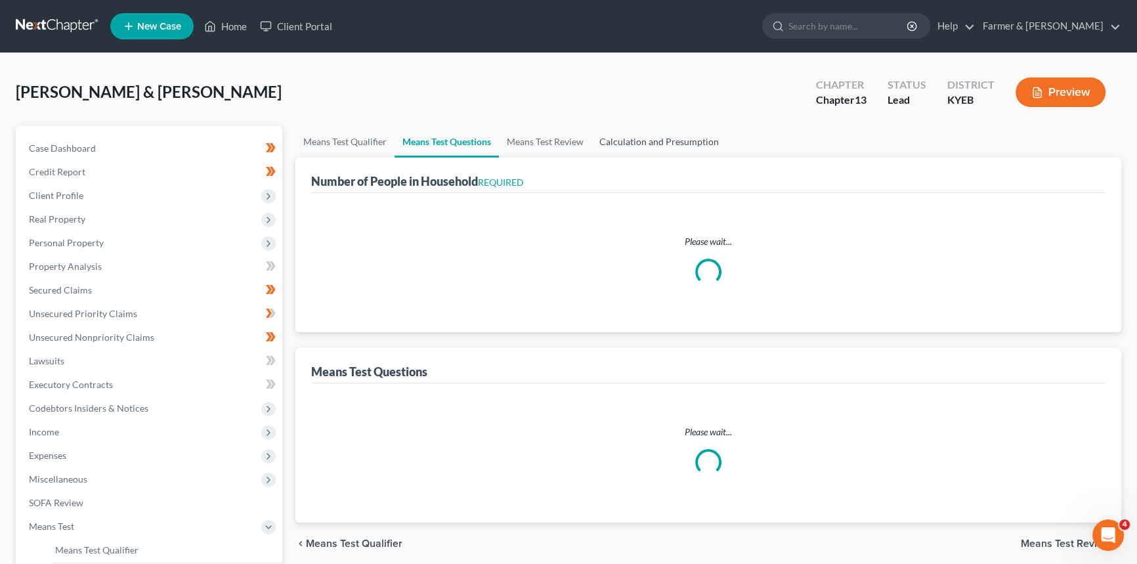
select select "0"
select select "60"
select select "1"
select select "60"
select select "1"
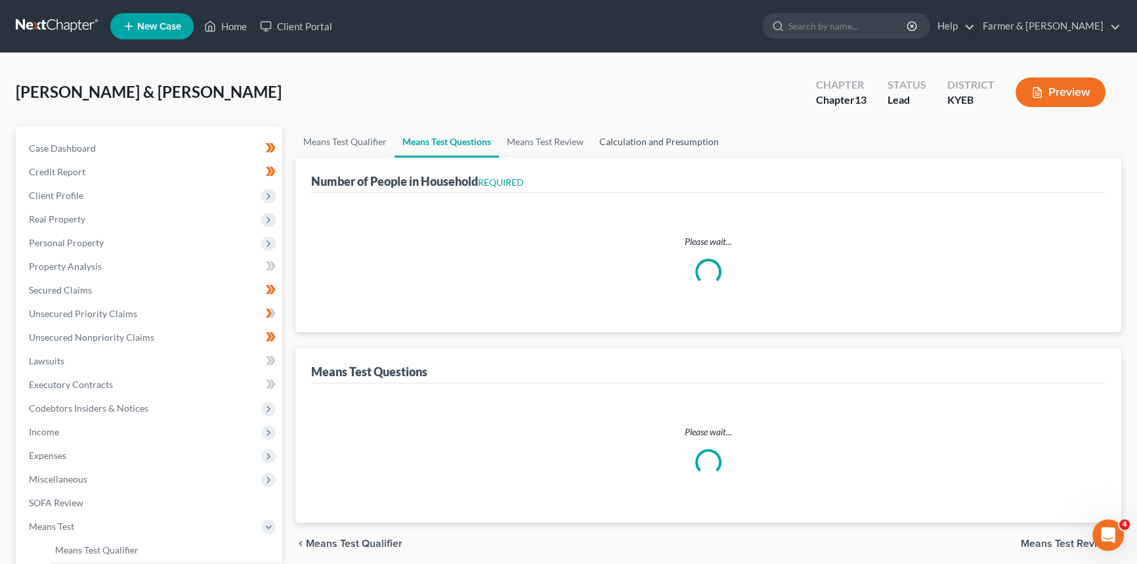
select select "60"
select select "1"
select select "60"
select select "1"
select select "60"
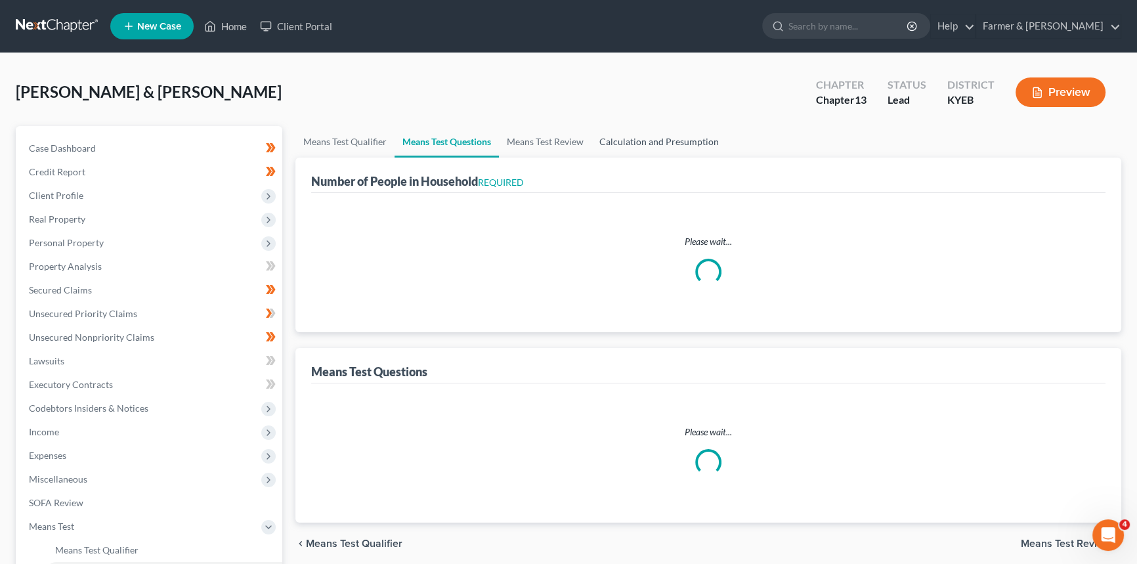
select select "60"
select select "2"
select select "3"
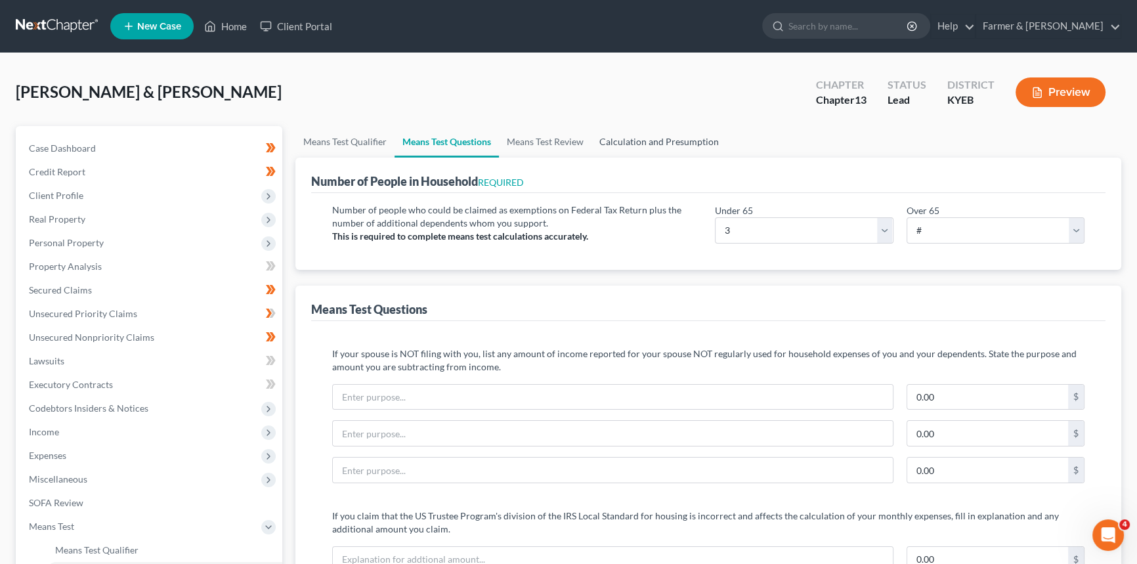
click at [623, 146] on link "Calculation and Presumption" at bounding box center [659, 142] width 135 height 32
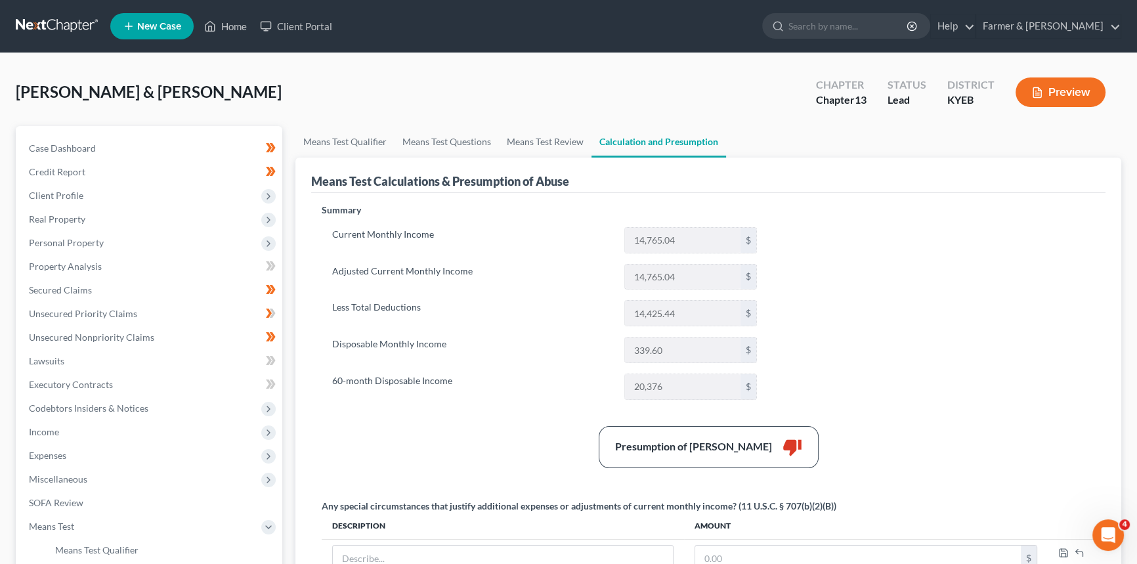
scroll to position [179, 0]
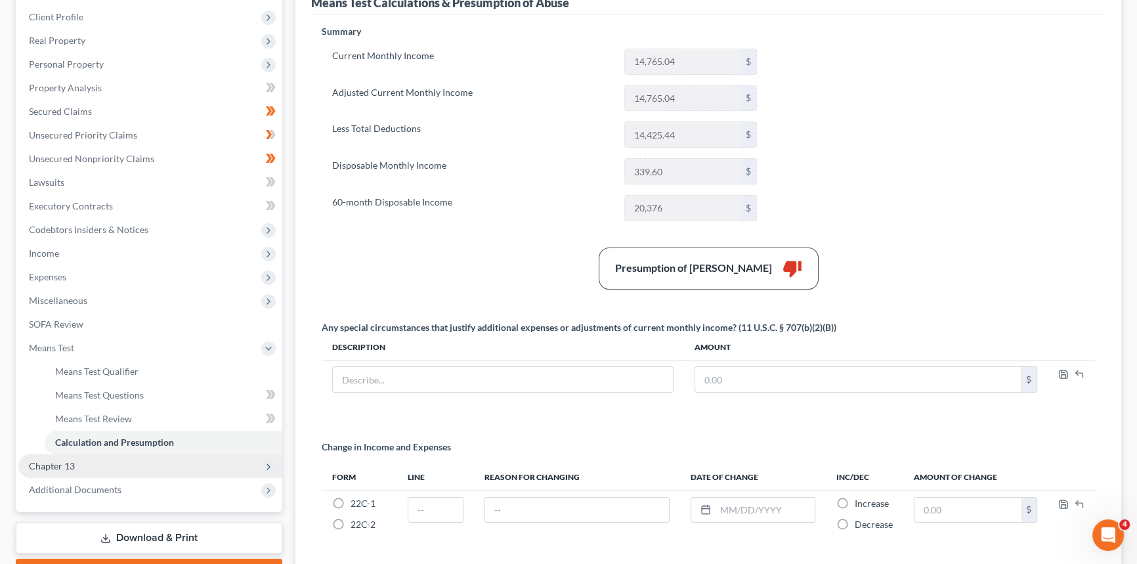
click at [77, 463] on span "Chapter 13" at bounding box center [150, 466] width 264 height 24
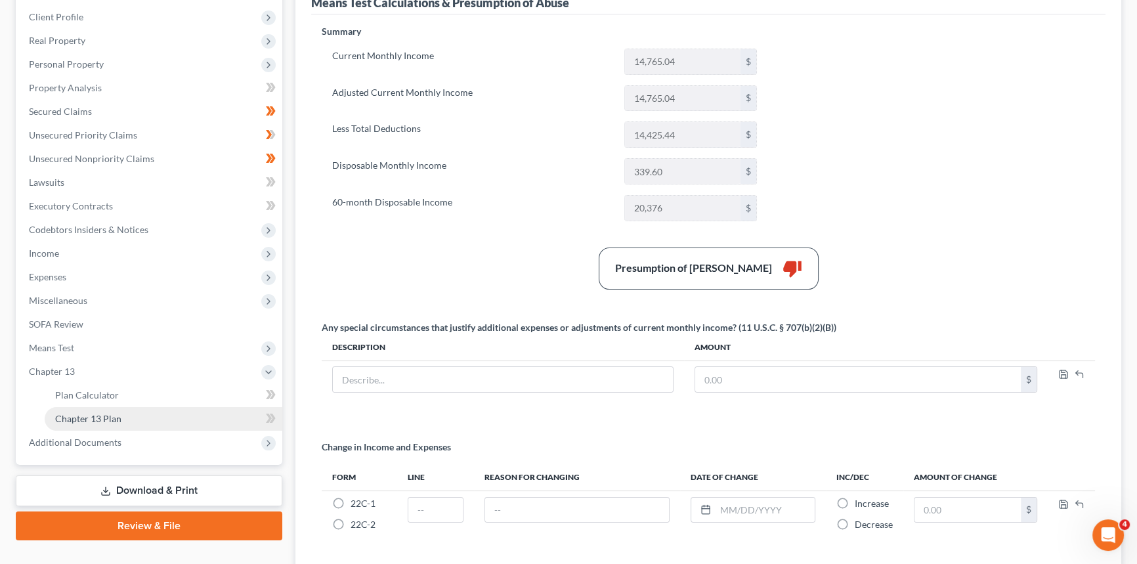
click at [95, 420] on span "Chapter 13 Plan" at bounding box center [88, 418] width 66 height 11
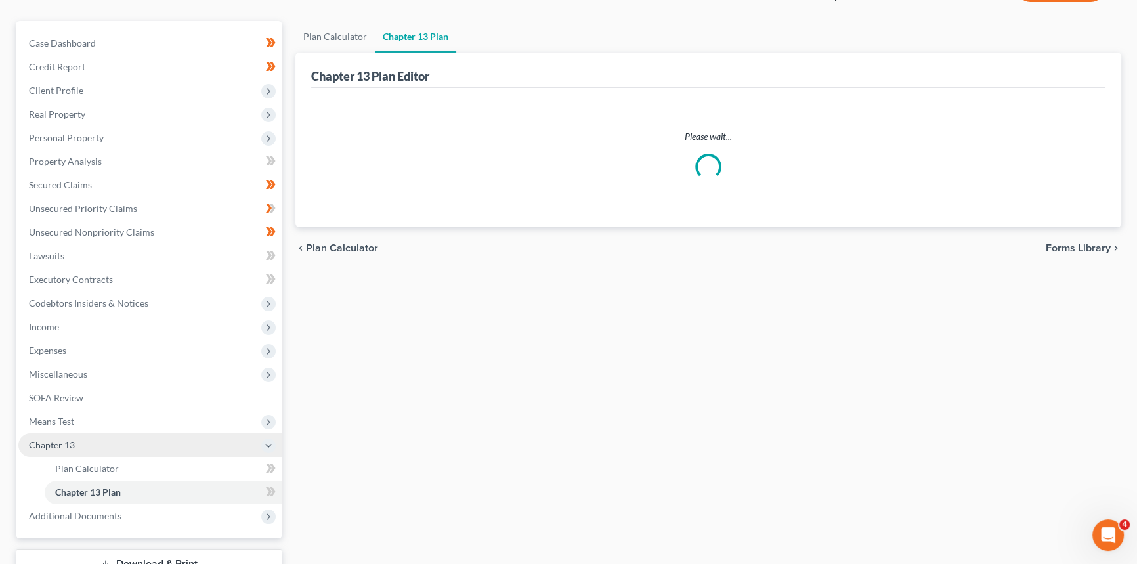
scroll to position [204, 0]
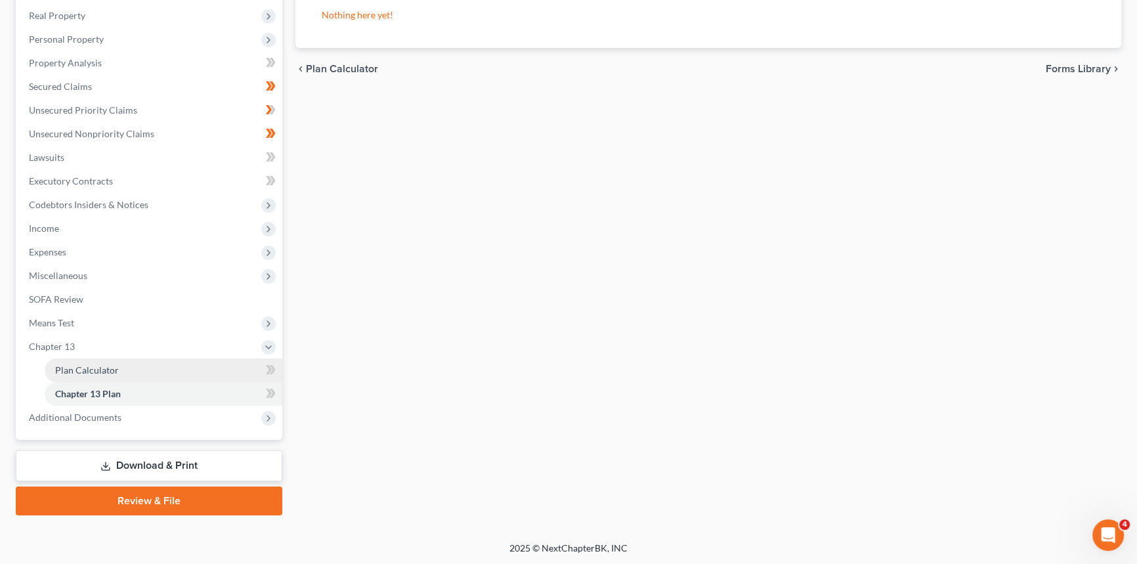
click at [98, 362] on link "Plan Calculator" at bounding box center [164, 371] width 238 height 24
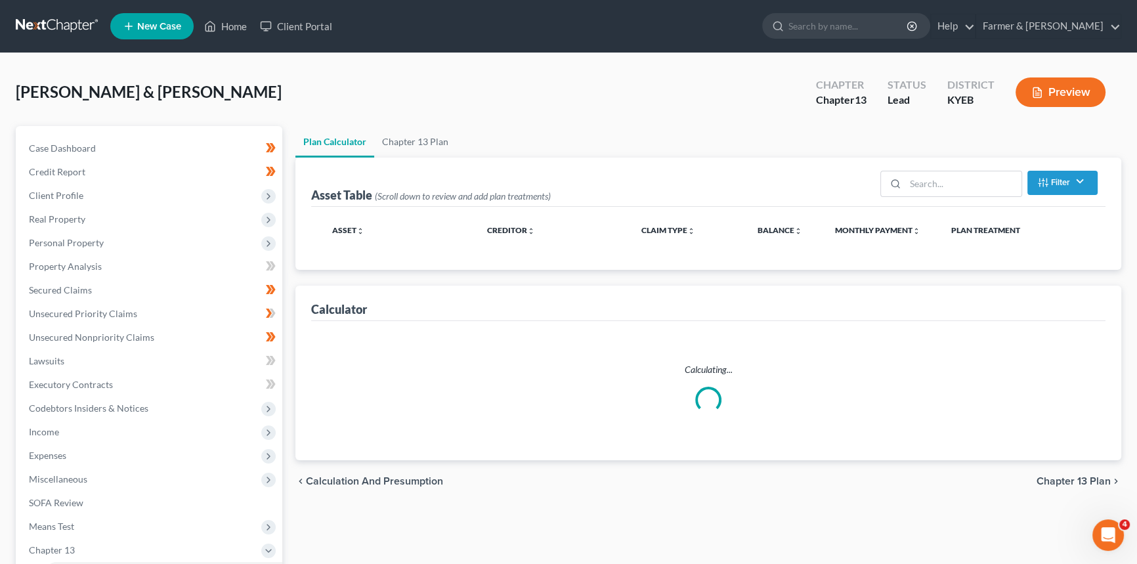
select select "59"
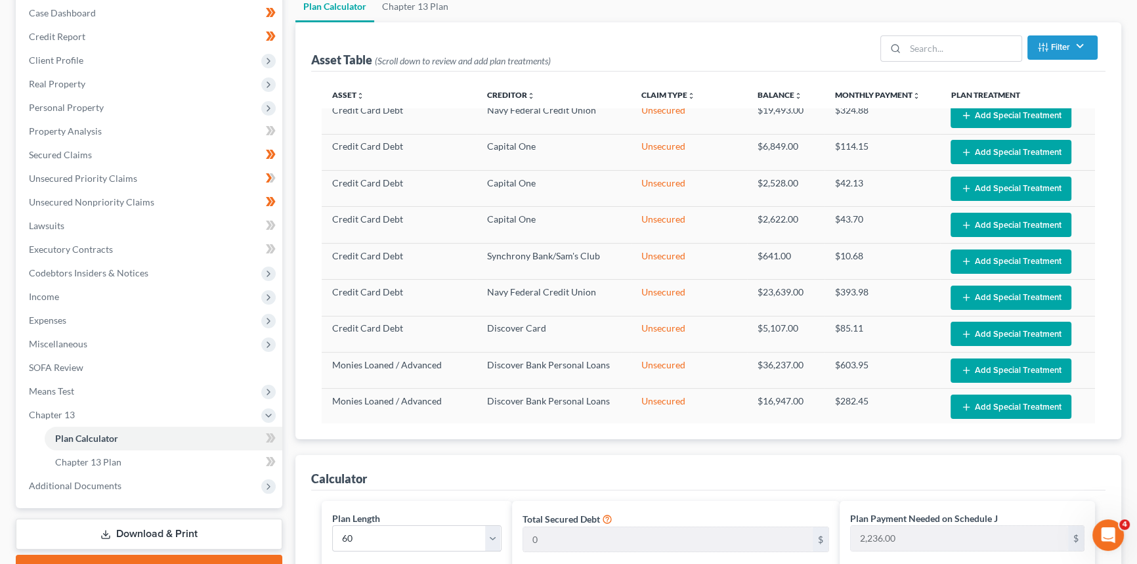
scroll to position [119, 0]
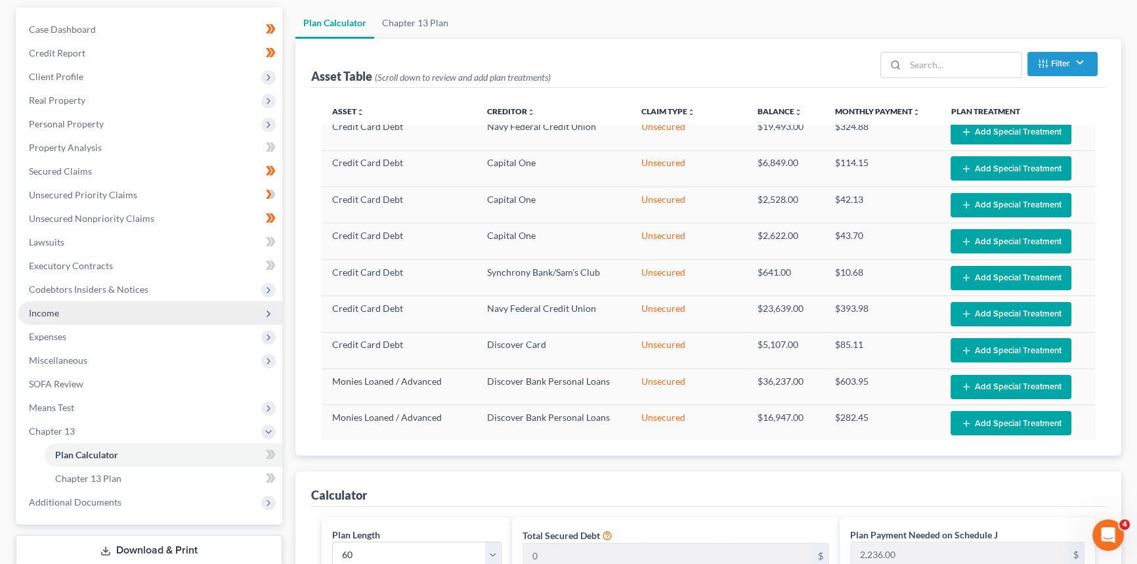
click at [107, 313] on span "Income" at bounding box center [150, 313] width 264 height 24
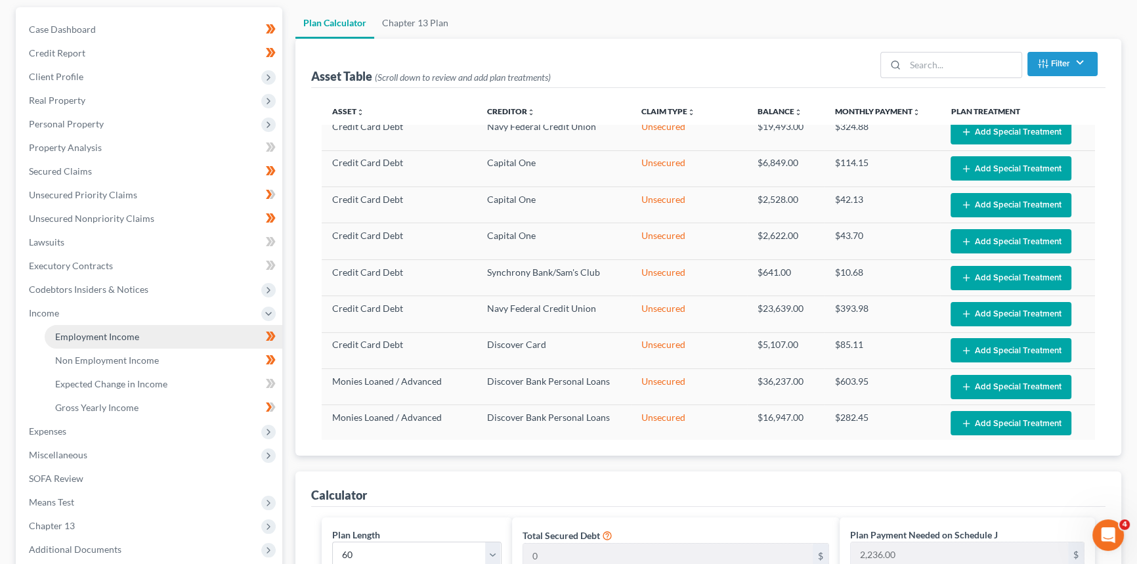
click at [112, 336] on span "Employment Income" at bounding box center [97, 336] width 84 height 11
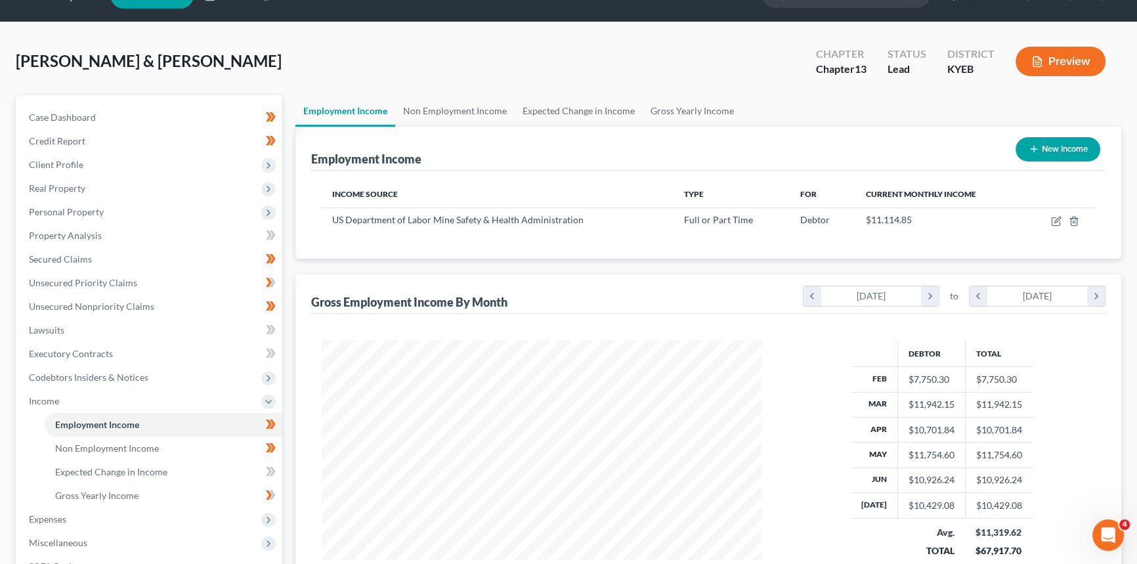
scroll to position [119, 0]
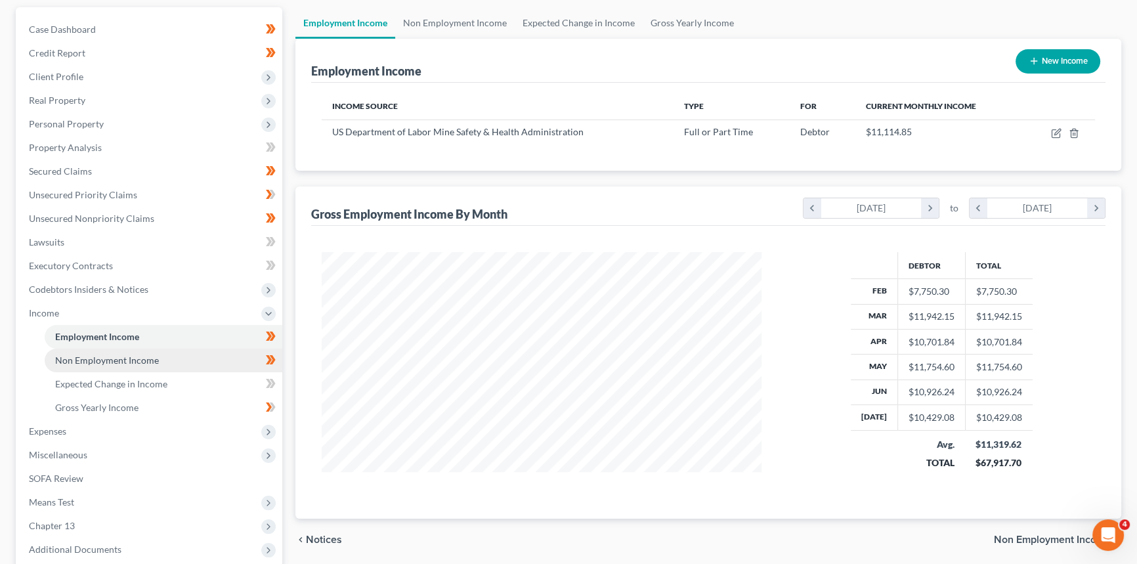
click at [162, 355] on link "Non Employment Income" at bounding box center [164, 361] width 238 height 24
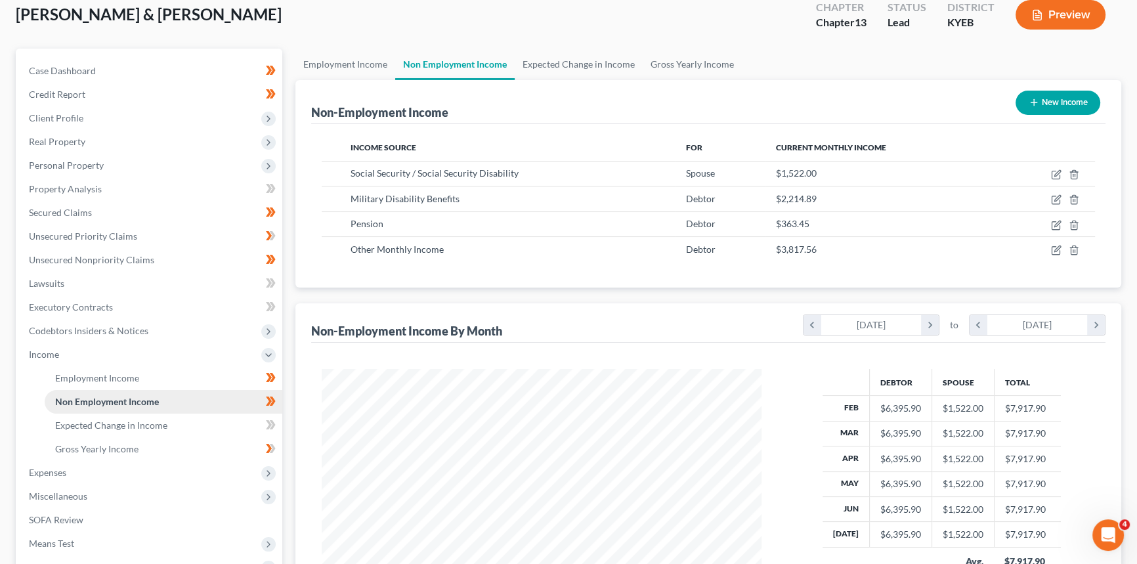
scroll to position [119, 0]
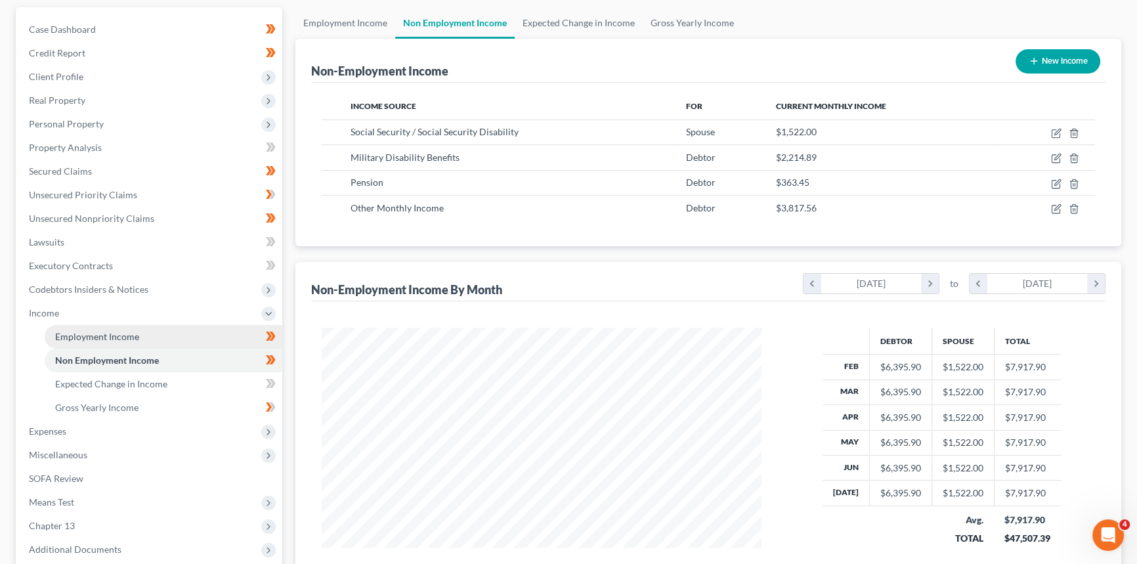
click at [140, 339] on link "Employment Income" at bounding box center [164, 337] width 238 height 24
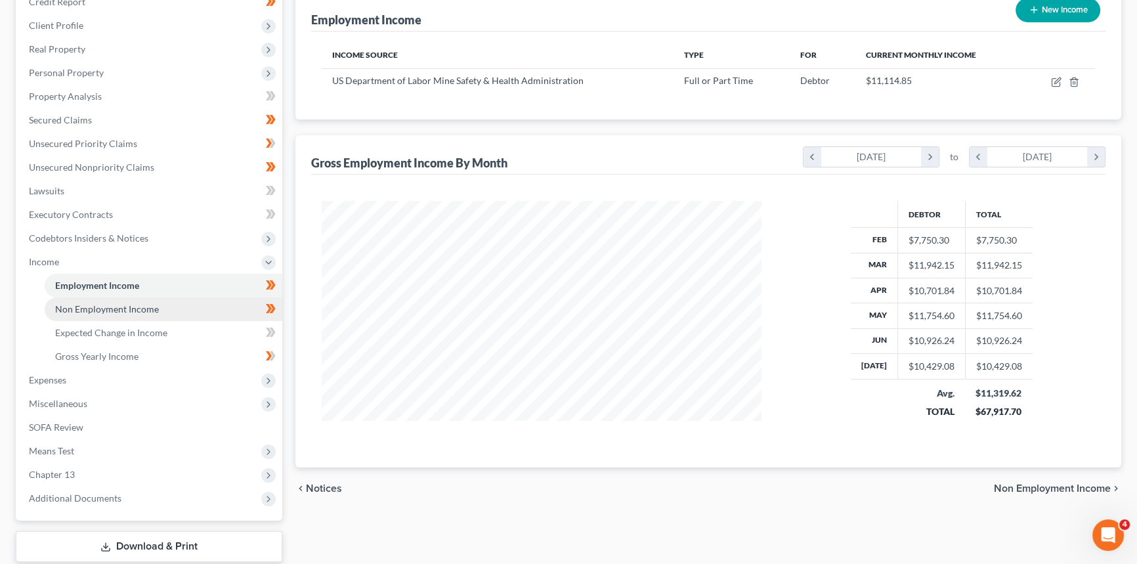
scroll to position [238, 0]
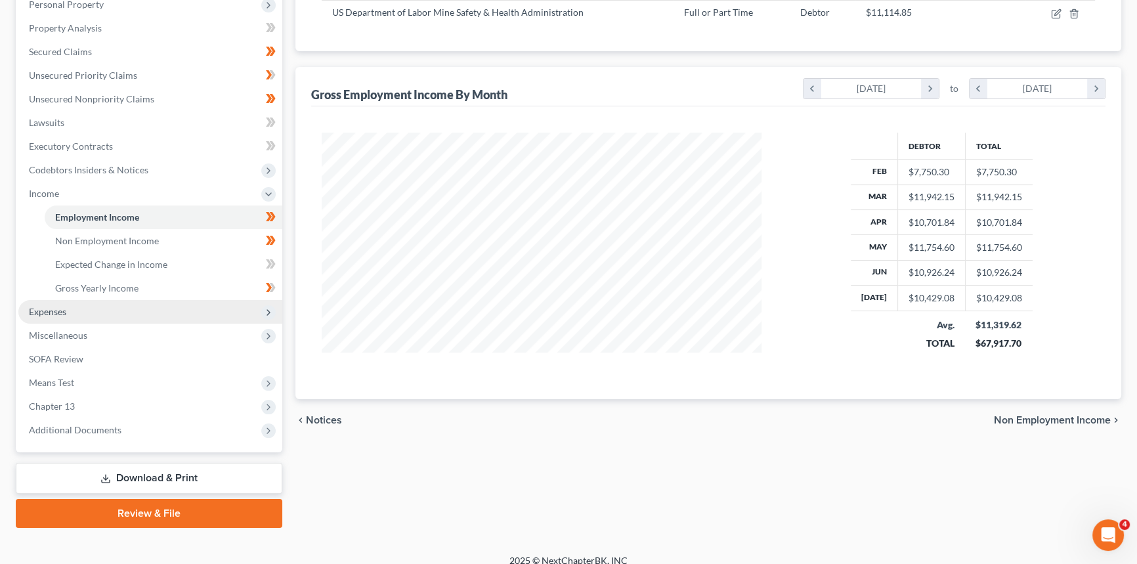
click at [72, 311] on span "Expenses" at bounding box center [150, 312] width 264 height 24
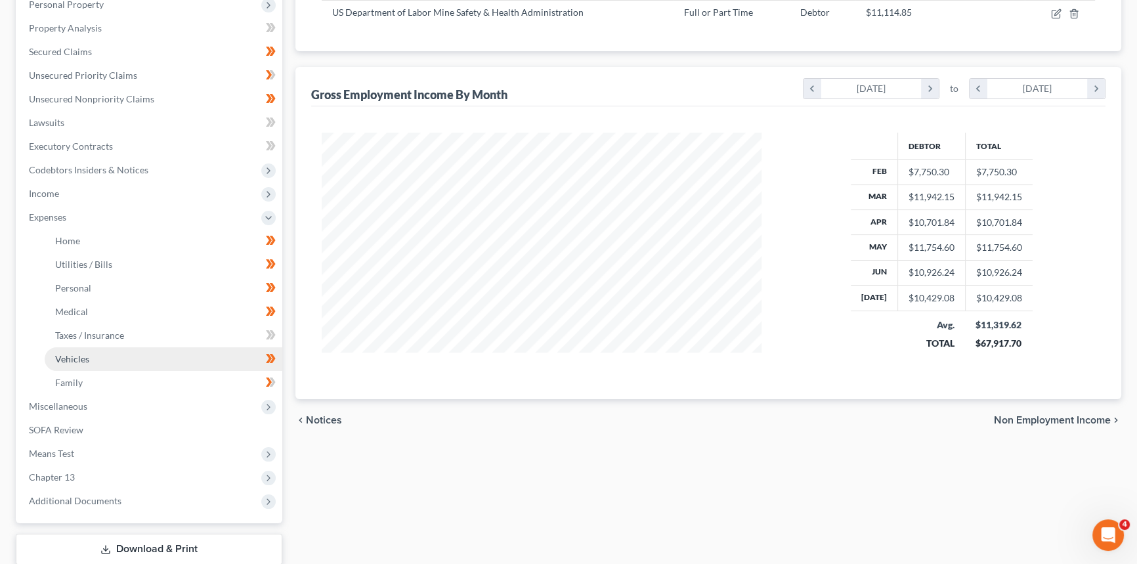
click at [66, 356] on span "Vehicles" at bounding box center [72, 358] width 34 height 11
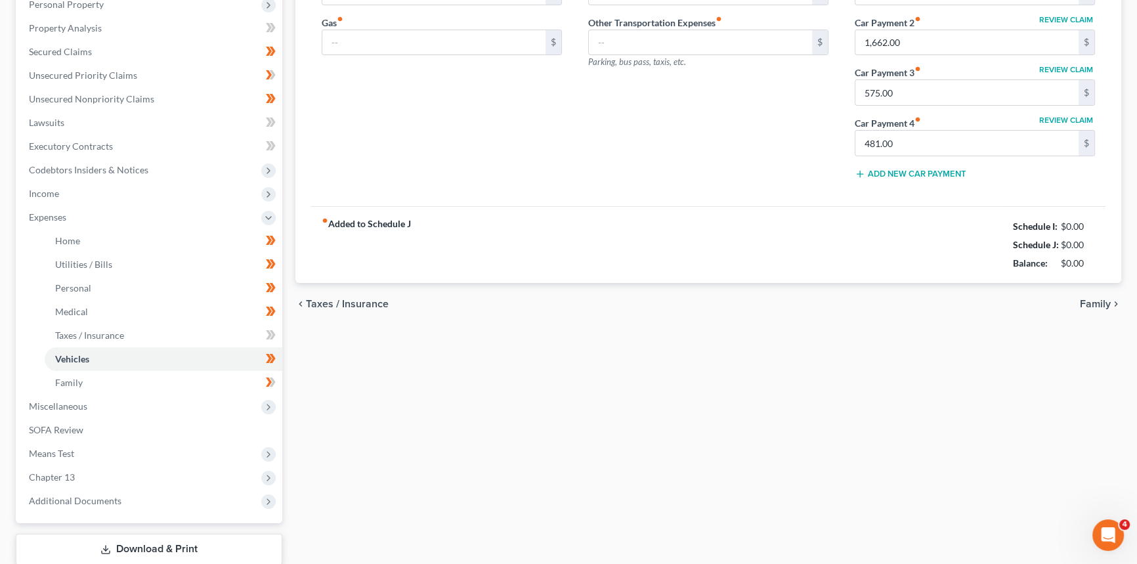
type input "567.00"
type input "700.00"
type input "100.00"
type input "0.00"
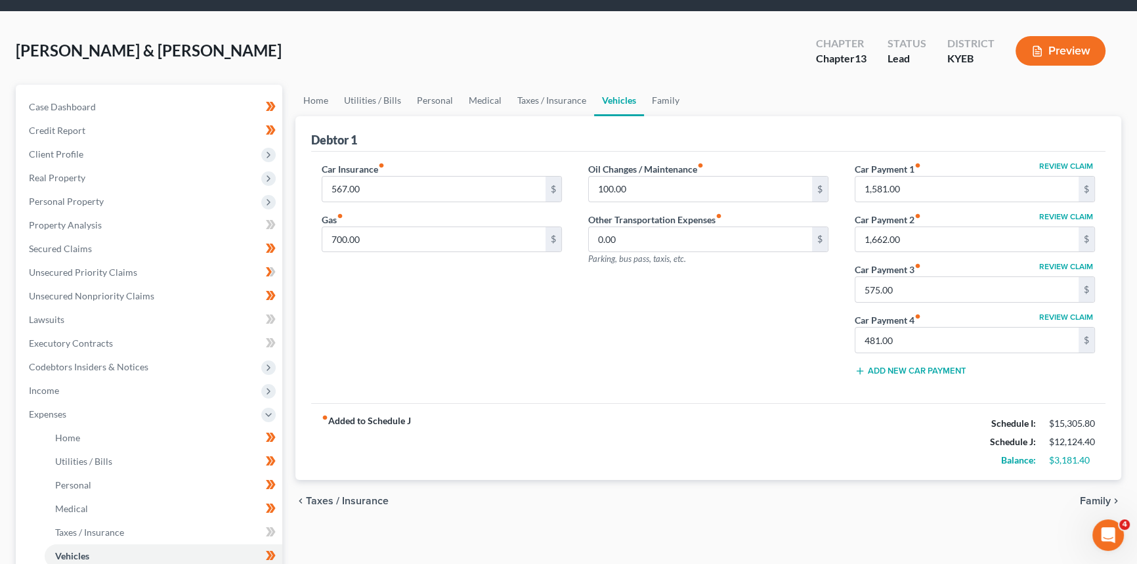
scroll to position [59, 0]
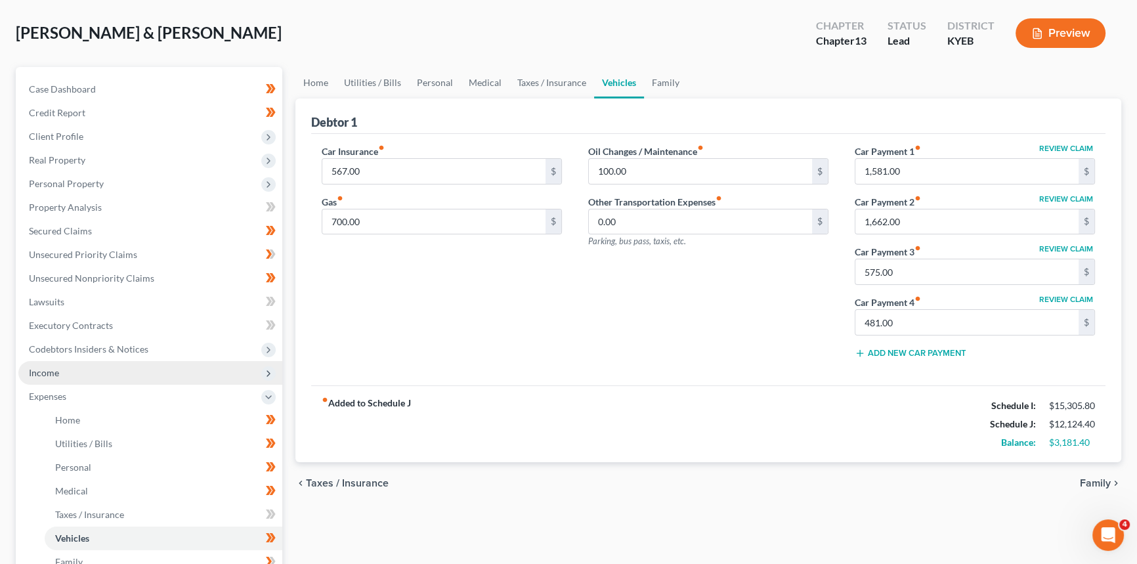
click at [66, 376] on span "Income" at bounding box center [150, 373] width 264 height 24
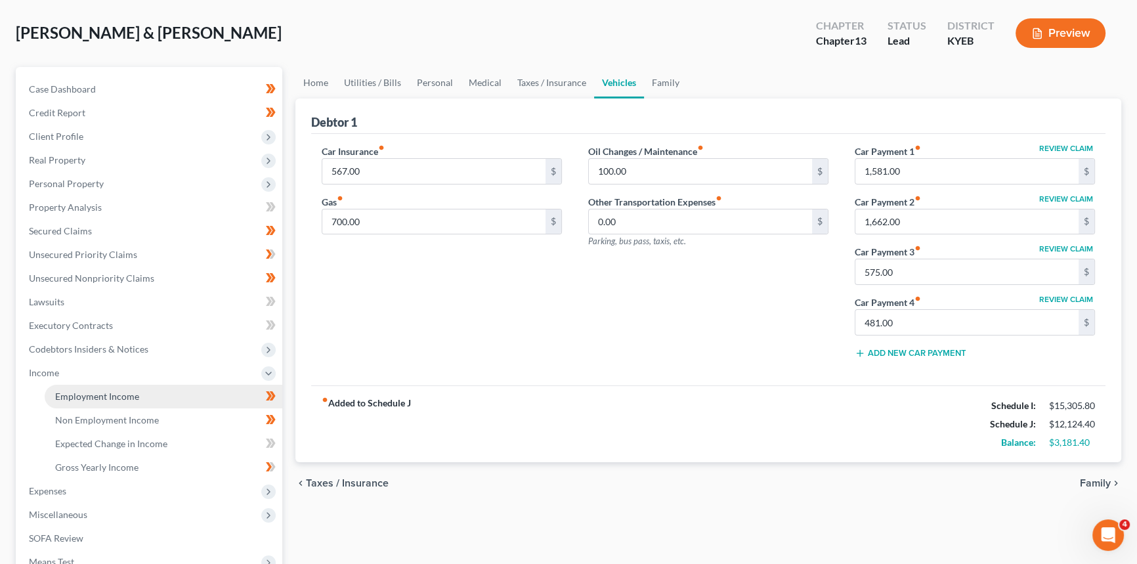
click at [87, 392] on span "Employment Income" at bounding box center [97, 396] width 84 height 11
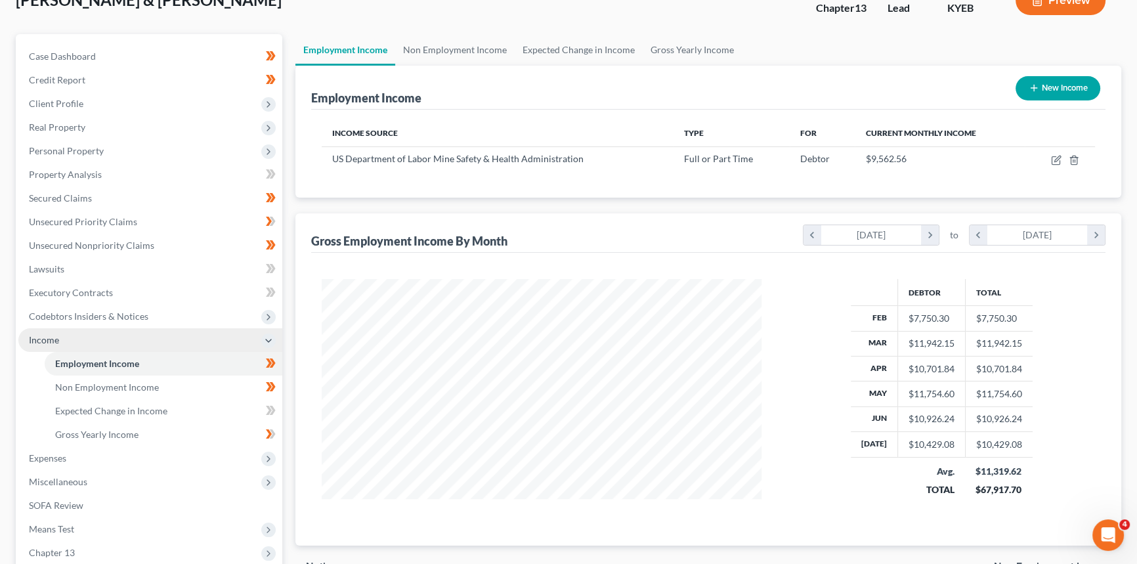
scroll to position [179, 0]
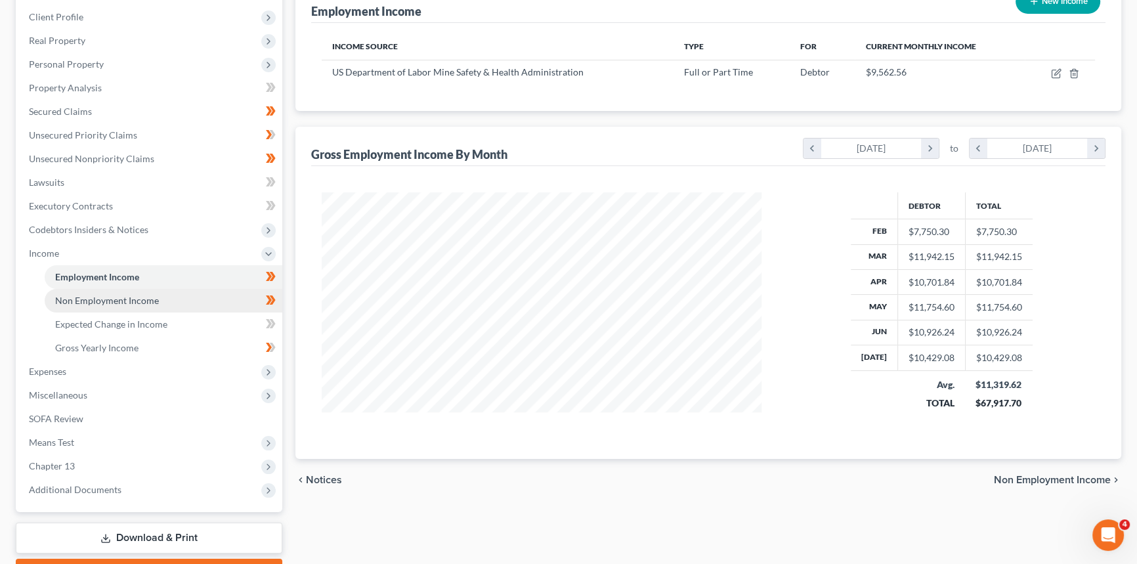
click at [134, 300] on span "Non Employment Income" at bounding box center [107, 300] width 104 height 11
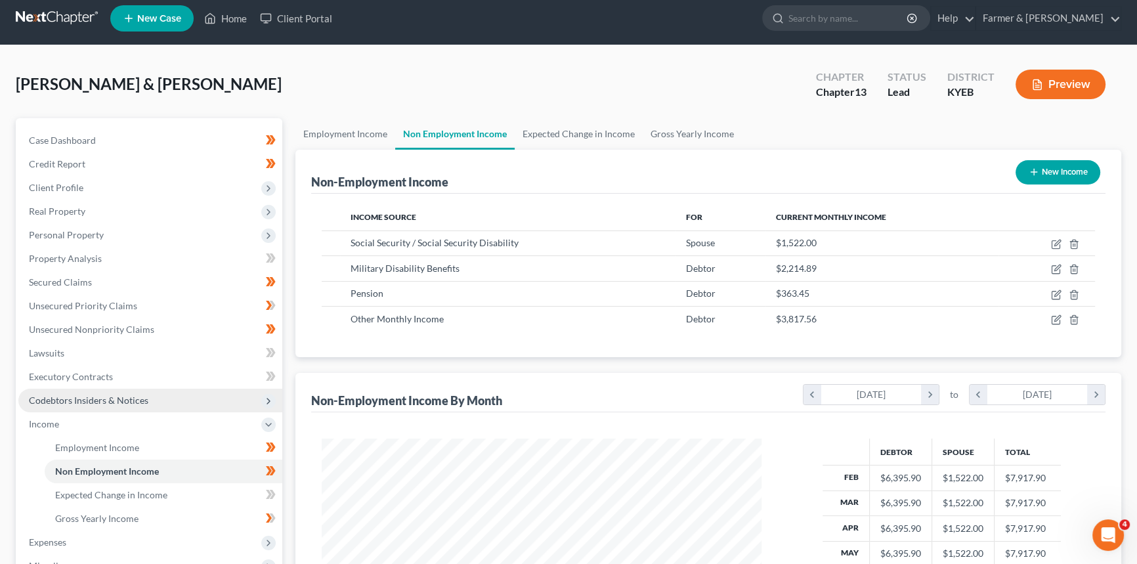
scroll to position [59, 0]
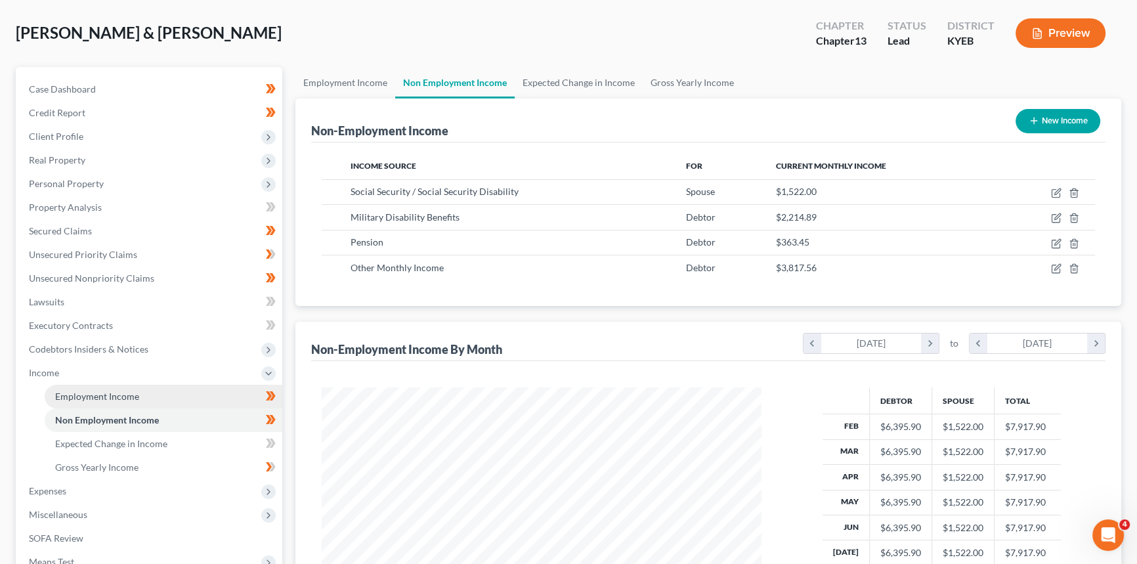
click at [145, 401] on link "Employment Income" at bounding box center [164, 397] width 238 height 24
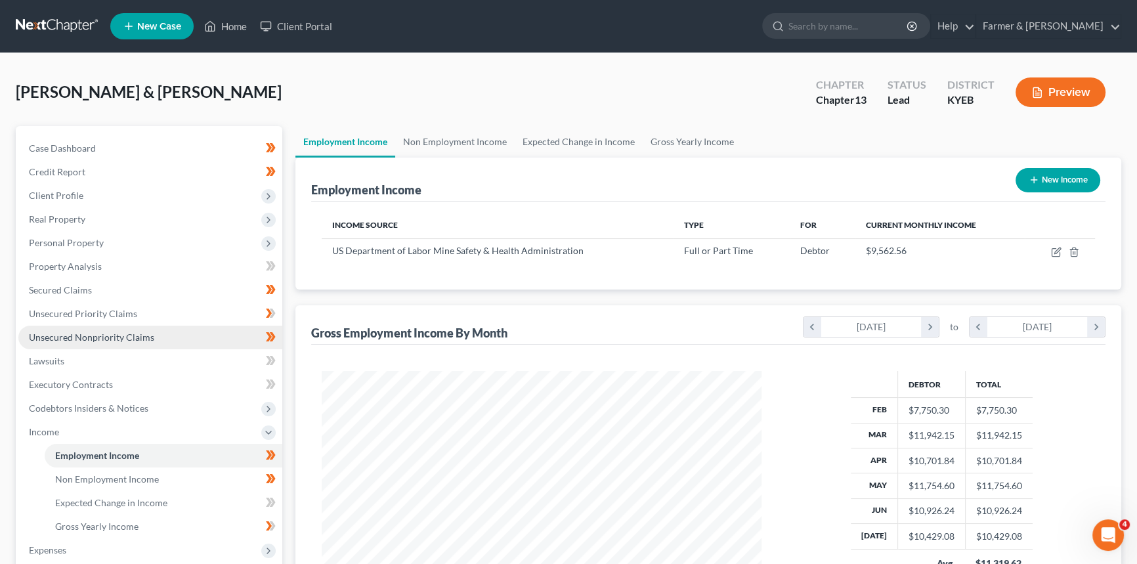
scroll to position [179, 0]
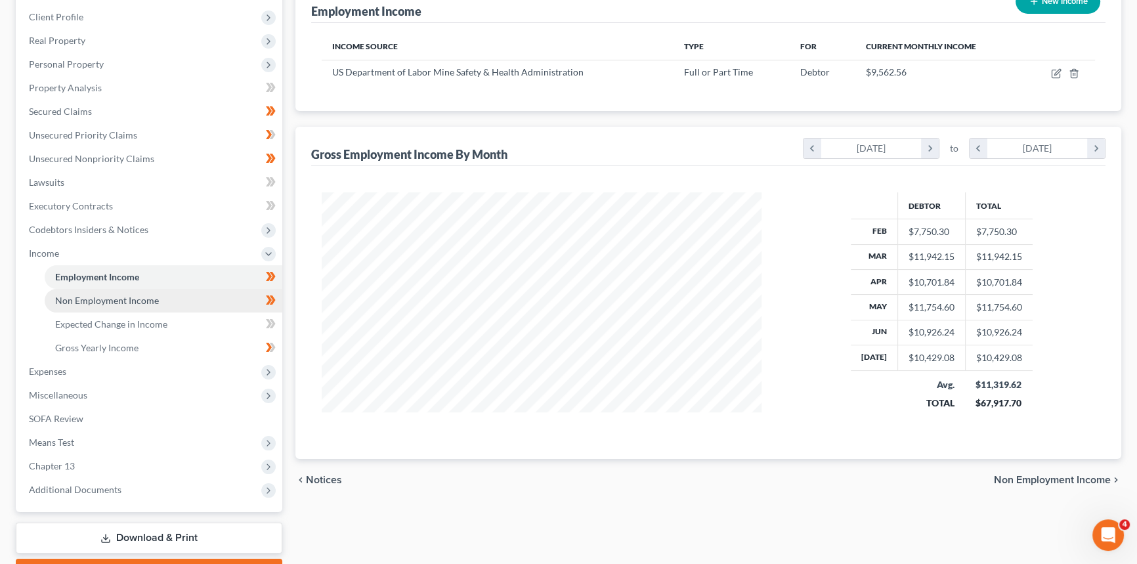
click at [110, 299] on span "Non Employment Income" at bounding box center [107, 300] width 104 height 11
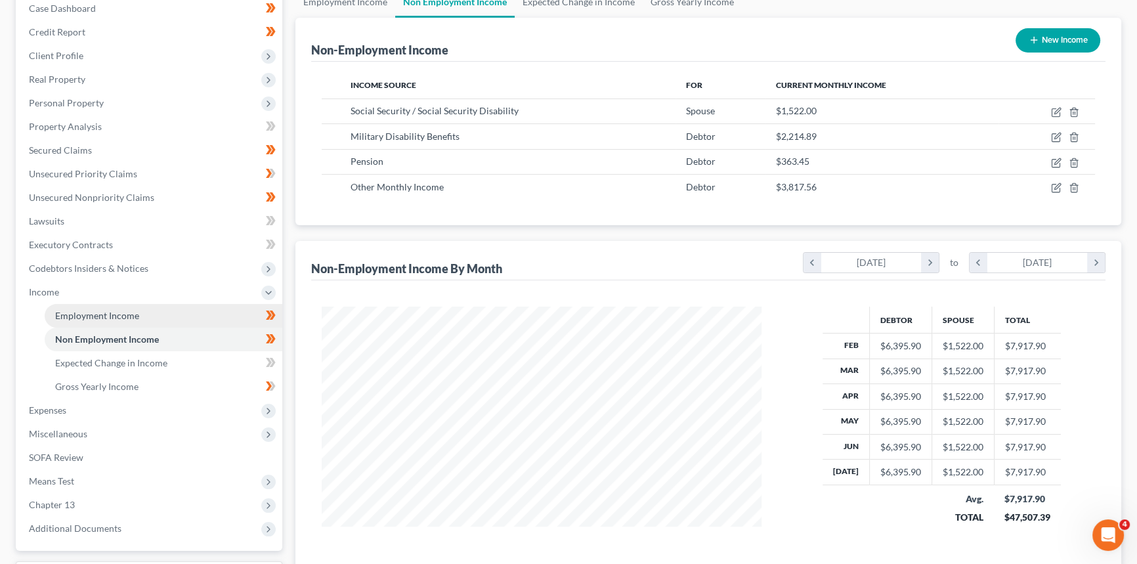
scroll to position [119, 0]
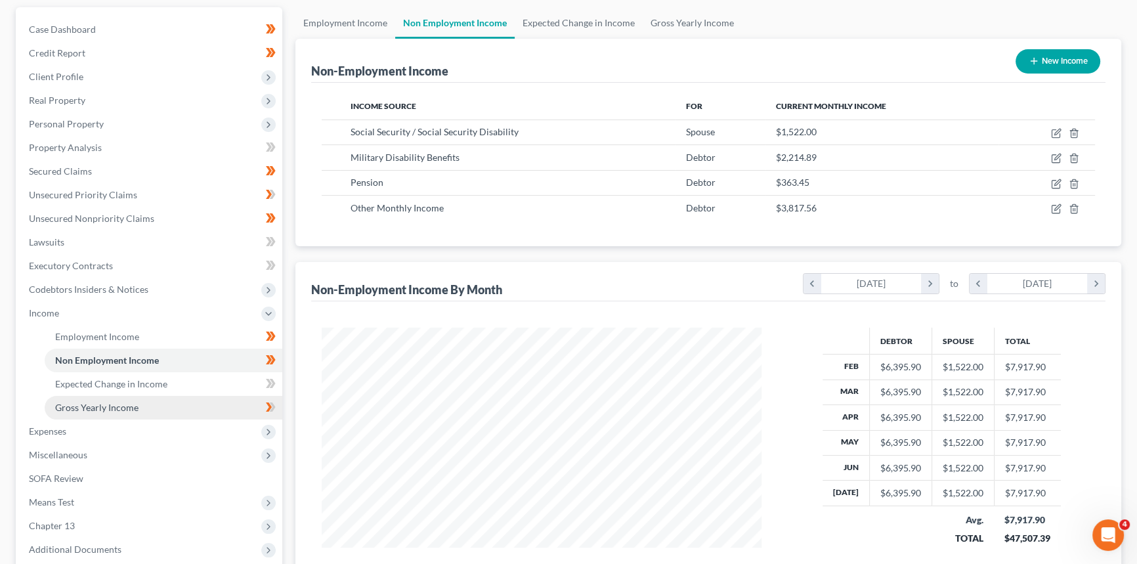
click at [112, 408] on span "Gross Yearly Income" at bounding box center [96, 407] width 83 height 11
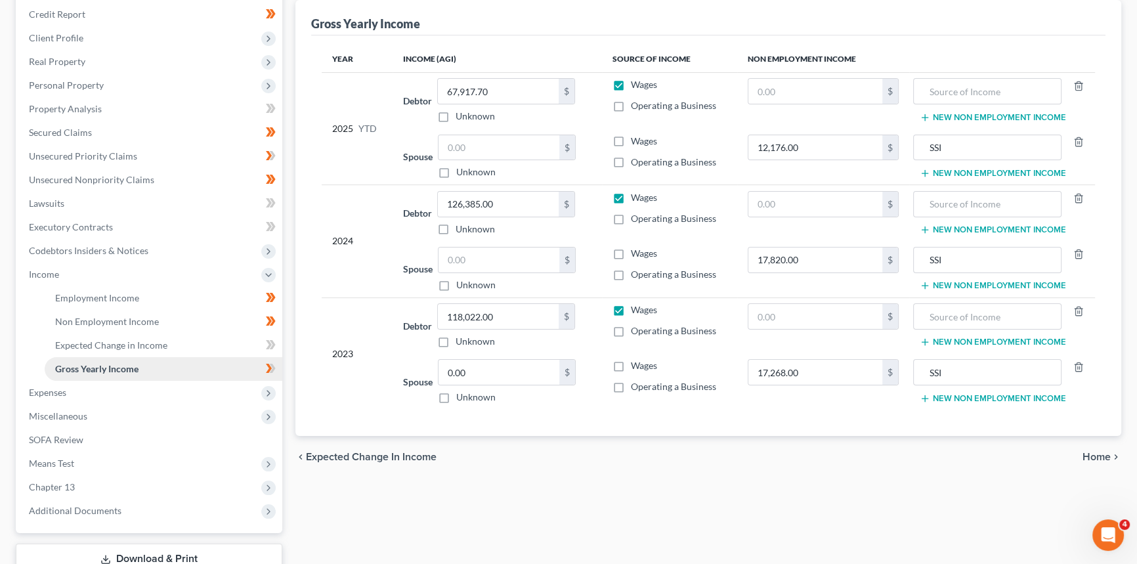
scroll to position [179, 0]
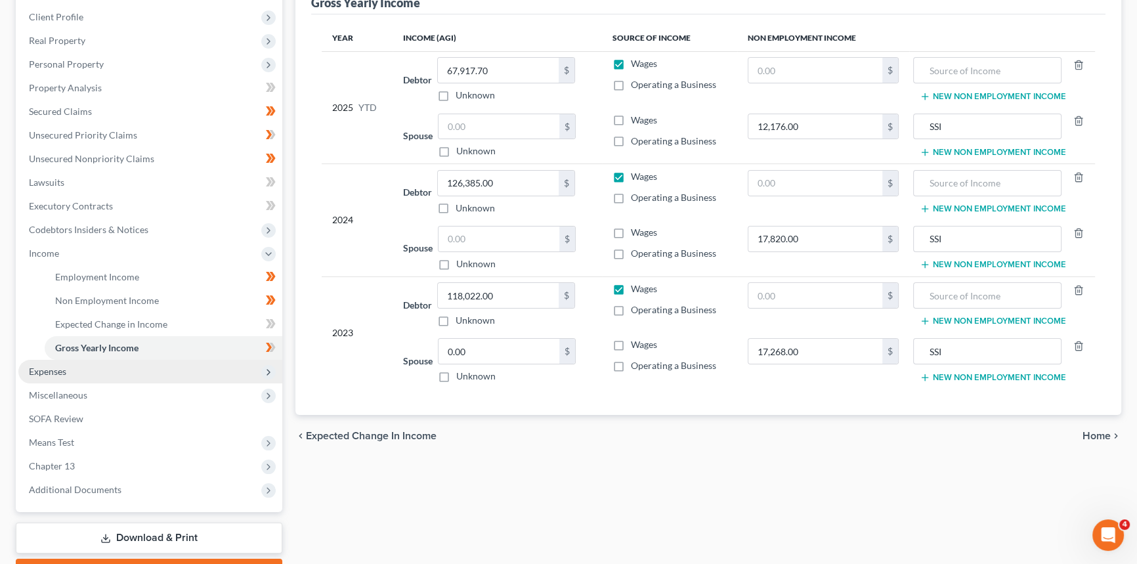
click at [72, 373] on span "Expenses" at bounding box center [150, 372] width 264 height 24
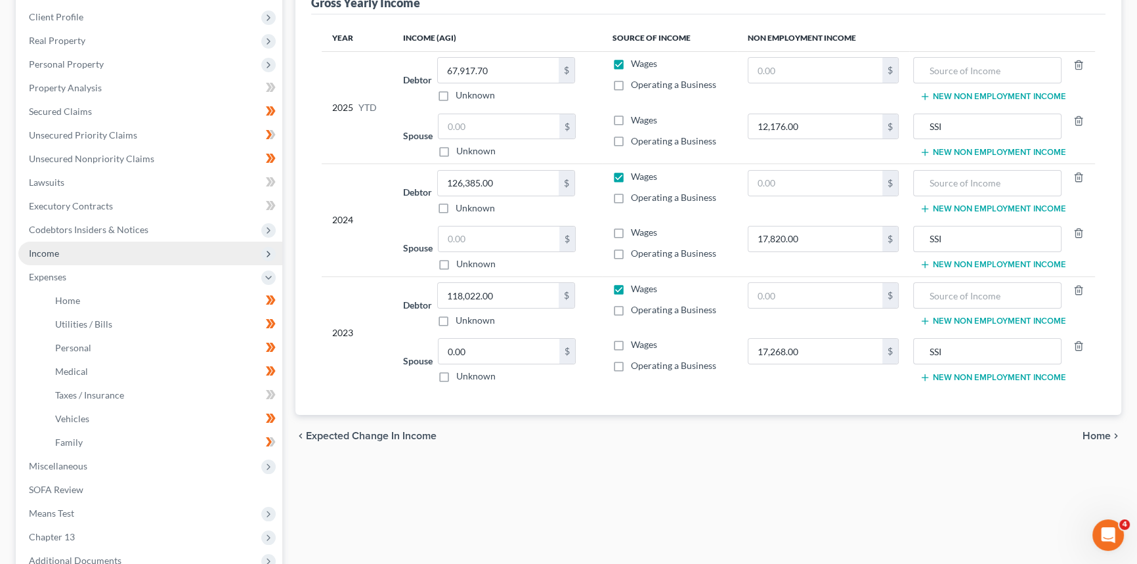
click at [70, 251] on span "Income" at bounding box center [150, 254] width 264 height 24
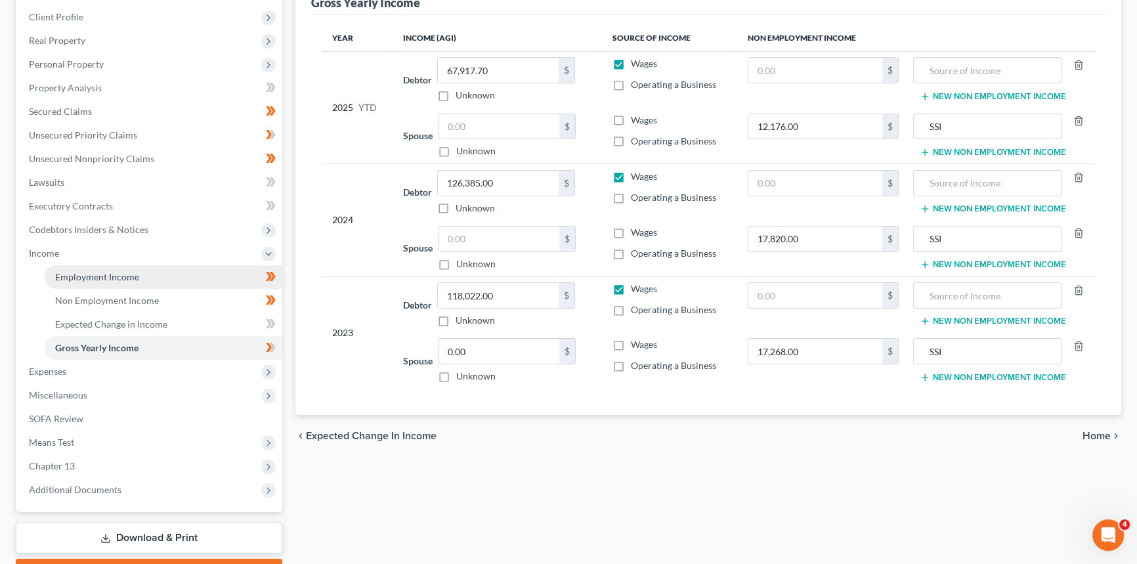
click at [131, 273] on span "Employment Income" at bounding box center [97, 276] width 84 height 11
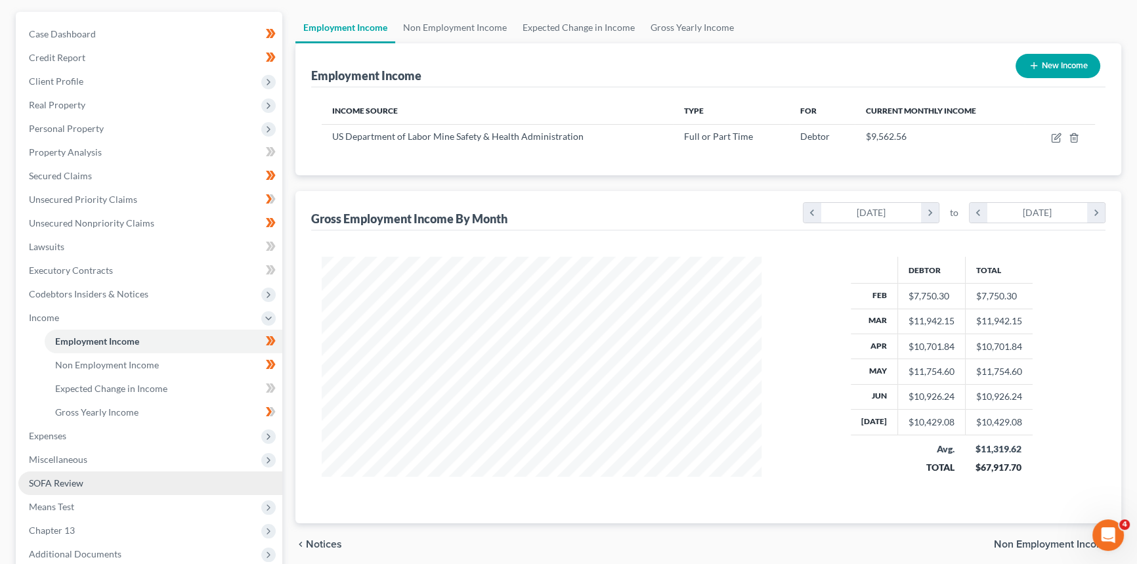
scroll to position [179, 0]
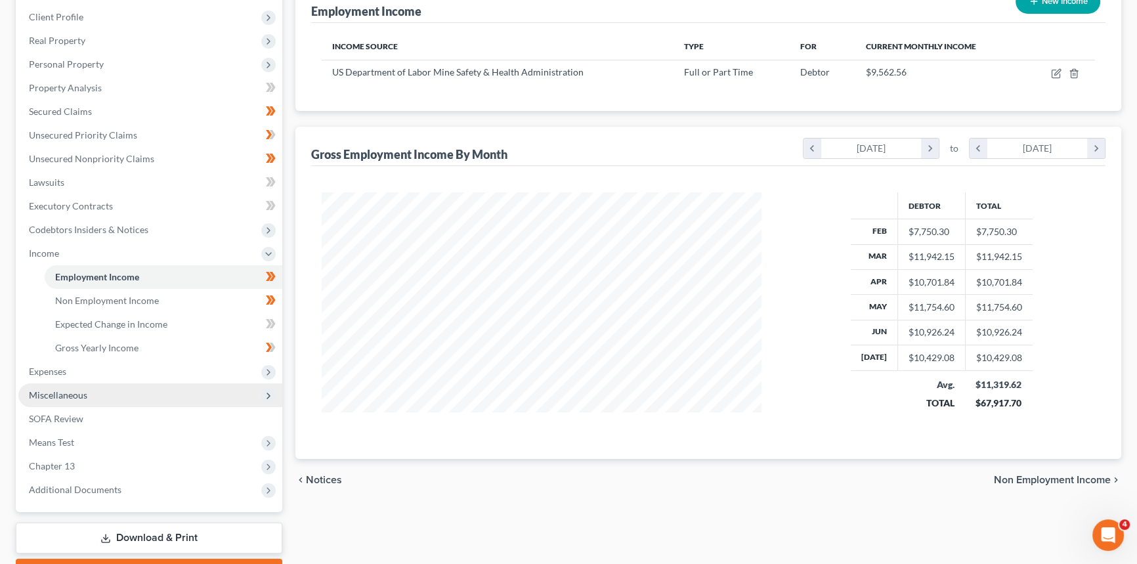
drag, startPoint x: 102, startPoint y: 373, endPoint x: 97, endPoint y: 384, distance: 12.3
click at [102, 373] on span "Expenses" at bounding box center [150, 372] width 264 height 24
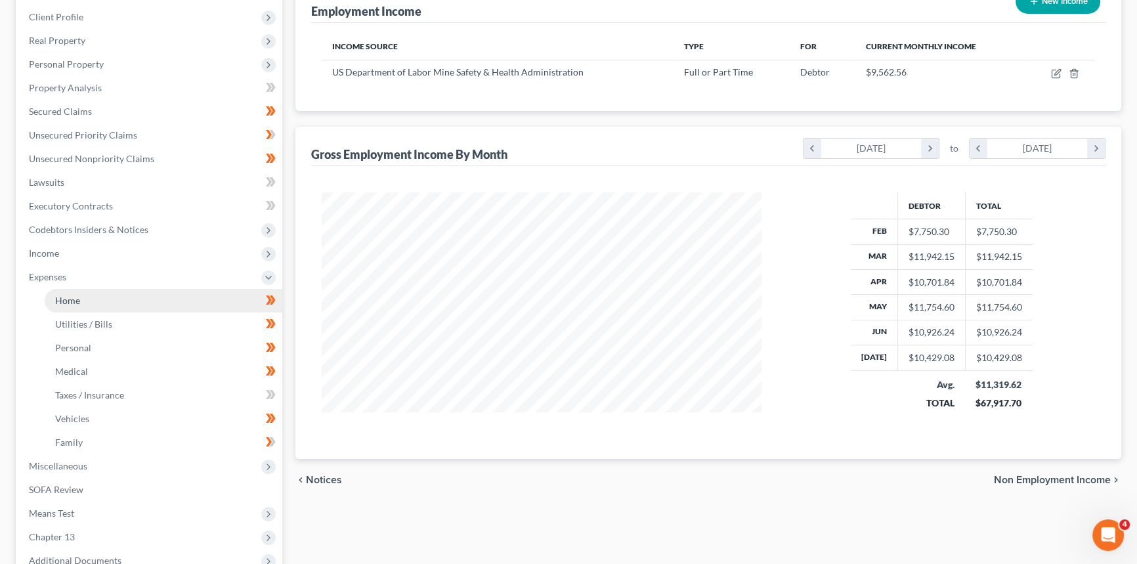
click at [87, 296] on link "Home" at bounding box center [164, 301] width 238 height 24
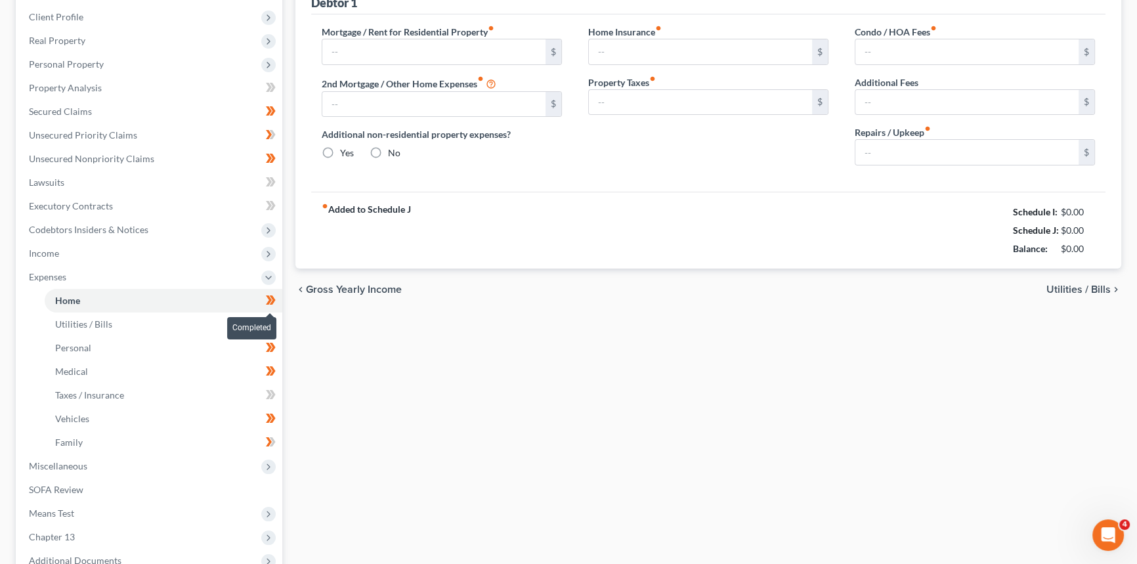
scroll to position [66, 0]
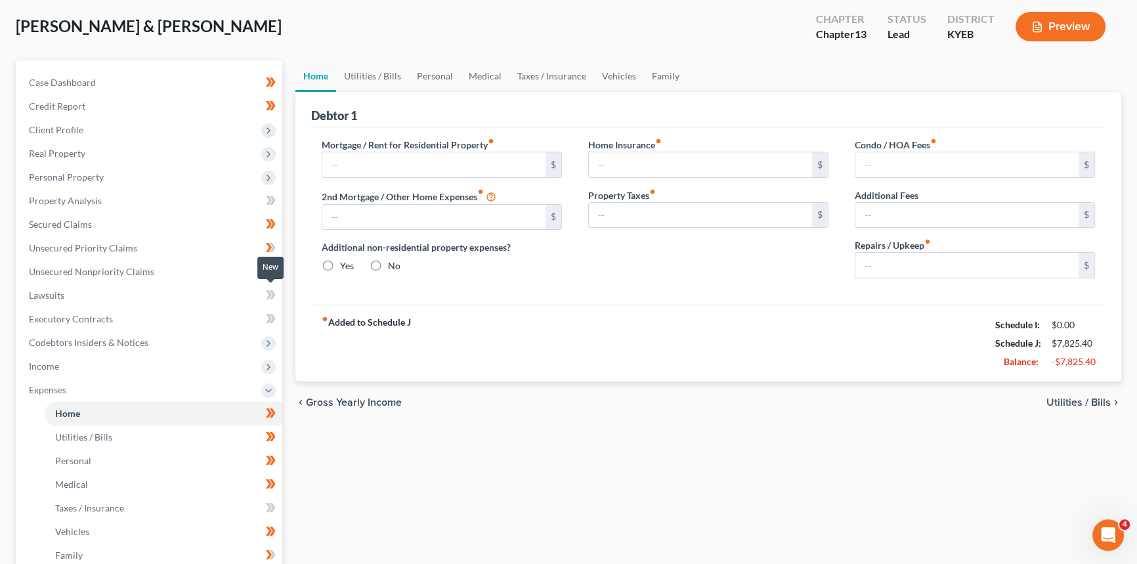
type input "2,241.71"
type input "0.00"
radio input "true"
type input "0.00"
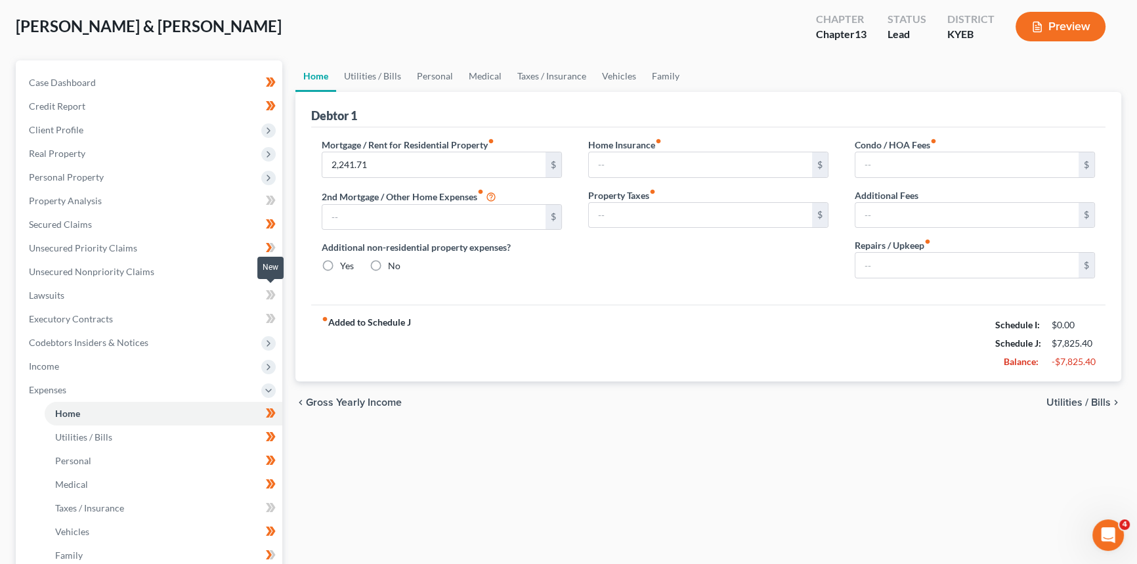
type input "0.00"
type input "200.00"
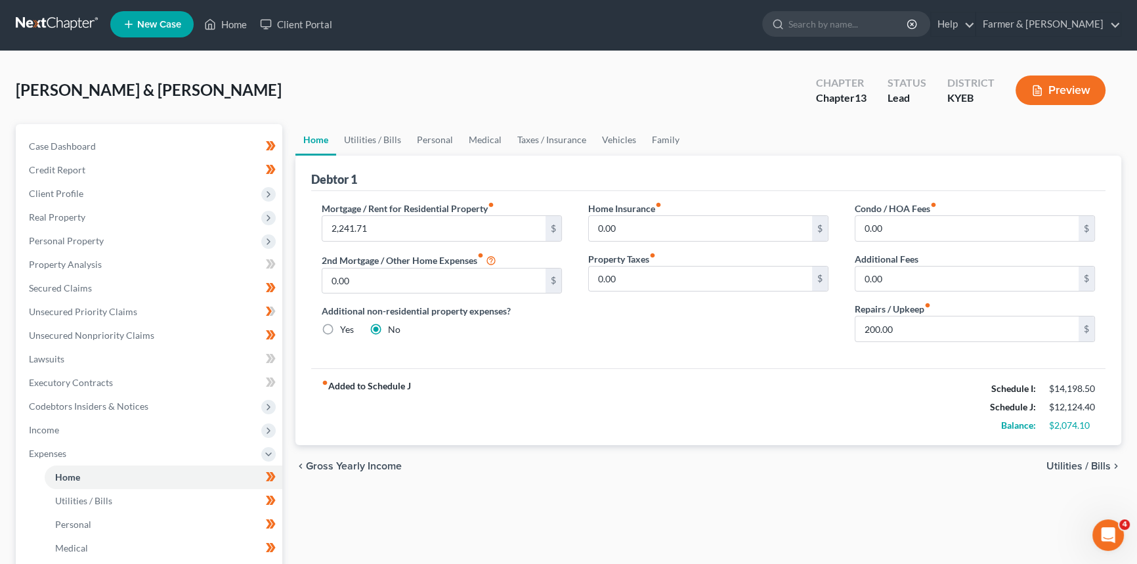
scroll to position [0, 0]
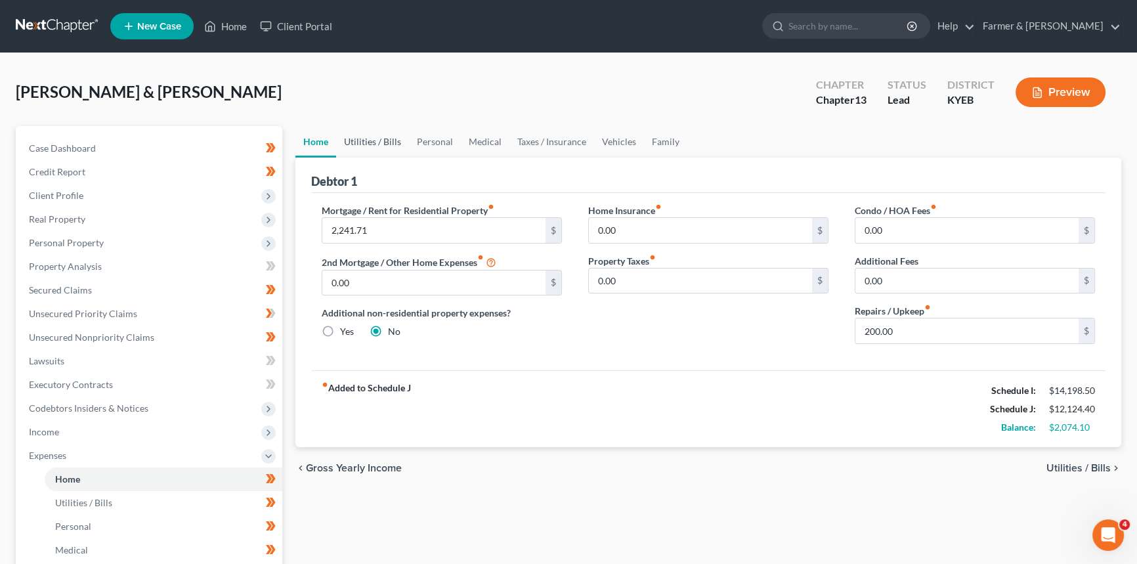
click at [381, 144] on link "Utilities / Bills" at bounding box center [372, 142] width 73 height 32
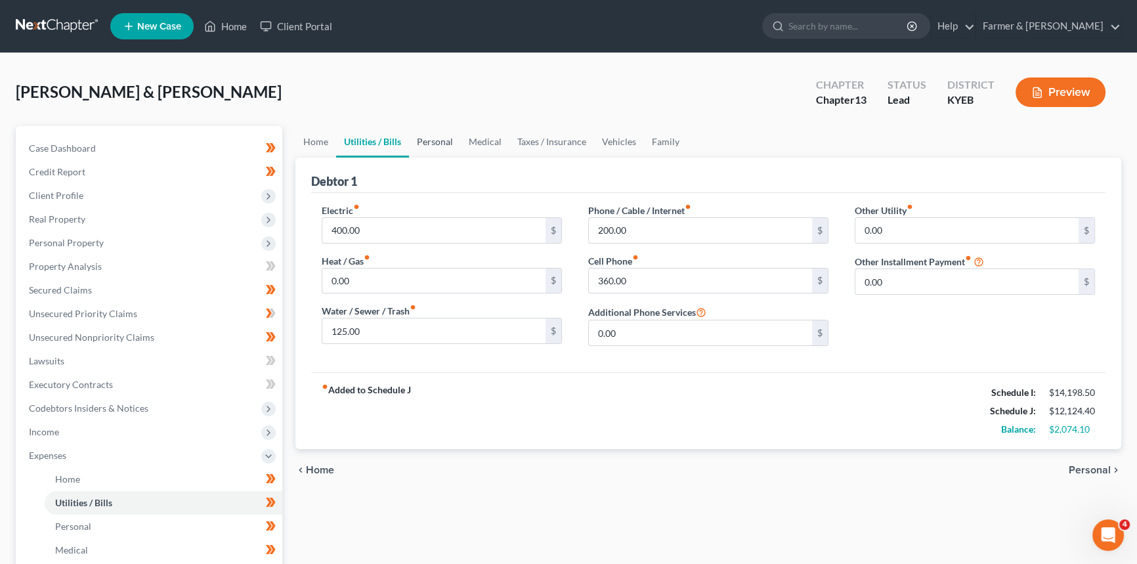
click at [439, 141] on link "Personal" at bounding box center [435, 142] width 52 height 32
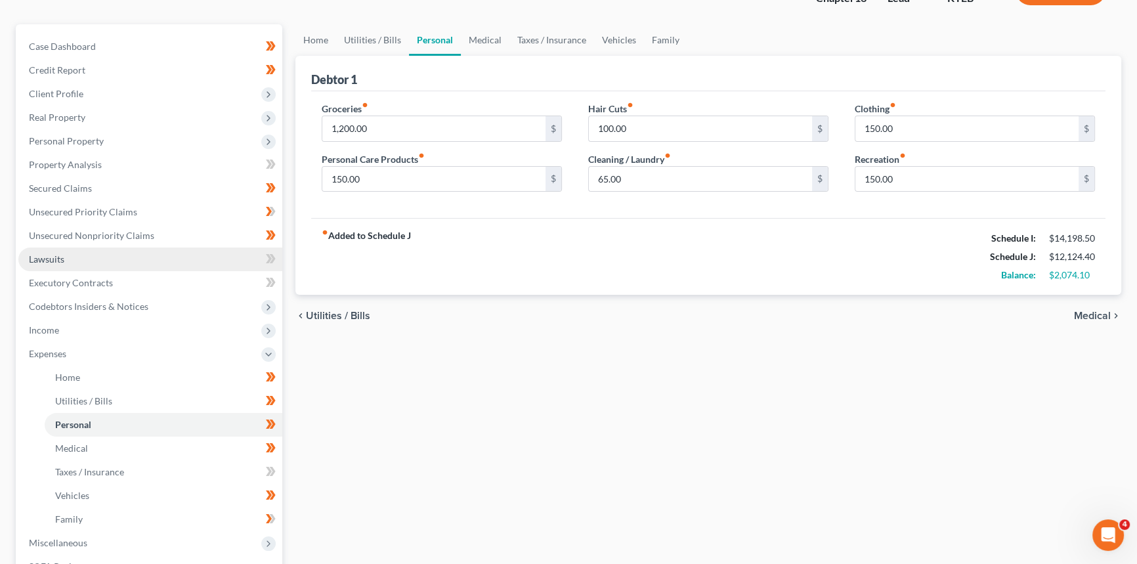
scroll to position [238, 0]
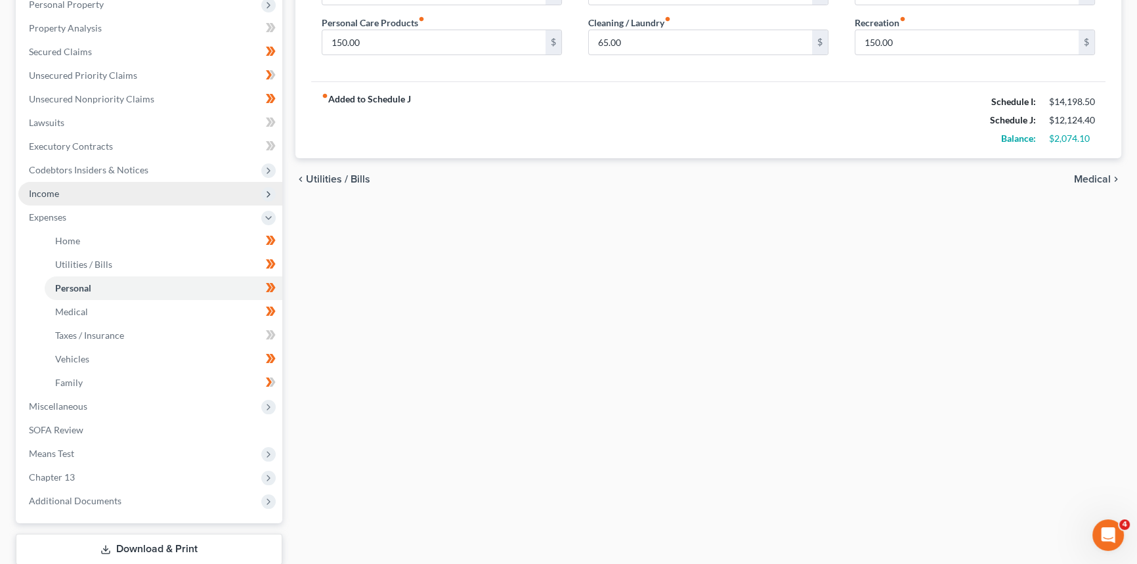
click at [85, 196] on span "Income" at bounding box center [150, 194] width 264 height 24
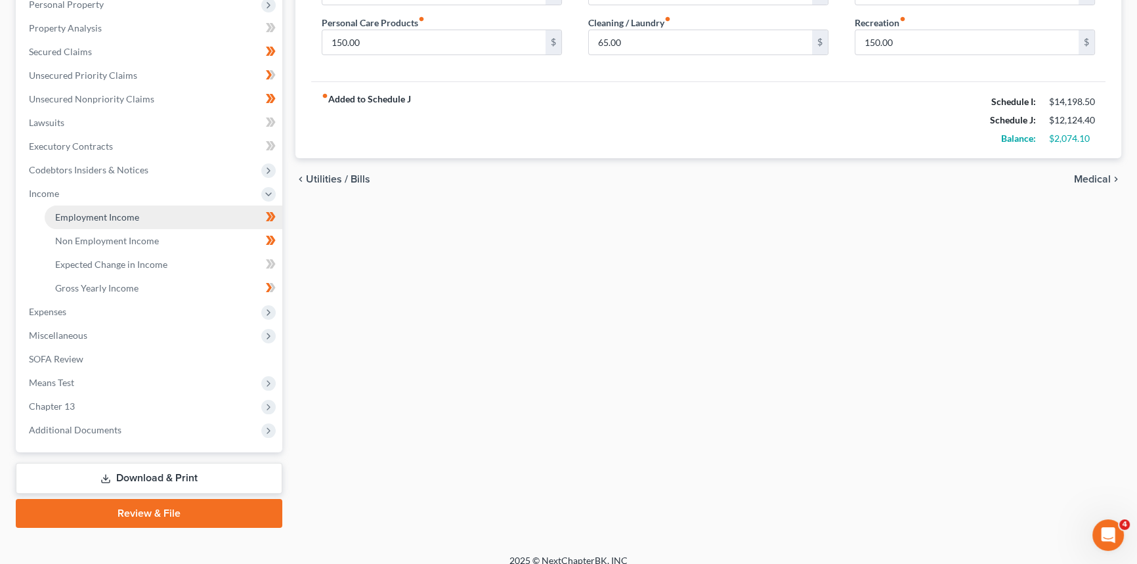
click at [94, 223] on link "Employment Income" at bounding box center [164, 218] width 238 height 24
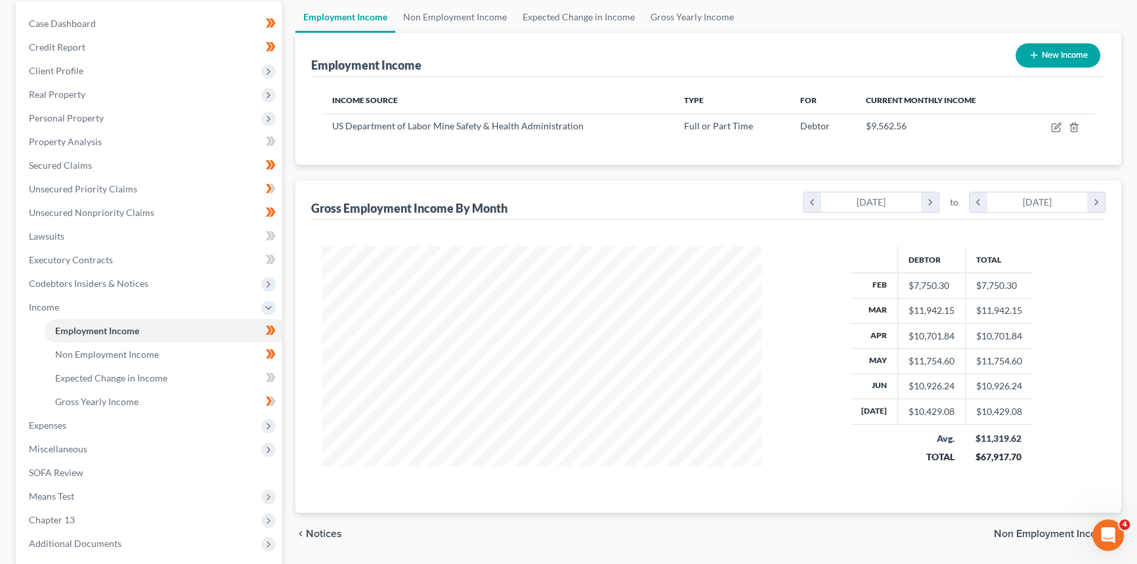
scroll to position [119, 0]
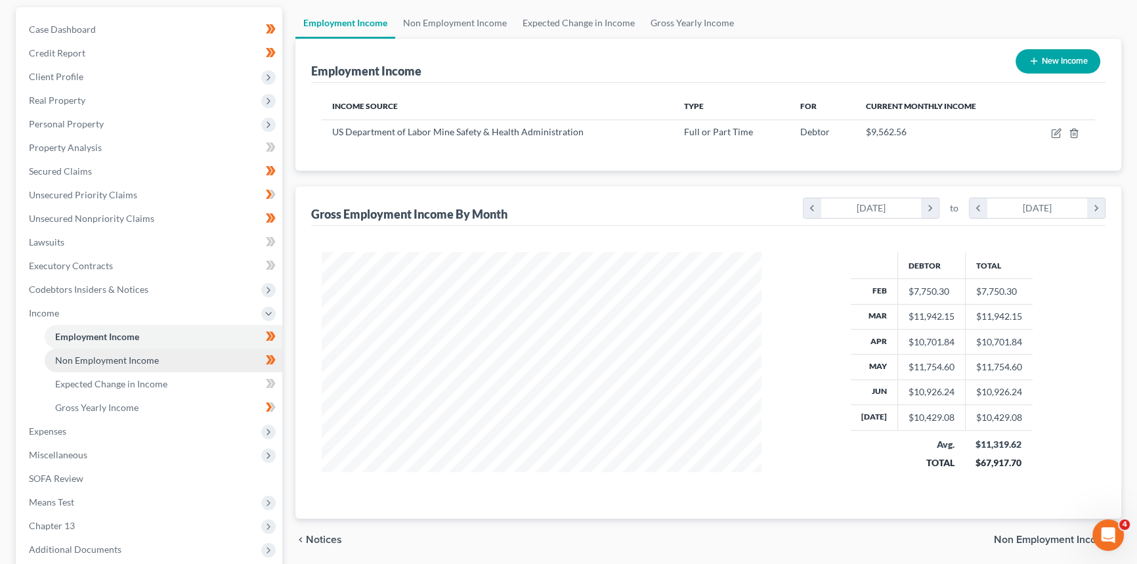
click at [116, 361] on span "Non Employment Income" at bounding box center [107, 360] width 104 height 11
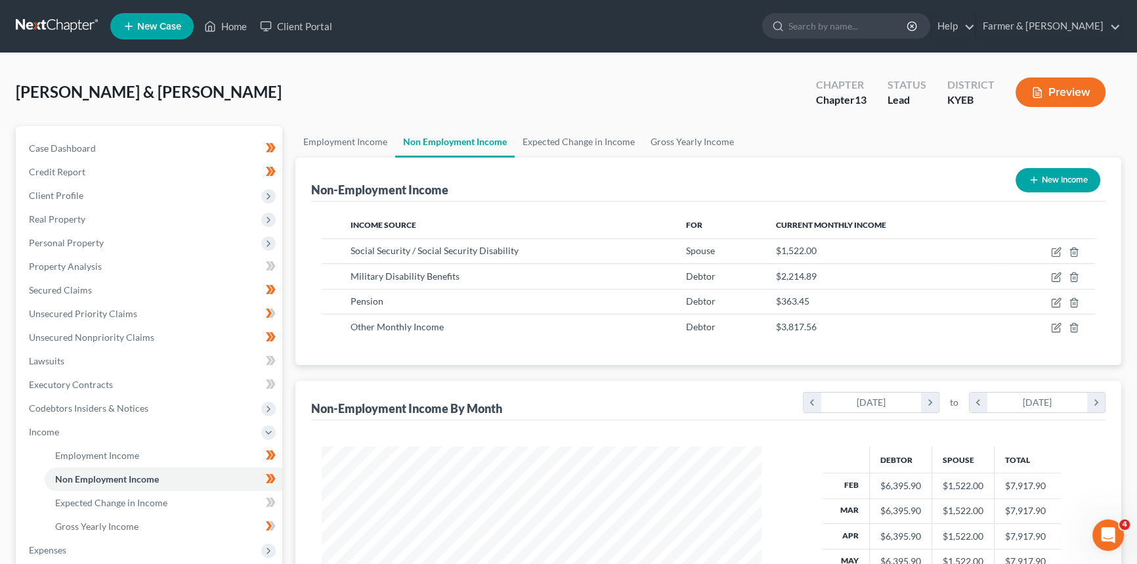
scroll to position [235, 466]
drag, startPoint x: 125, startPoint y: 462, endPoint x: 112, endPoint y: 454, distance: 15.6
click at [126, 462] on link "Employment Income" at bounding box center [164, 456] width 238 height 24
click at [127, 460] on span "Employment Income" at bounding box center [97, 455] width 84 height 11
click at [128, 454] on span "Employment Income" at bounding box center [97, 455] width 84 height 11
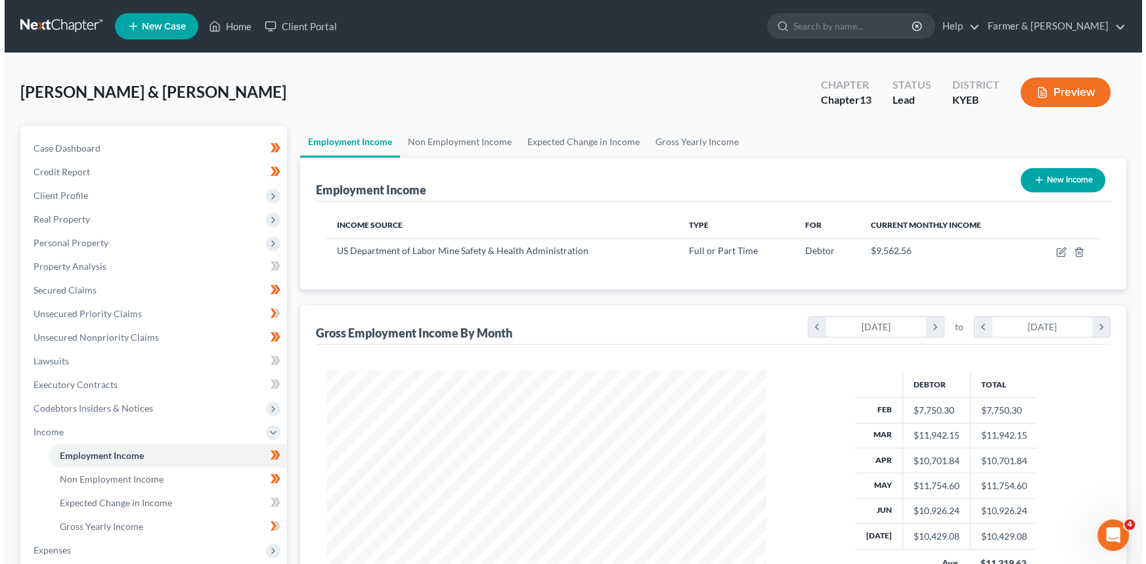
scroll to position [59, 0]
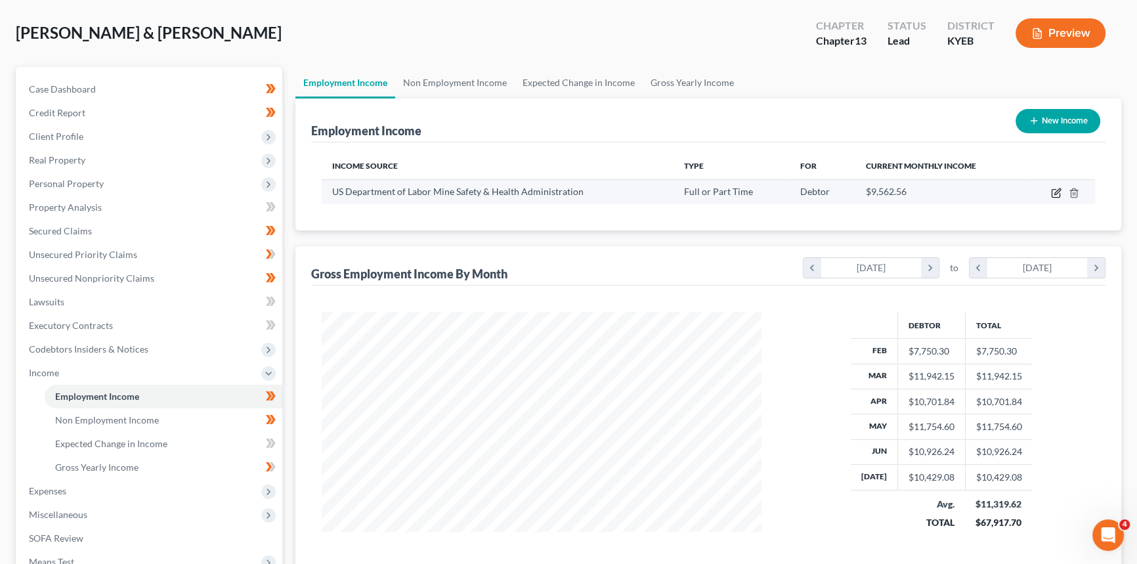
click at [1055, 190] on icon "button" at bounding box center [1056, 193] width 11 height 11
select select "0"
select select "18"
select select "2"
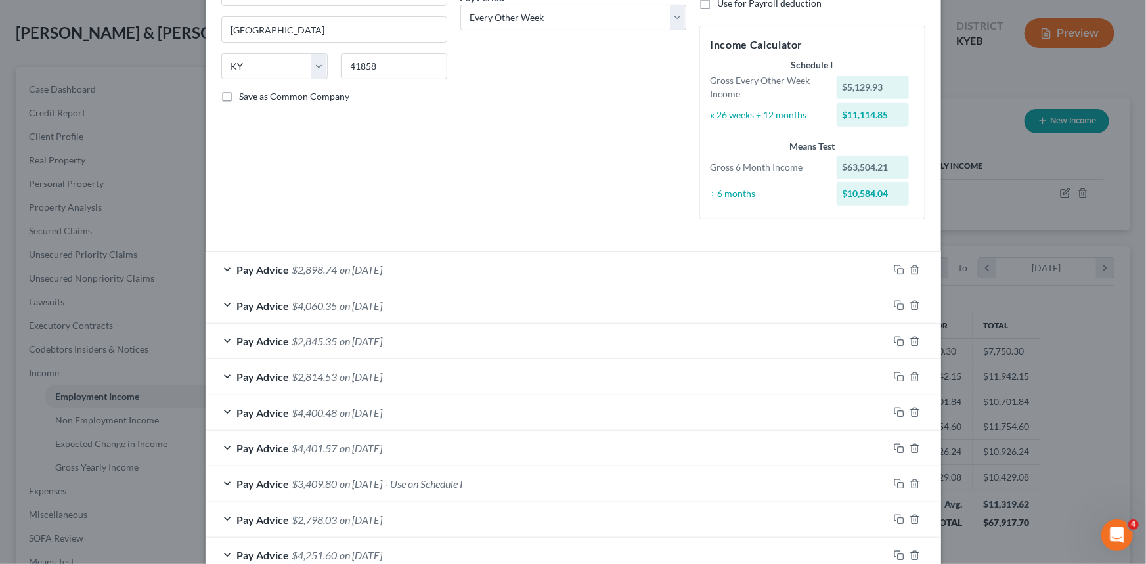
scroll to position [238, 0]
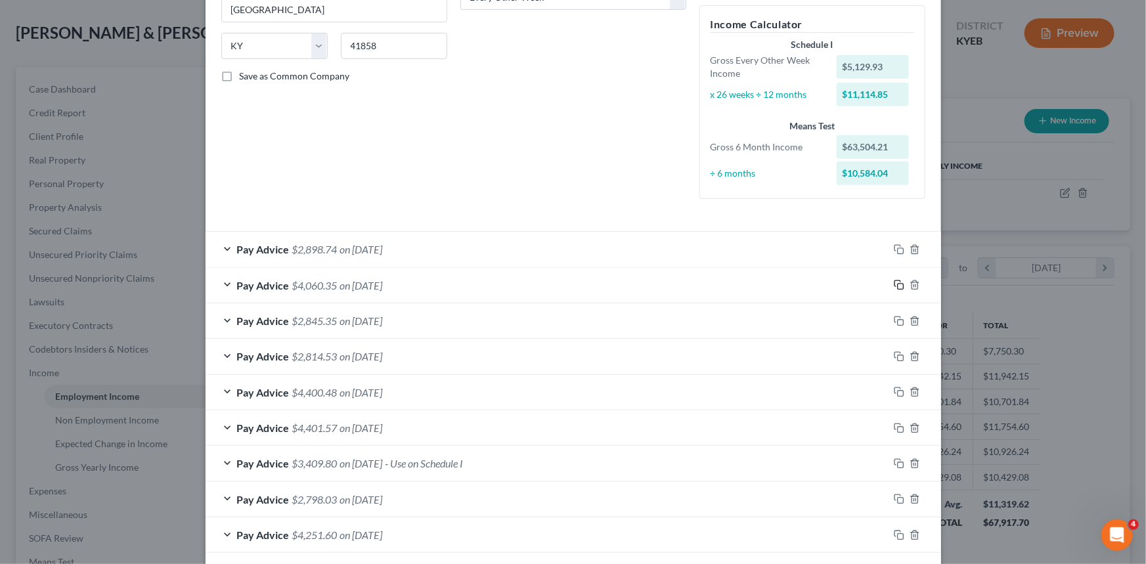
click at [894, 285] on icon "button" at bounding box center [899, 285] width 11 height 11
click at [894, 284] on icon "button" at bounding box center [899, 285] width 11 height 11
click at [894, 283] on icon "button" at bounding box center [899, 285] width 11 height 11
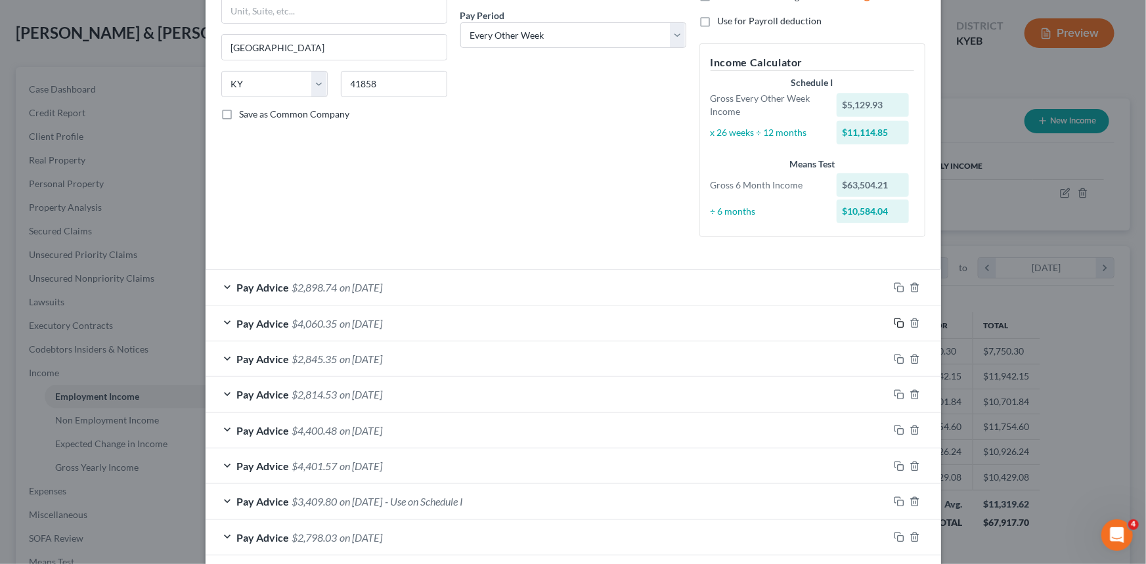
scroll to position [179, 0]
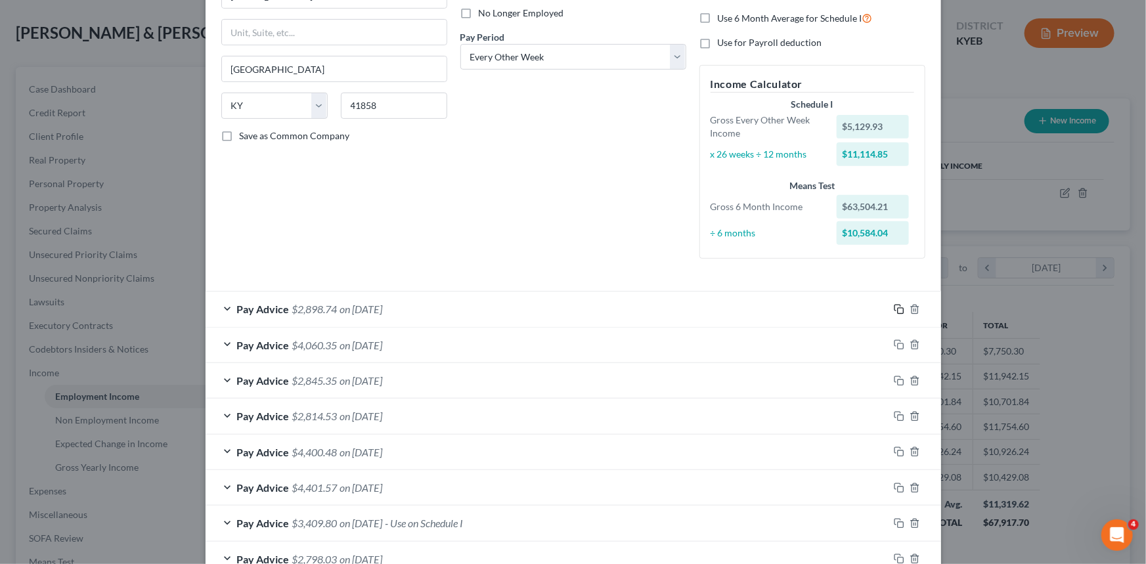
click at [898, 311] on rect "button" at bounding box center [901, 311] width 6 height 6
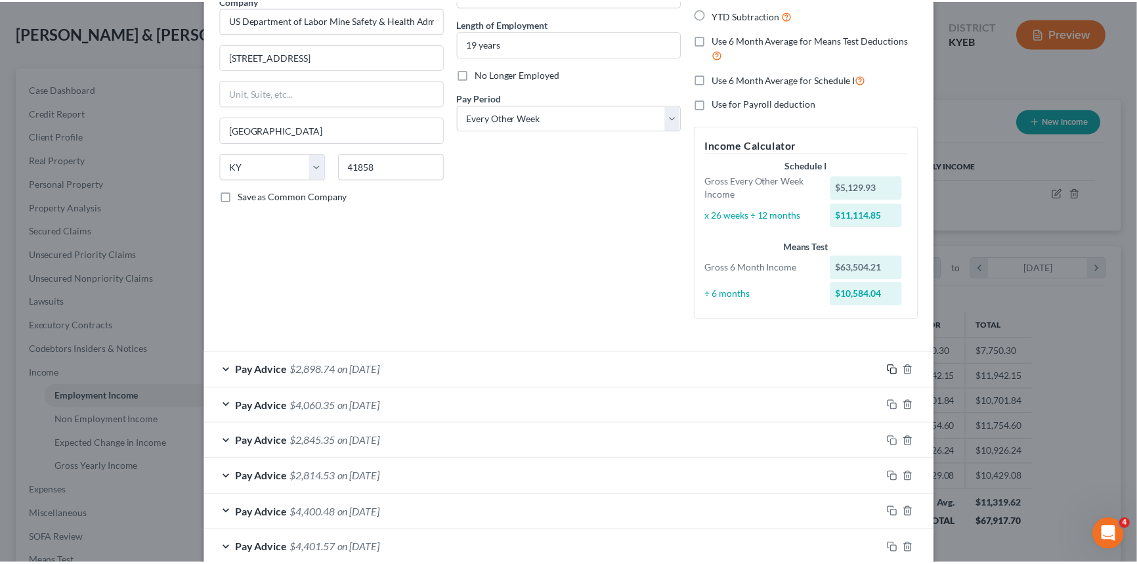
scroll to position [0, 0]
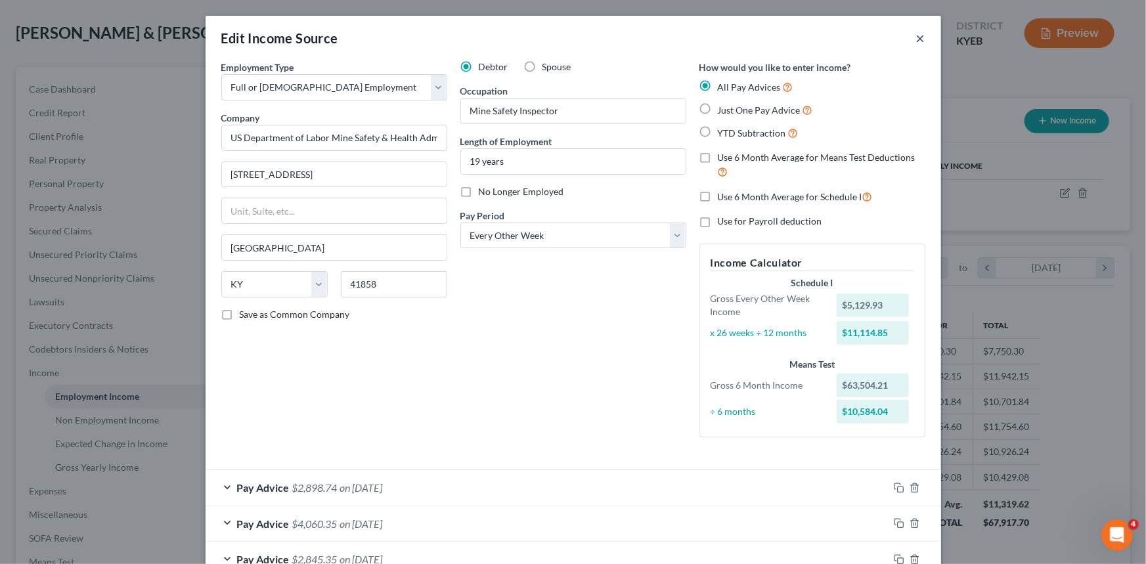
click at [916, 39] on button "×" at bounding box center [920, 38] width 9 height 16
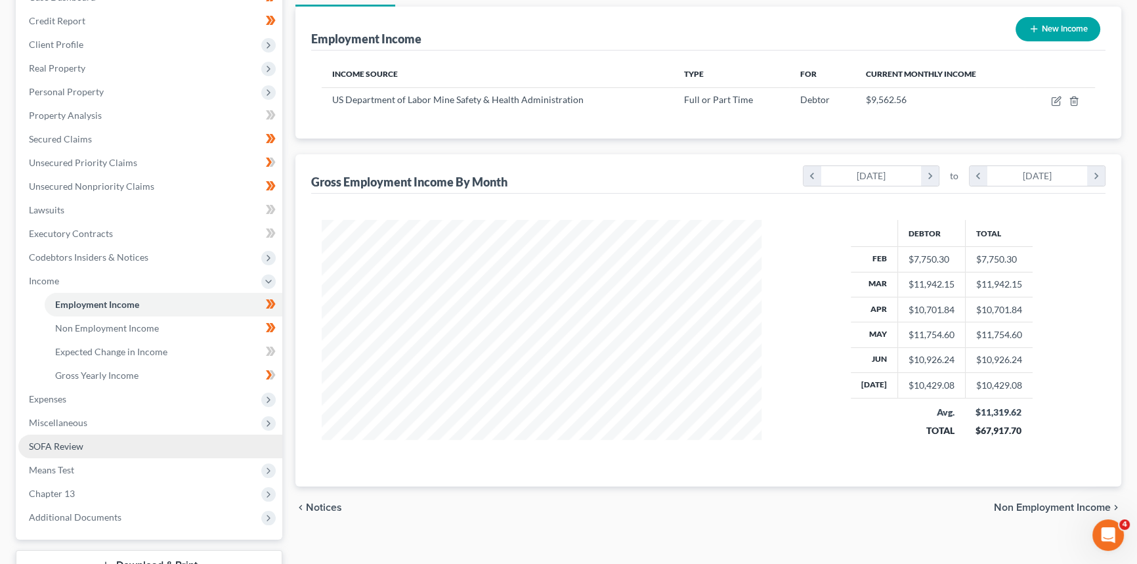
scroll to position [179, 0]
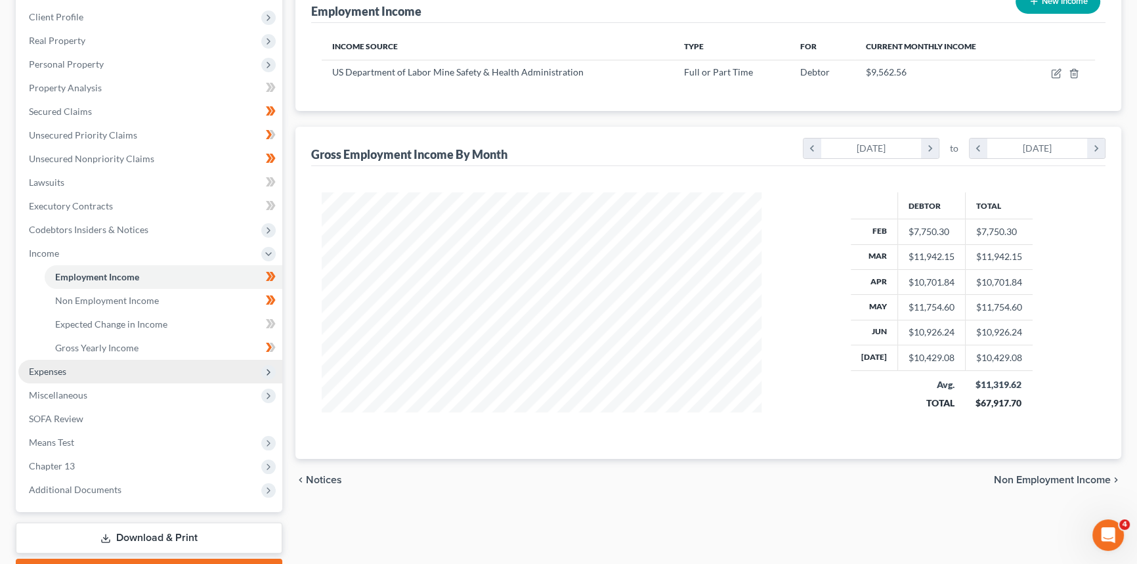
click at [40, 368] on span "Expenses" at bounding box center [47, 371] width 37 height 11
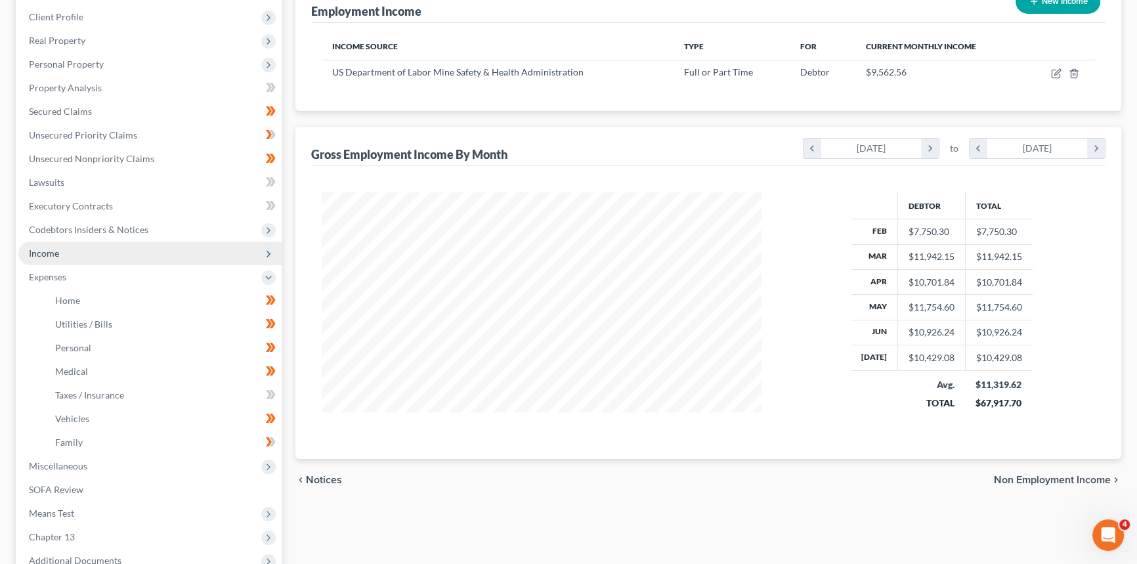
click at [62, 253] on span "Income" at bounding box center [150, 254] width 264 height 24
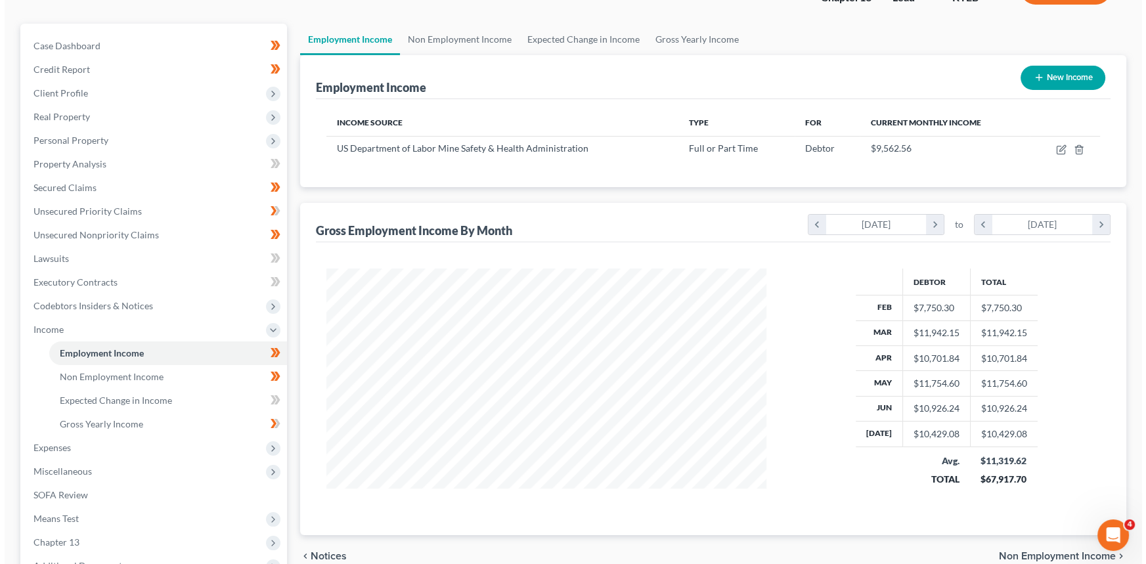
scroll to position [0, 0]
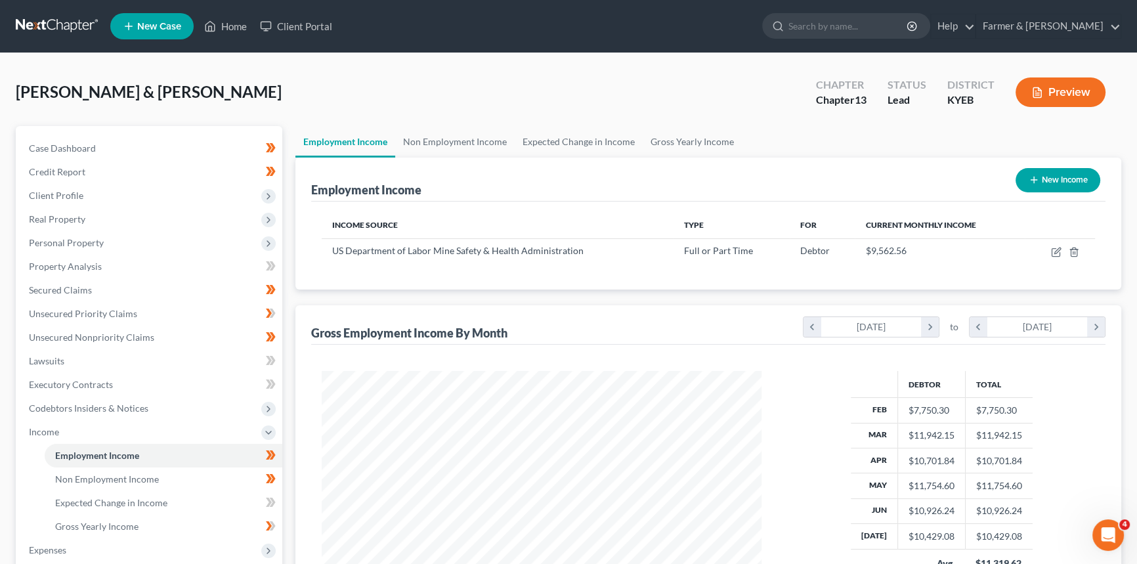
click at [1056, 93] on button "Preview" at bounding box center [1061, 92] width 90 height 30
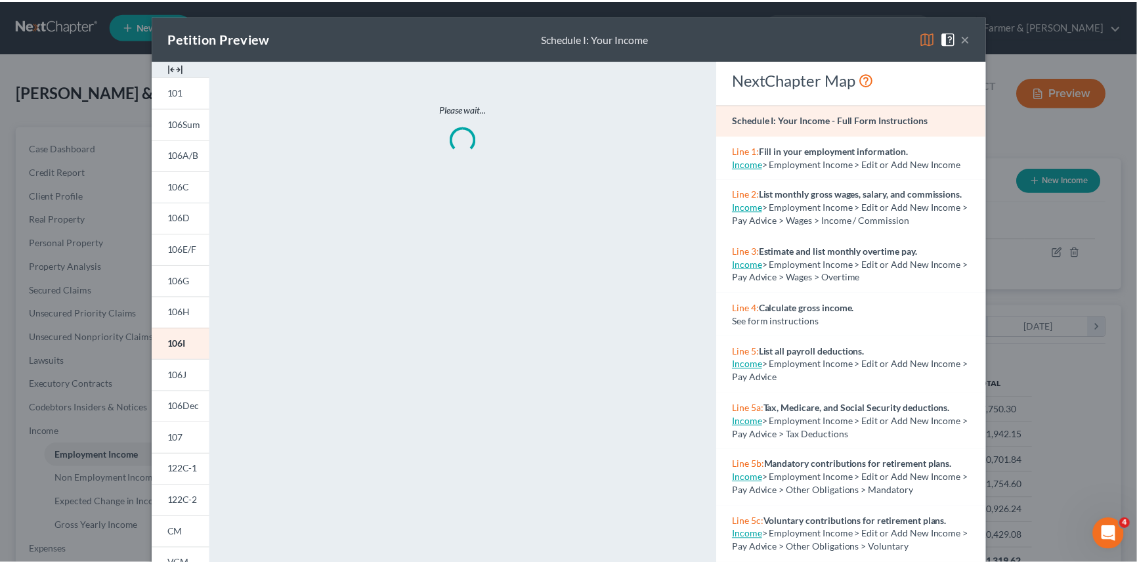
scroll to position [235, 470]
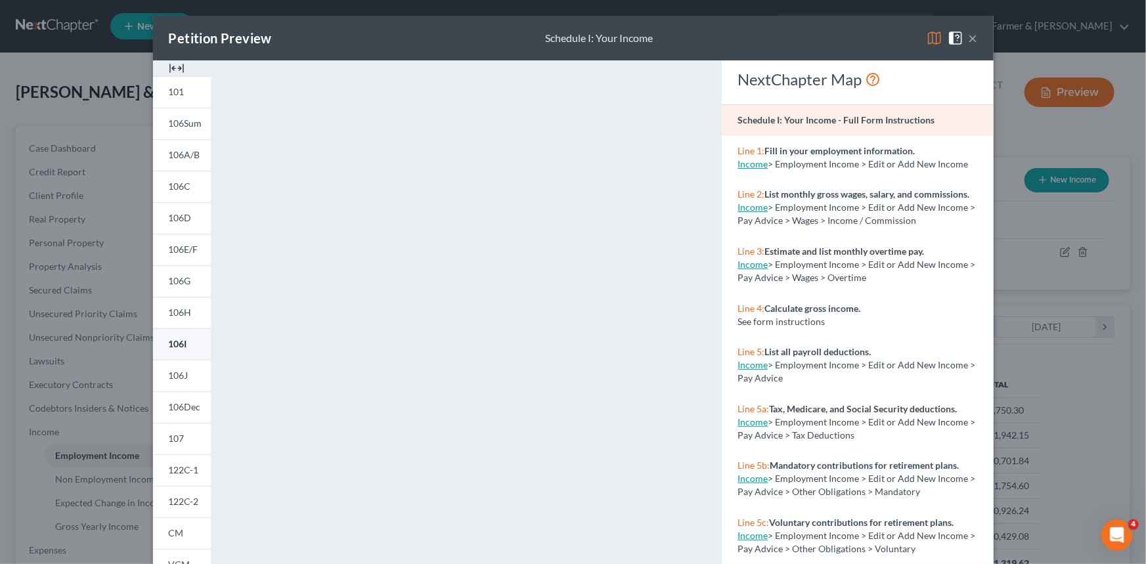
click at [180, 341] on span "106I" at bounding box center [178, 343] width 18 height 11
click at [181, 381] on span "106J" at bounding box center [179, 375] width 20 height 11
click at [175, 348] on span "106I" at bounding box center [178, 343] width 18 height 11
click at [162, 346] on link "106I" at bounding box center [182, 344] width 58 height 32
drag, startPoint x: 967, startPoint y: 38, endPoint x: 693, endPoint y: 368, distance: 428.5
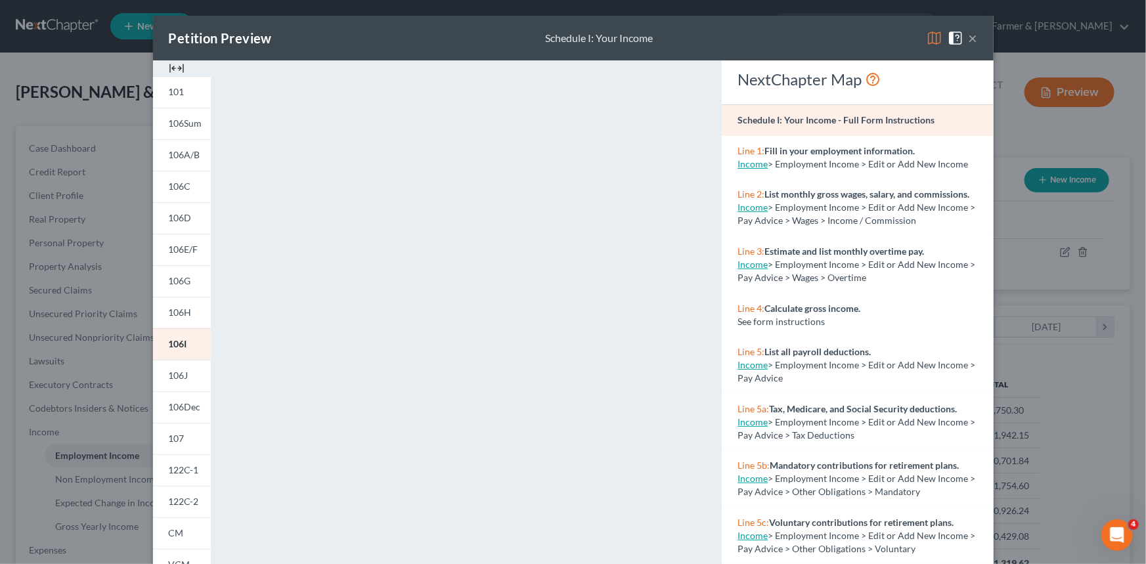
click at [969, 38] on button "×" at bounding box center [973, 38] width 9 height 16
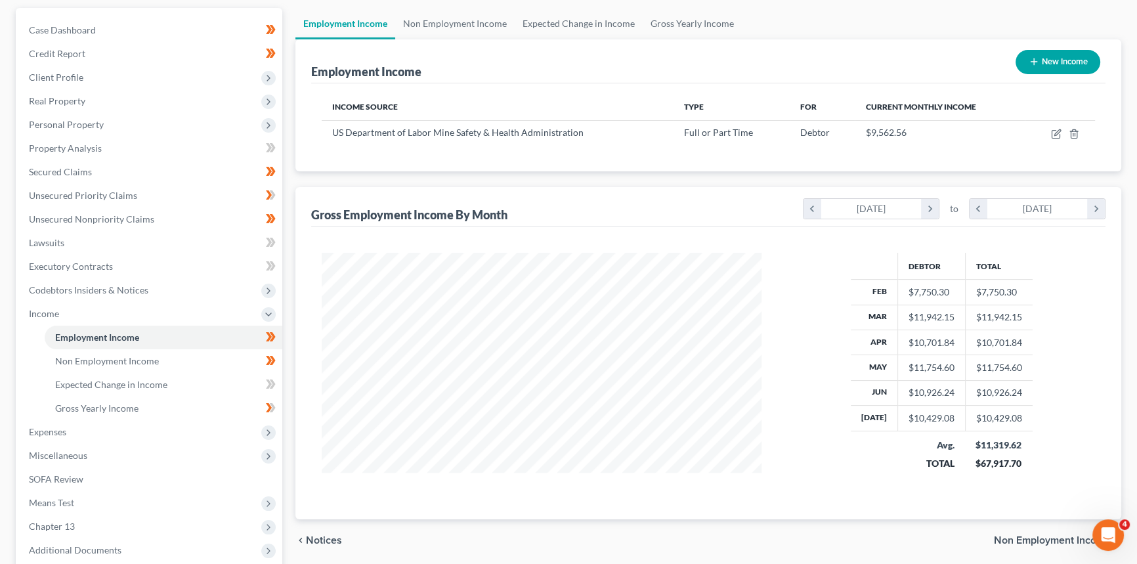
scroll to position [119, 0]
click at [144, 363] on span "Non Employment Income" at bounding box center [107, 360] width 104 height 11
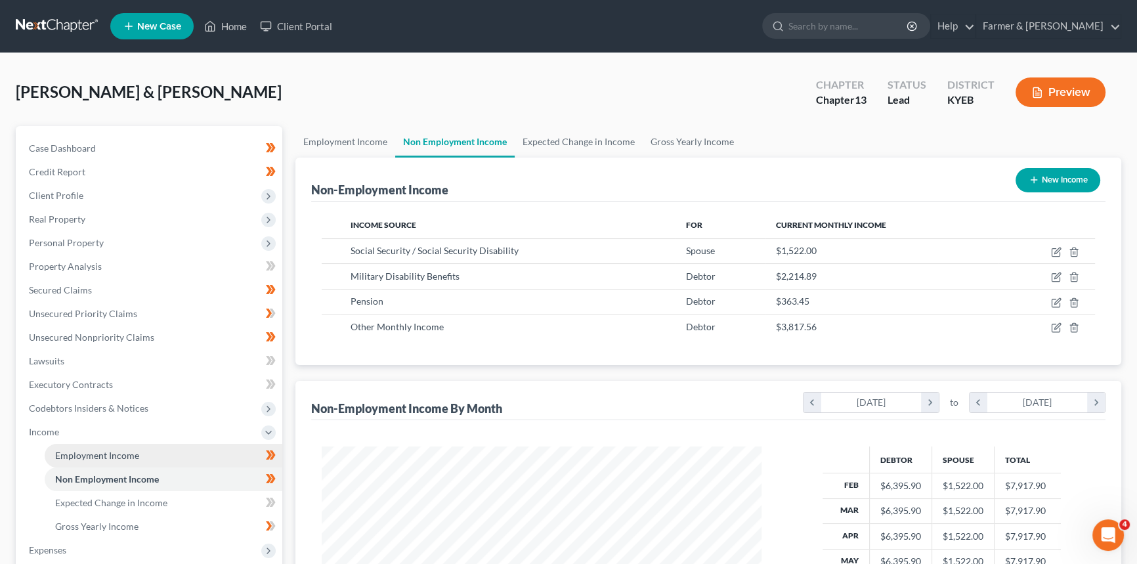
scroll to position [235, 466]
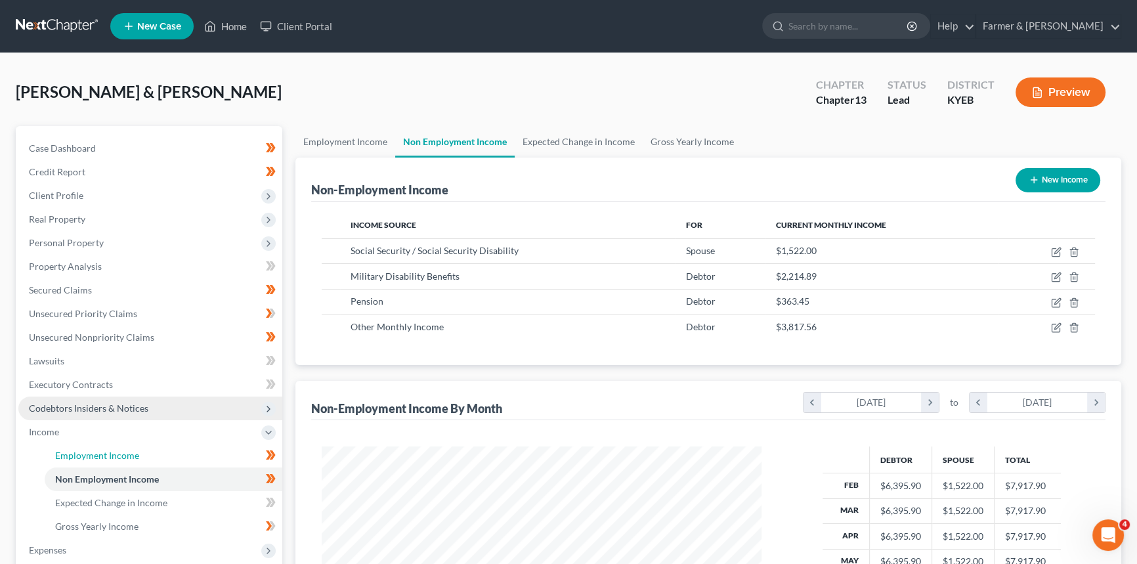
click at [108, 450] on span "Employment Income" at bounding box center [97, 455] width 84 height 11
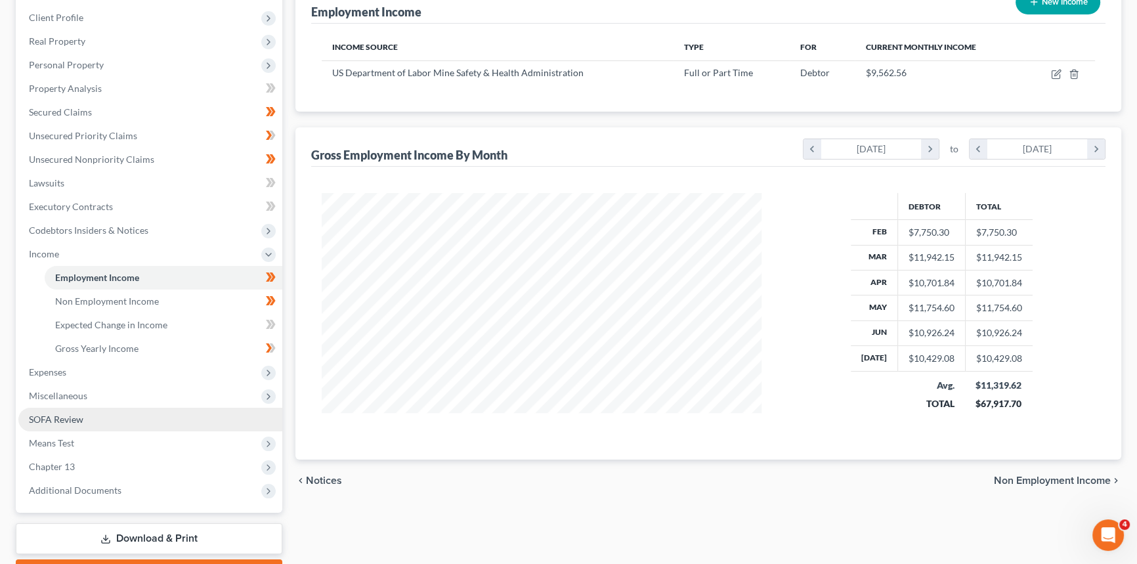
scroll to position [179, 0]
click at [91, 420] on link "SOFA Review" at bounding box center [150, 419] width 264 height 24
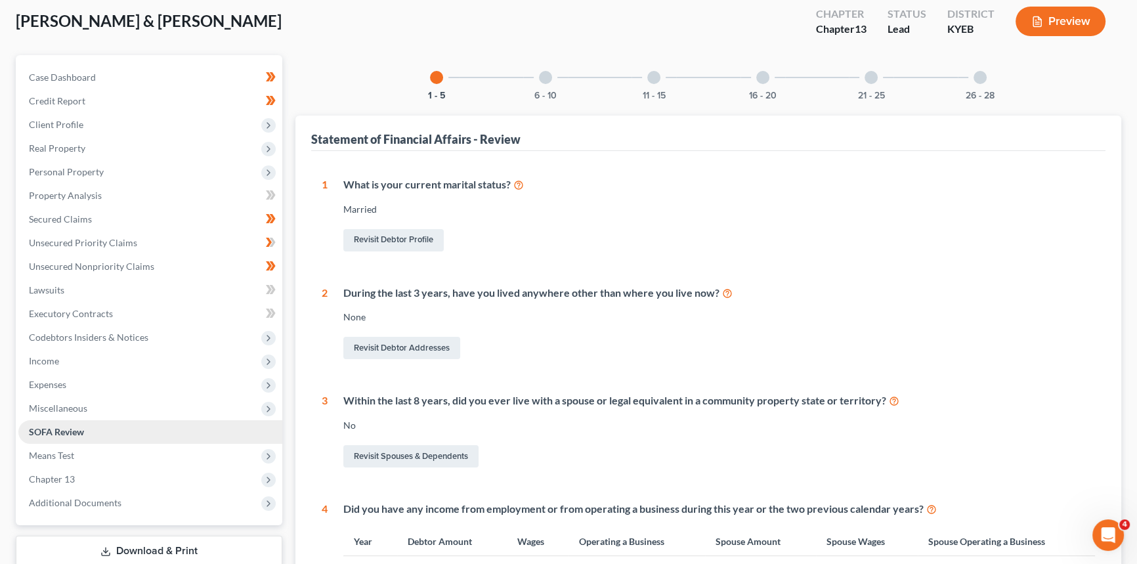
scroll to position [179, 0]
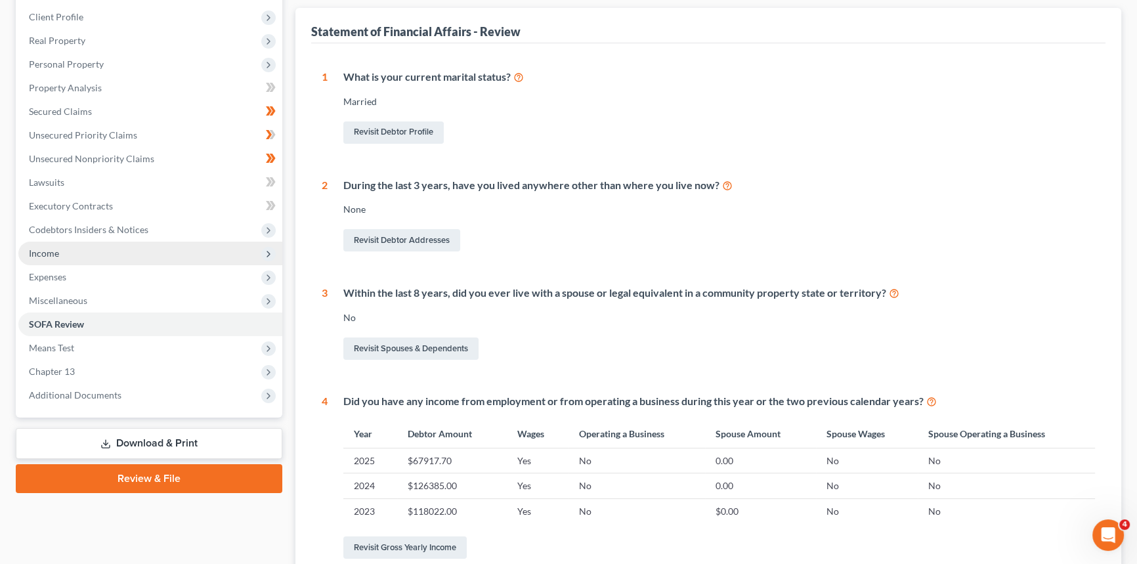
drag, startPoint x: 98, startPoint y: 246, endPoint x: 88, endPoint y: 253, distance: 12.7
click at [98, 246] on span "Income" at bounding box center [150, 254] width 264 height 24
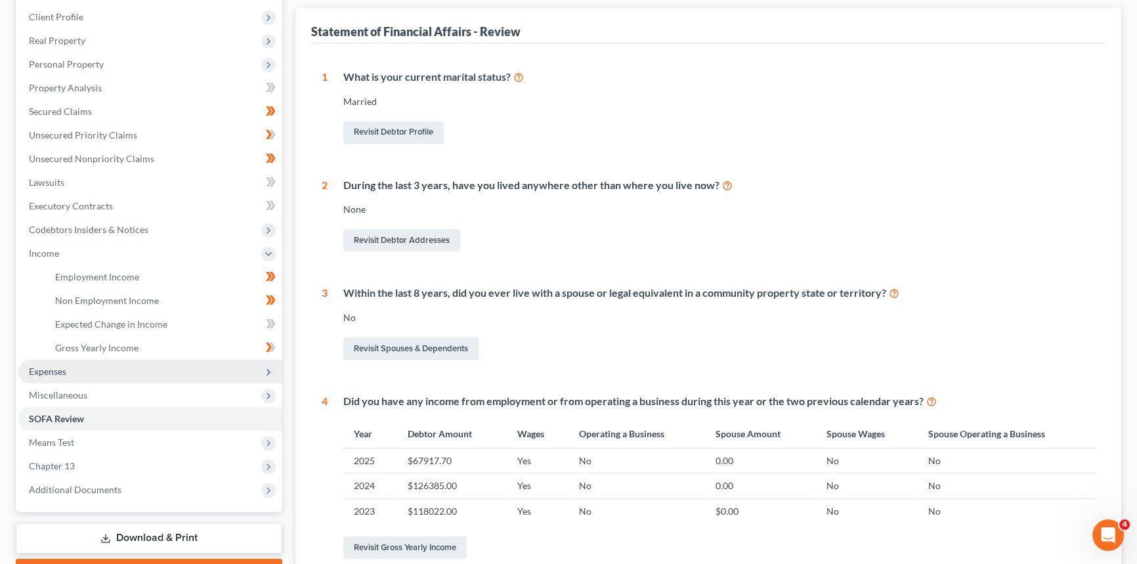
click at [72, 361] on span "Expenses" at bounding box center [150, 372] width 264 height 24
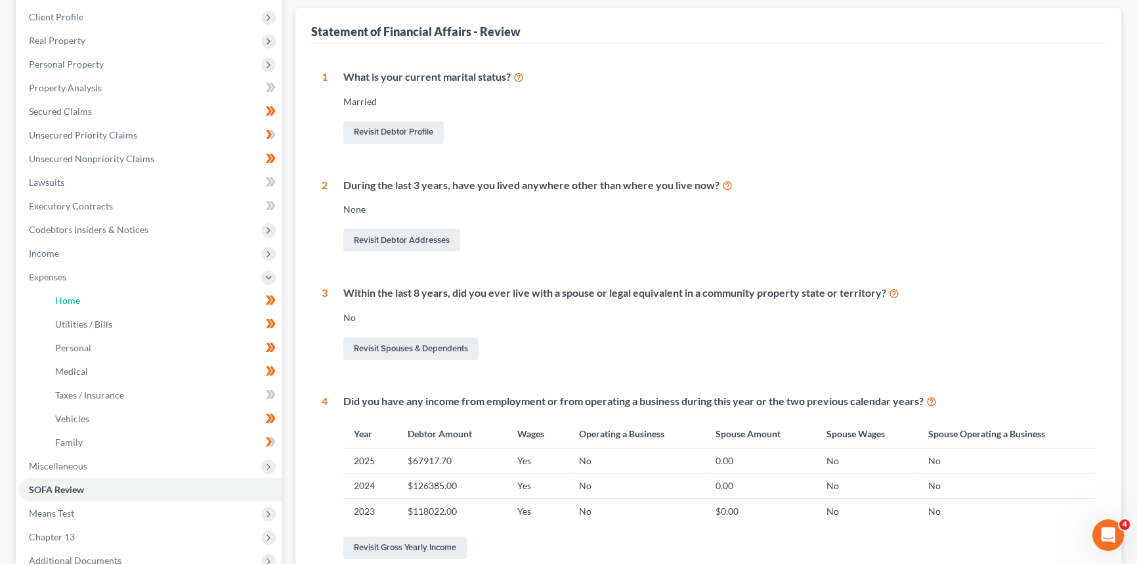
drag, startPoint x: 77, startPoint y: 294, endPoint x: 951, endPoint y: 118, distance: 892.2
click at [77, 295] on span "Home" at bounding box center [67, 300] width 25 height 11
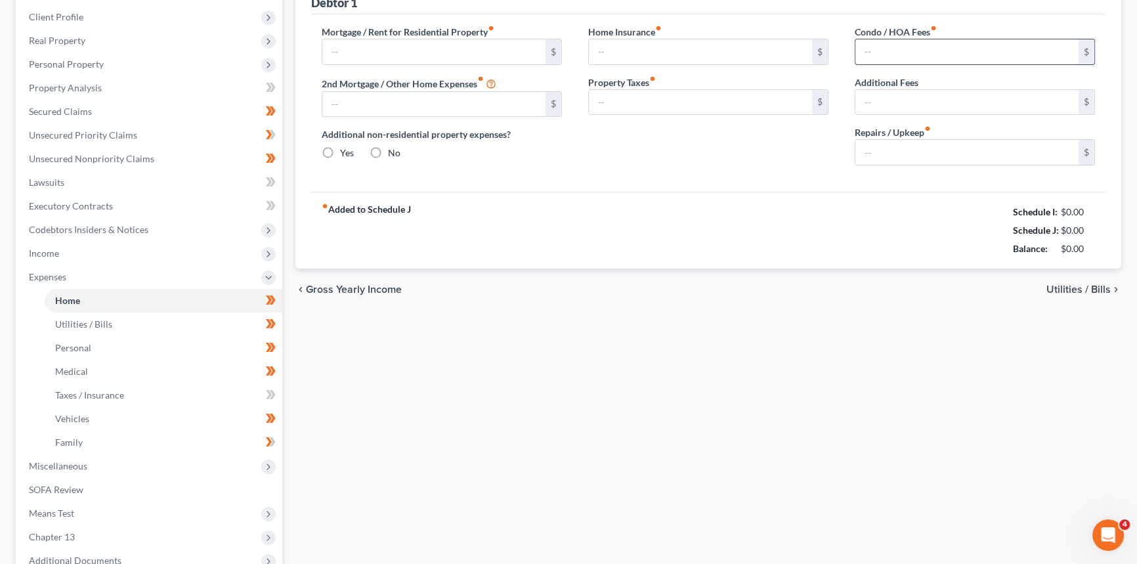
scroll to position [168, 0]
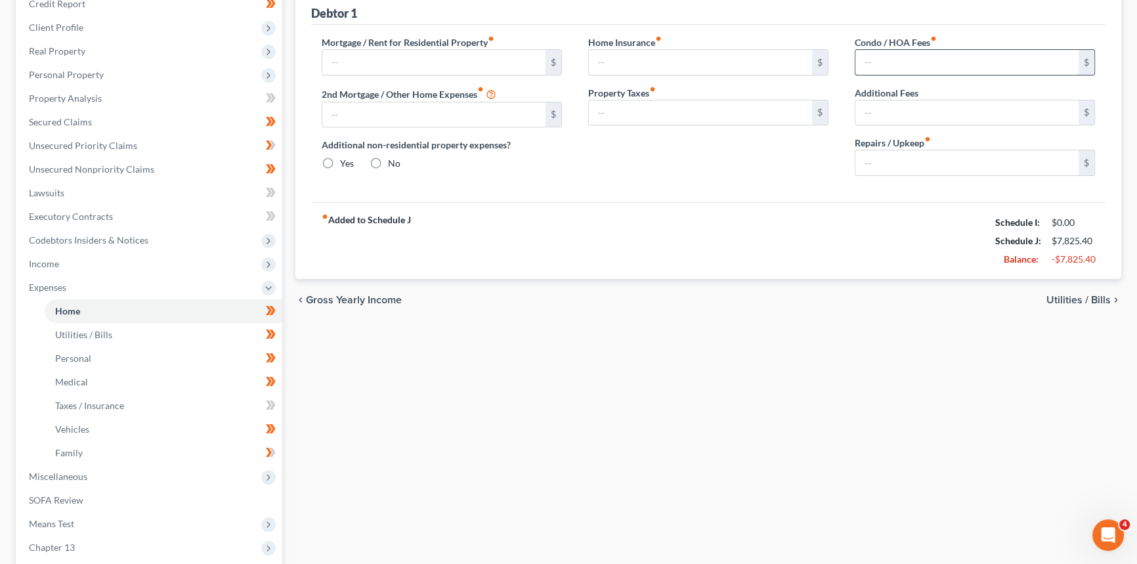
type input "2,241.71"
type input "0.00"
radio input "true"
type input "0.00"
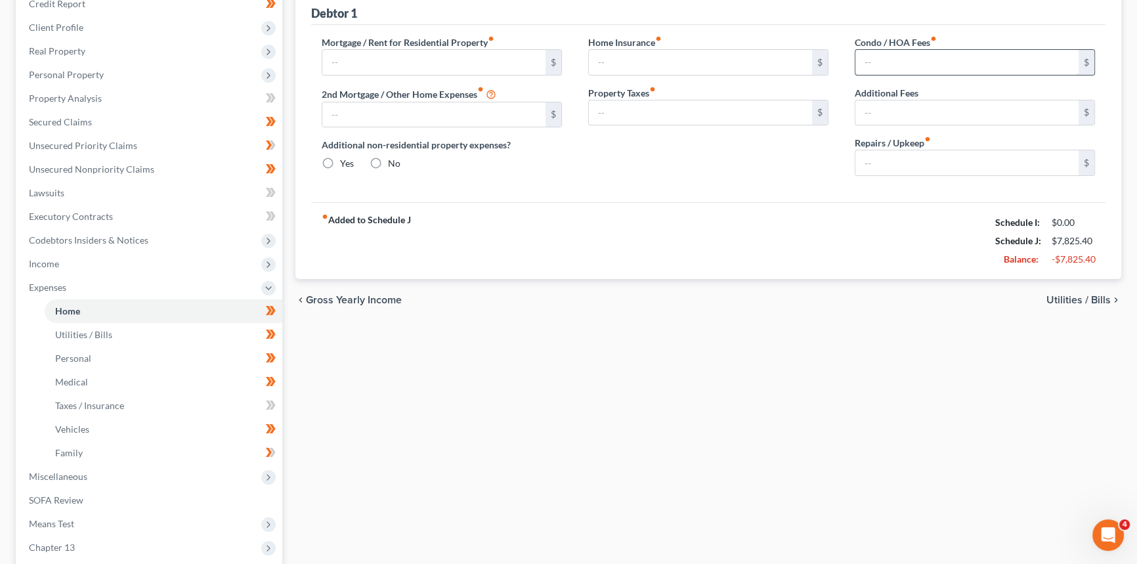
type input "0.00"
type input "200.00"
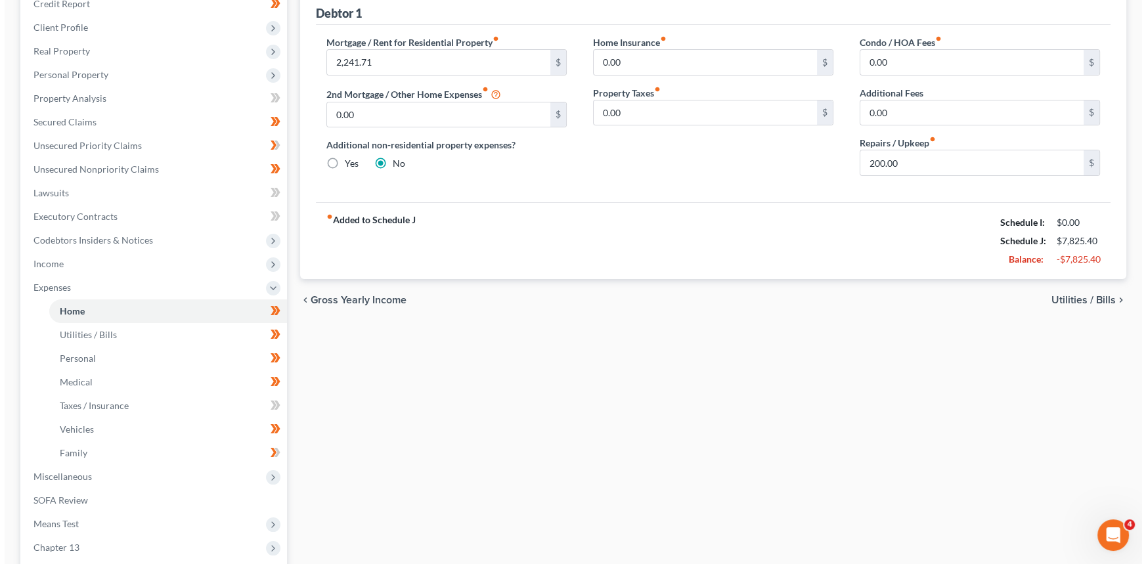
scroll to position [0, 0]
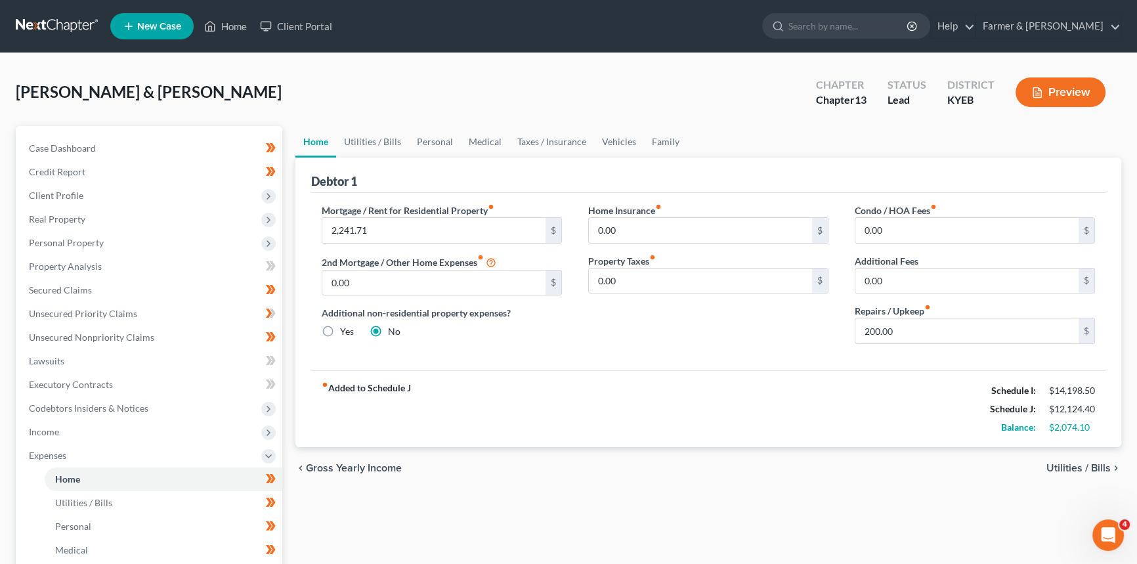
click at [1048, 98] on button "Preview" at bounding box center [1061, 92] width 90 height 30
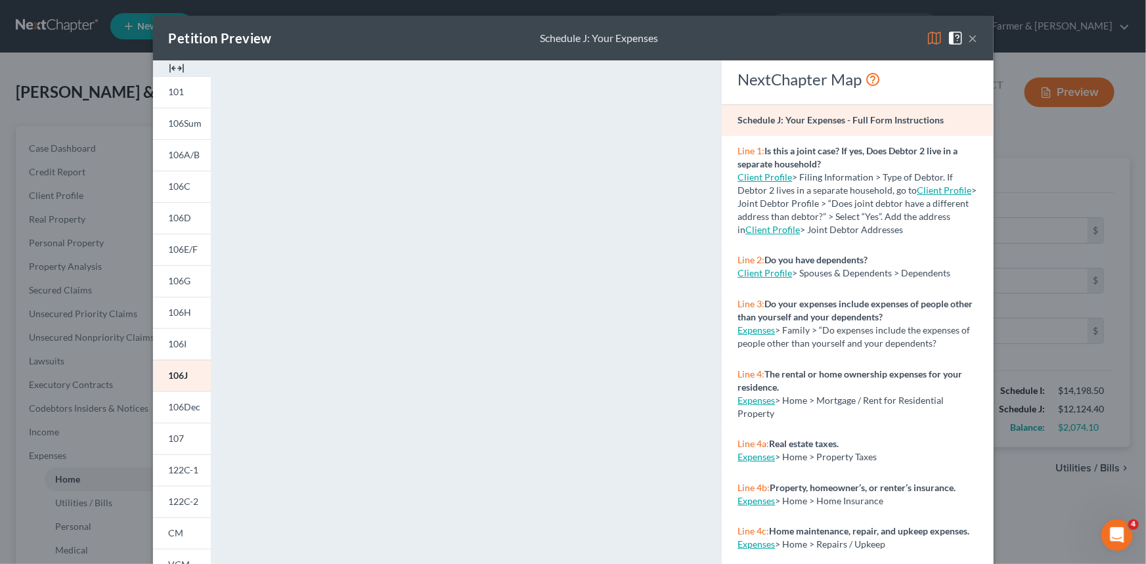
drag, startPoint x: 185, startPoint y: 351, endPoint x: 468, endPoint y: 354, distance: 282.4
click at [185, 352] on link "106I" at bounding box center [182, 344] width 58 height 32
